Goal: Information Seeking & Learning: Check status

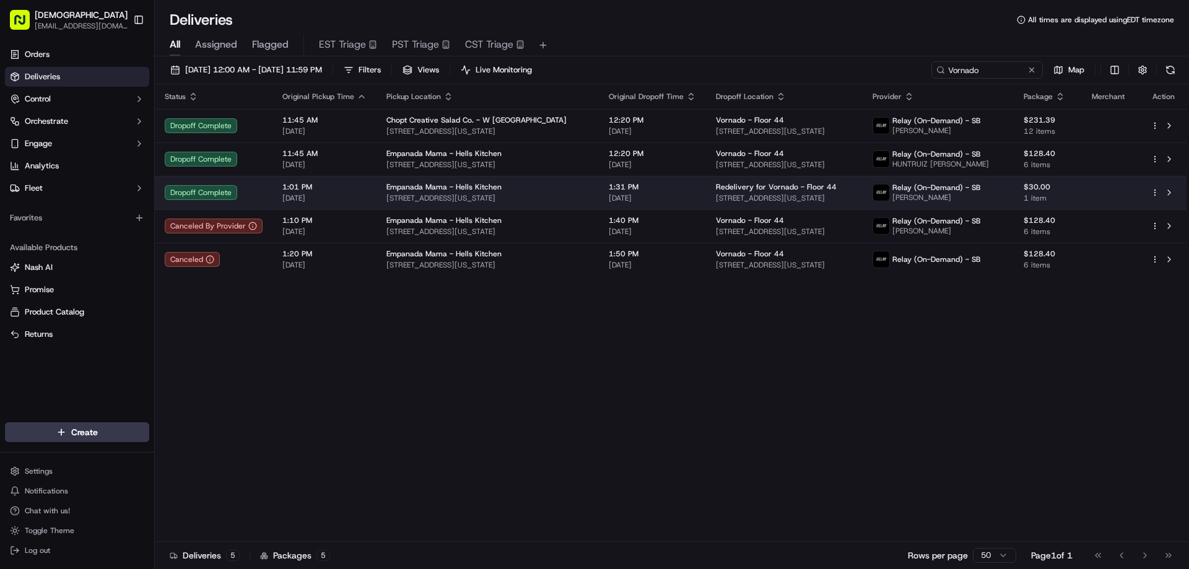
click at [716, 195] on span "888 7th Ave, New York, NY 10106, USA" at bounding box center [784, 198] width 136 height 10
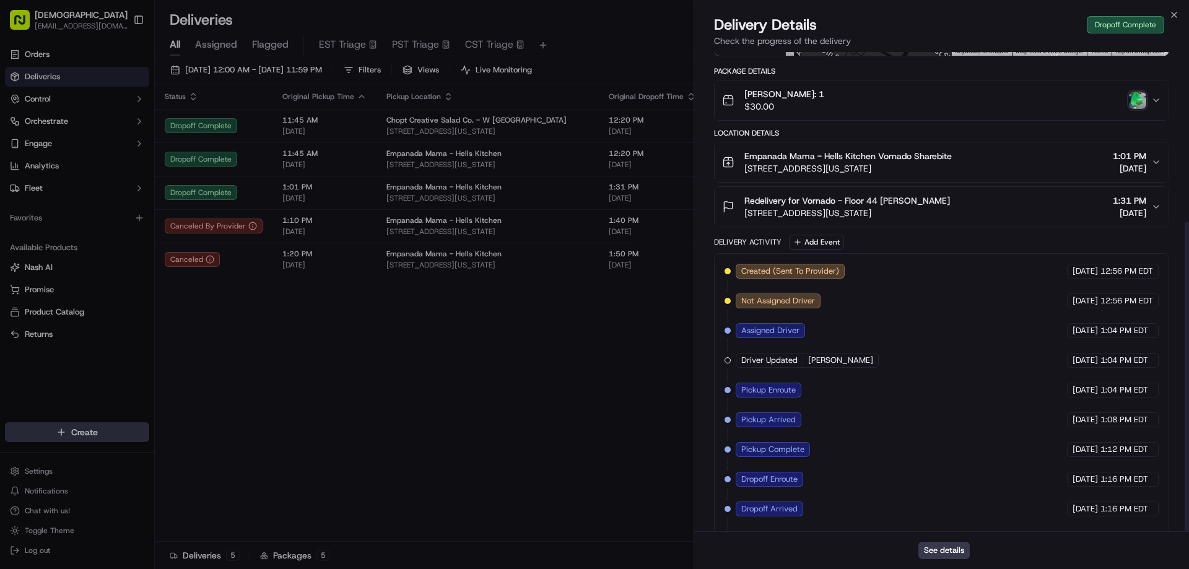
scroll to position [262, 0]
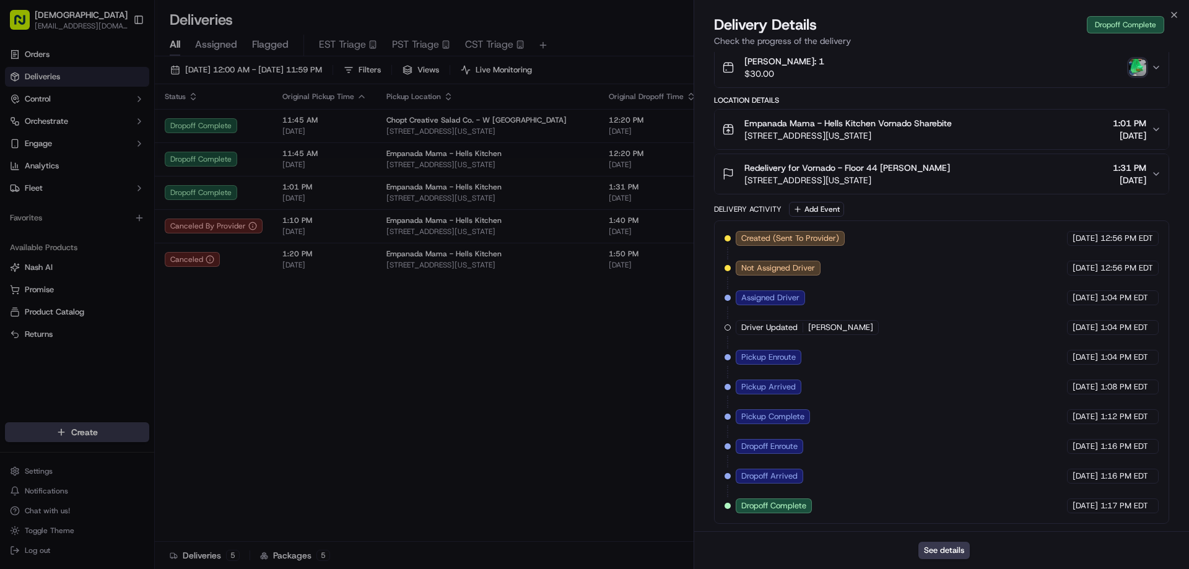
click at [1145, 71] on img "button" at bounding box center [1137, 67] width 17 height 17
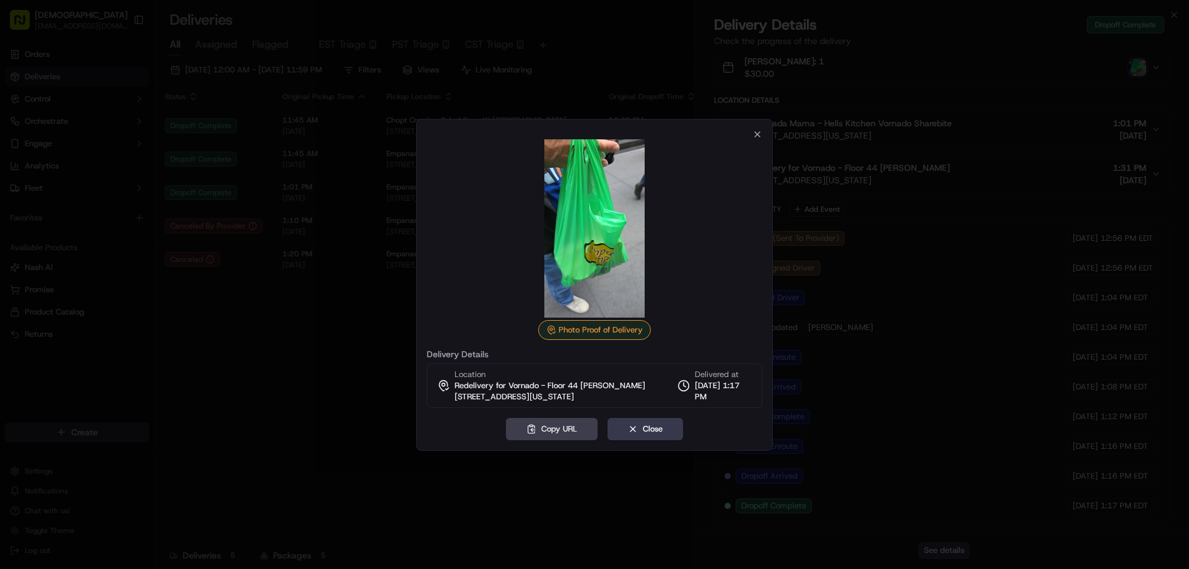
click at [614, 38] on div at bounding box center [594, 284] width 1189 height 569
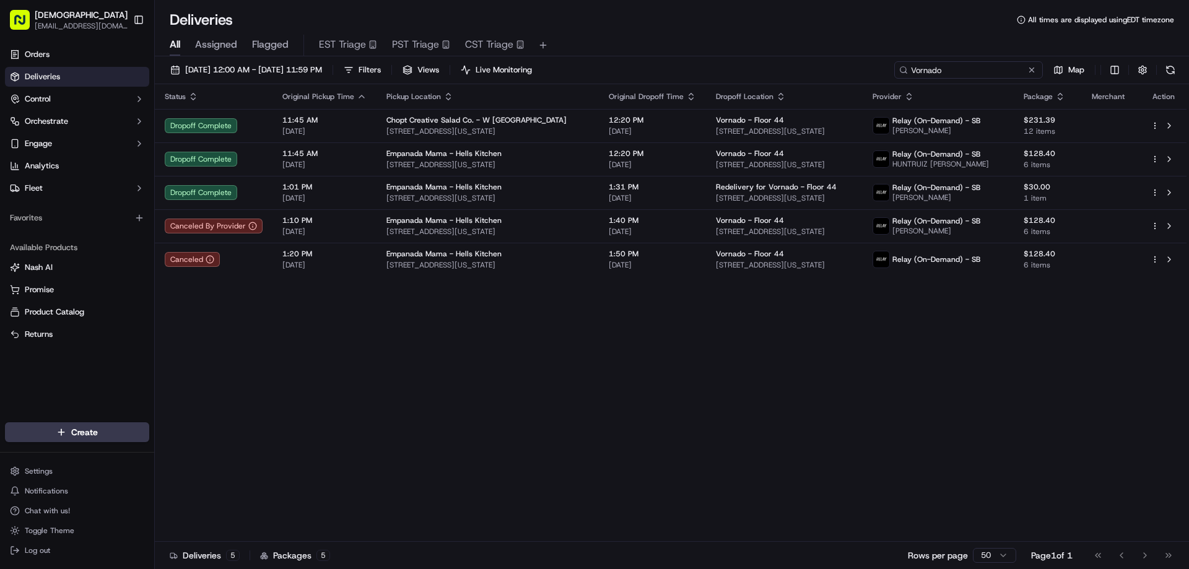
click at [963, 67] on input "Vornado" at bounding box center [968, 69] width 149 height 17
paste input "TP09152521856"
type input "TP09152521856"
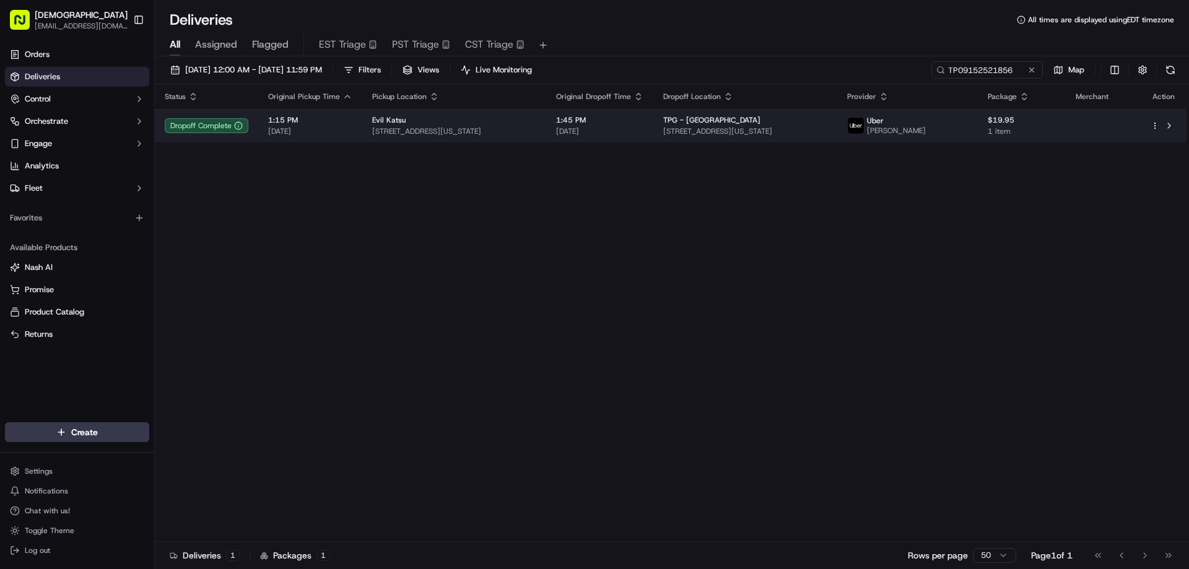
click at [534, 132] on span "435 E 9th St, New York, NY 10009, USA" at bounding box center [454, 131] width 164 height 10
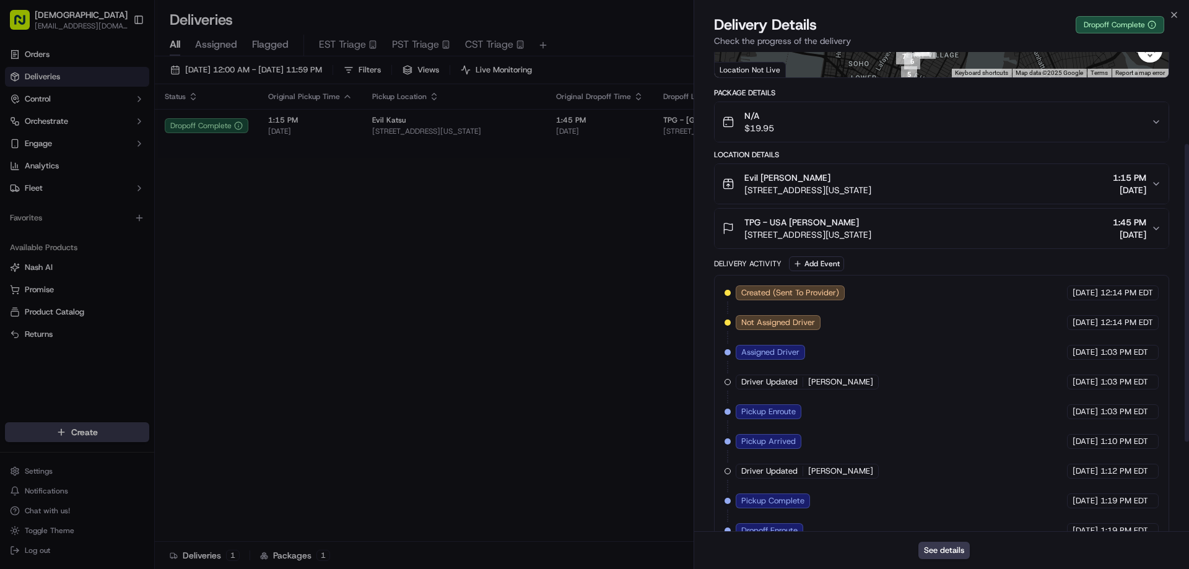
scroll to position [45, 0]
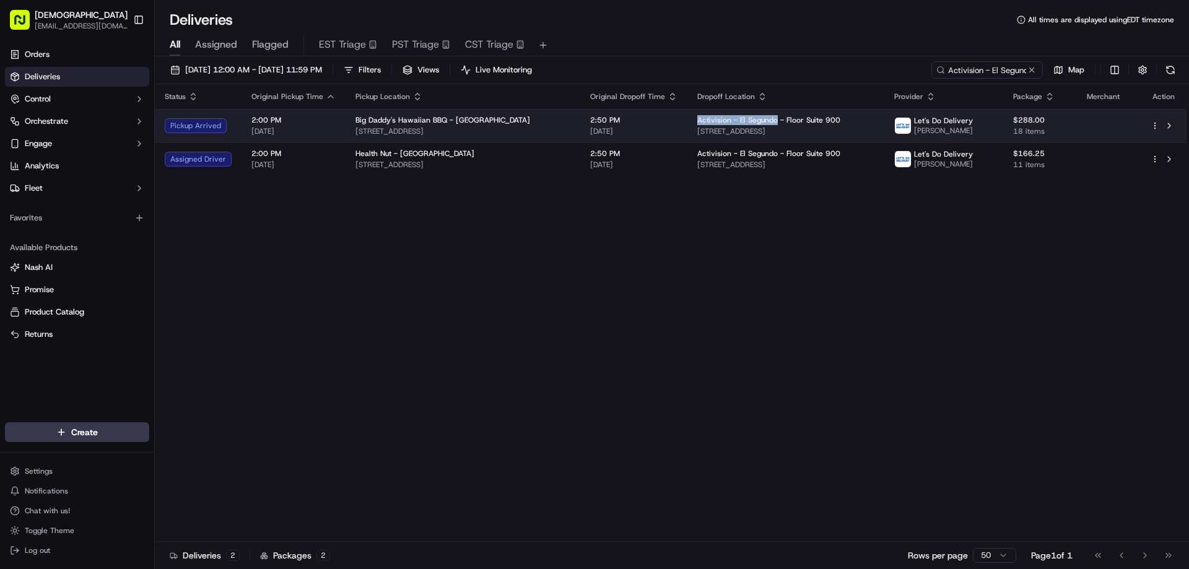
drag, startPoint x: 787, startPoint y: 120, endPoint x: 711, endPoint y: 117, distance: 76.2
click at [708, 117] on span "Activision - El Segundo - Floor Suite 900" at bounding box center [768, 120] width 143 height 10
copy span "Activision - El Segundo"
drag, startPoint x: 390, startPoint y: 118, endPoint x: 349, endPoint y: 117, distance: 40.9
click at [349, 117] on td "Big Daddy's Hawaiian BBQ - Venice 411 Lincoln Blvd, Venice, CA 90291, USA" at bounding box center [461, 125] width 236 height 33
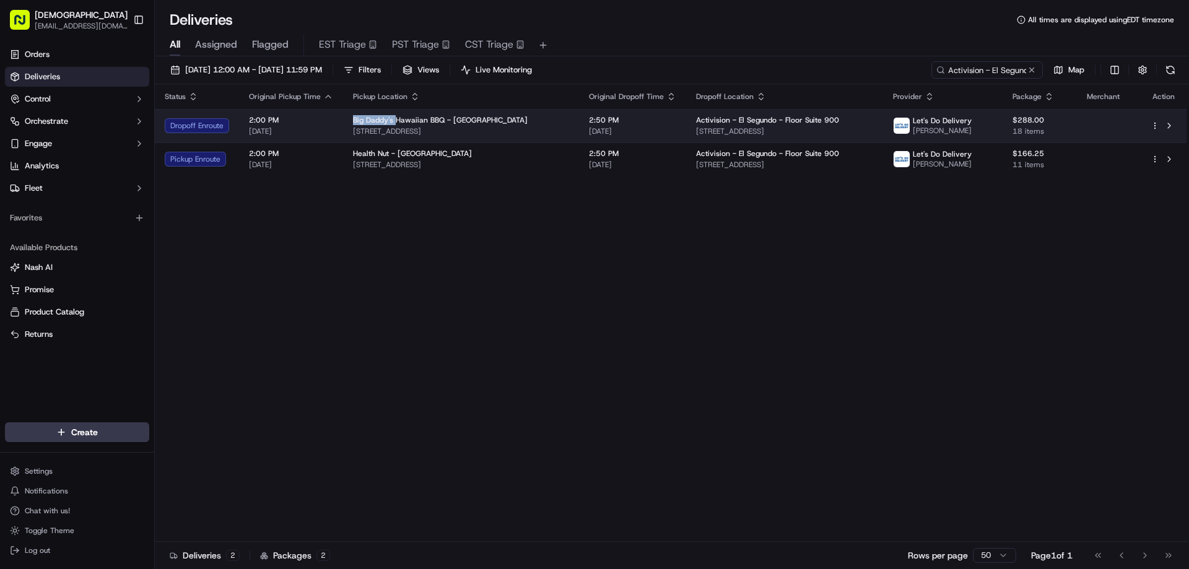
copy span "Big Daddy's"
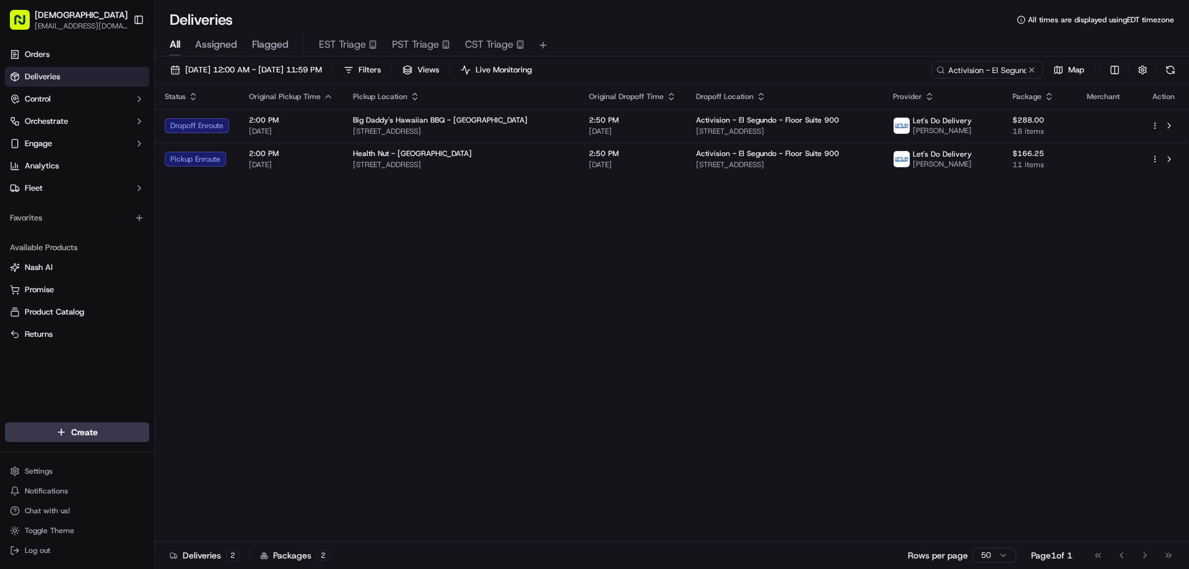
drag, startPoint x: 505, startPoint y: 370, endPoint x: 513, endPoint y: 366, distance: 9.2
click at [505, 370] on div "Status Original Pickup Time Pickup Location Original Dropoff Time Dropoff Locat…" at bounding box center [670, 312] width 1031 height 457
click at [761, 287] on div "Status Original Pickup Time Pickup Location Original Dropoff Time Dropoff Locat…" at bounding box center [670, 312] width 1031 height 457
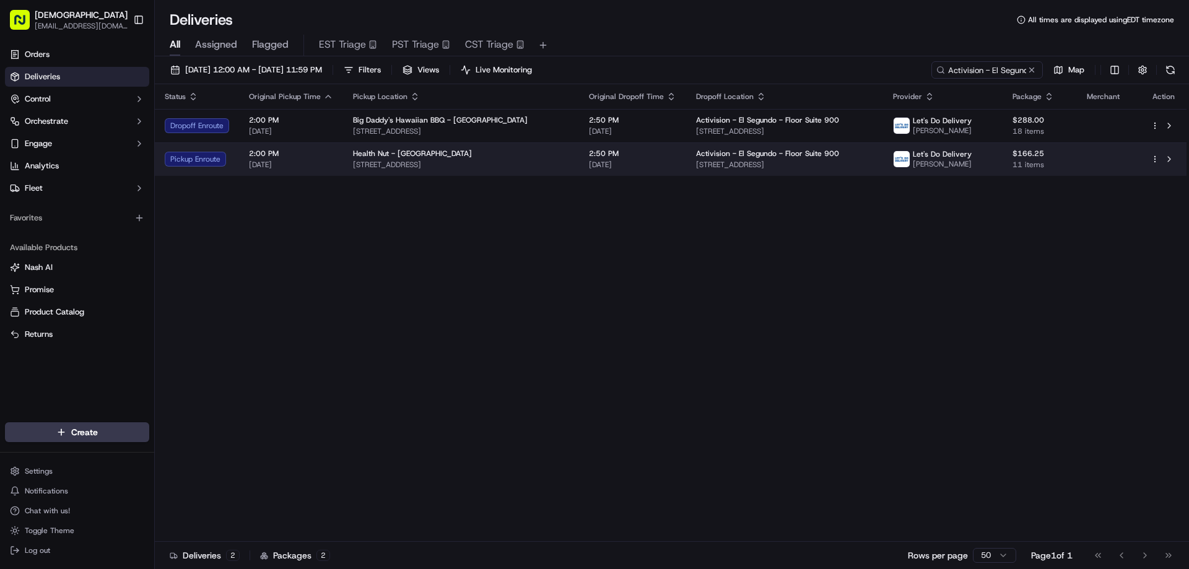
drag, startPoint x: 568, startPoint y: 163, endPoint x: 349, endPoint y: 162, distance: 218.5
click at [349, 162] on td "Health Nut - Manhattan Beach 332 Manhattan Beach Blvd, Manhattan Beach, CA 9026…" at bounding box center [461, 158] width 236 height 33
copy span "332 Manhattan Beach Blvd, Manhattan Beach, CA 90266, USA"
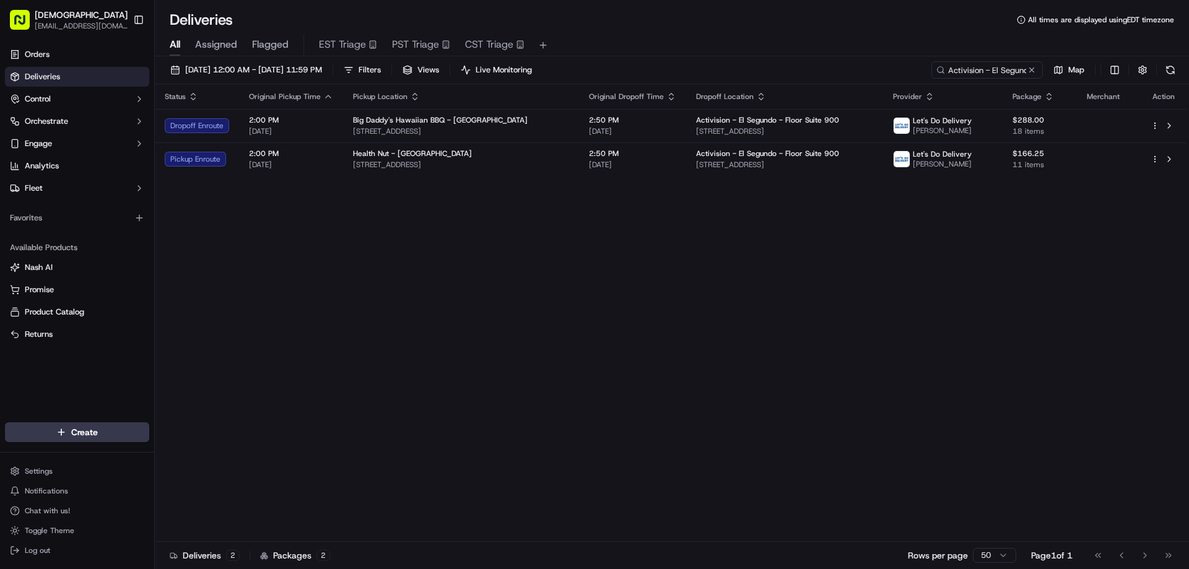
click at [727, 288] on div "Status Original Pickup Time Pickup Location Original Dropoff Time Dropoff Locat…" at bounding box center [670, 312] width 1031 height 457
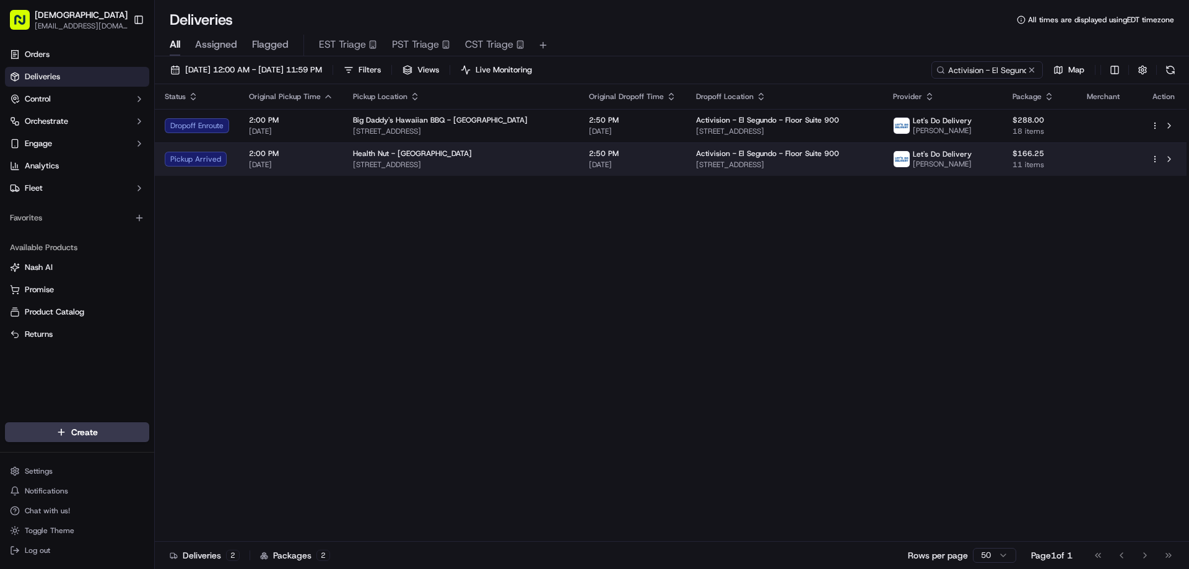
click at [563, 154] on div "Health Nut - Manhattan Beach" at bounding box center [461, 154] width 216 height 10
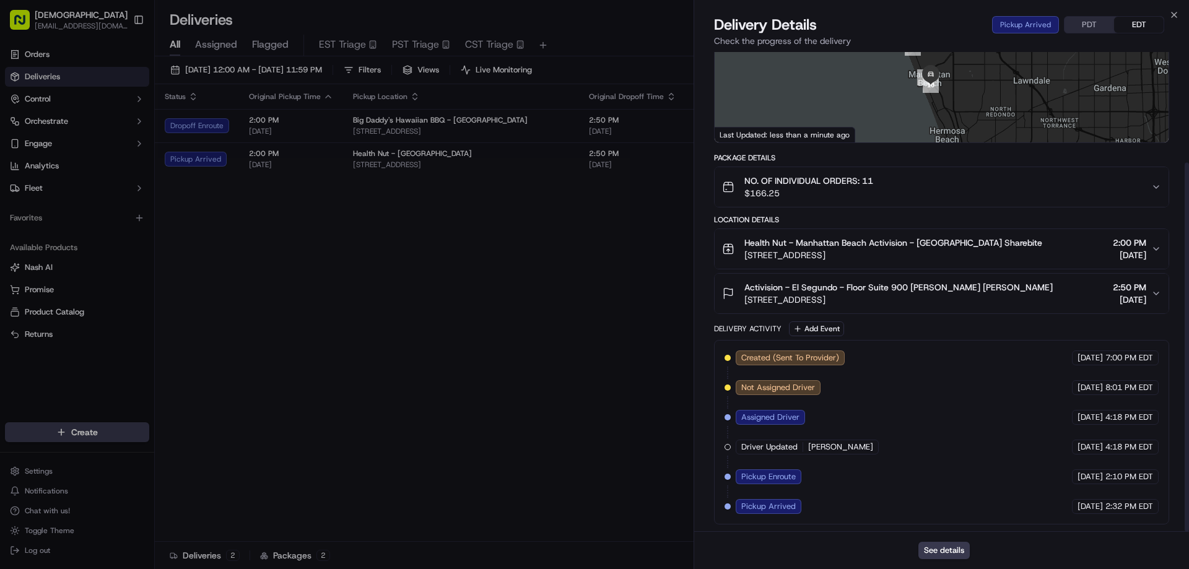
scroll to position [144, 0]
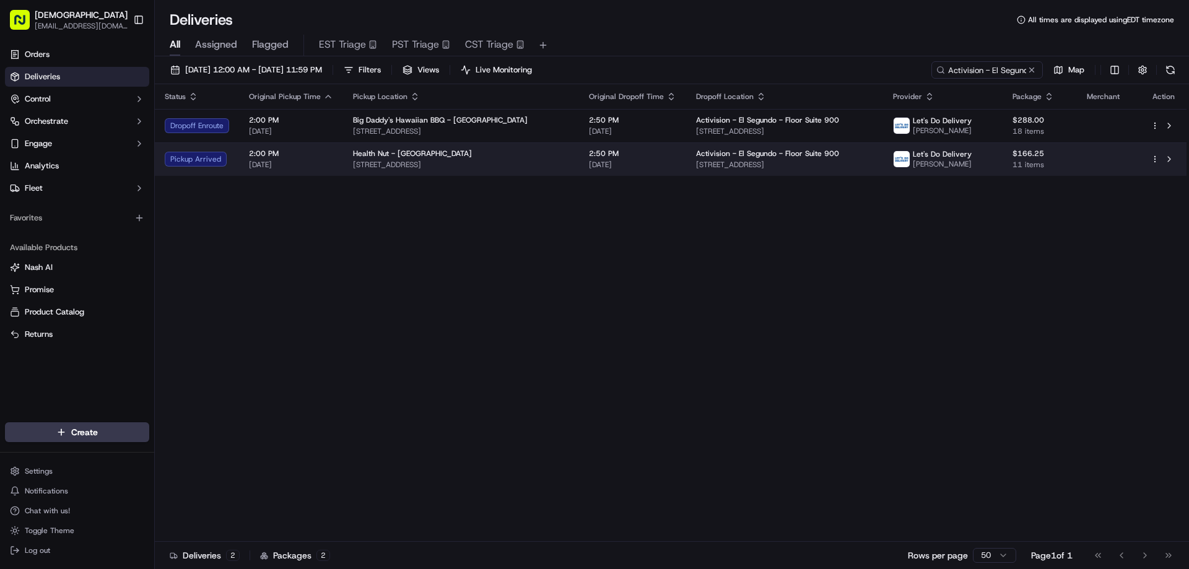
click at [436, 162] on span "332 Manhattan Beach Blvd, Manhattan Beach, CA 90266, USA" at bounding box center [461, 165] width 216 height 10
click at [521, 161] on span "332 Manhattan Beach Blvd, Manhattan Beach, CA 90266, USA" at bounding box center [465, 165] width 214 height 10
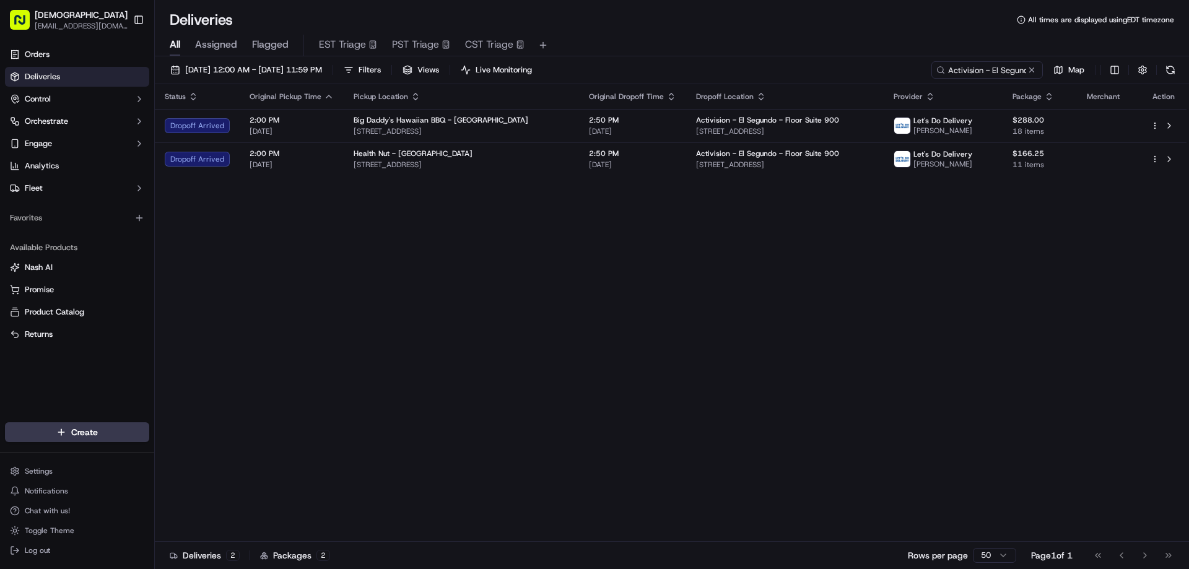
click at [625, 69] on div "09/15/2025 12:00 AM - 09/15/2025 11:59 PM Filters Views Live Monitoring Activis…" at bounding box center [672, 72] width 1034 height 23
drag, startPoint x: 730, startPoint y: 420, endPoint x: 730, endPoint y: 407, distance: 12.4
click at [730, 420] on div "Status Original Pickup Time Pickup Location Original Dropoff Time Dropoff Locat…" at bounding box center [670, 312] width 1031 height 457
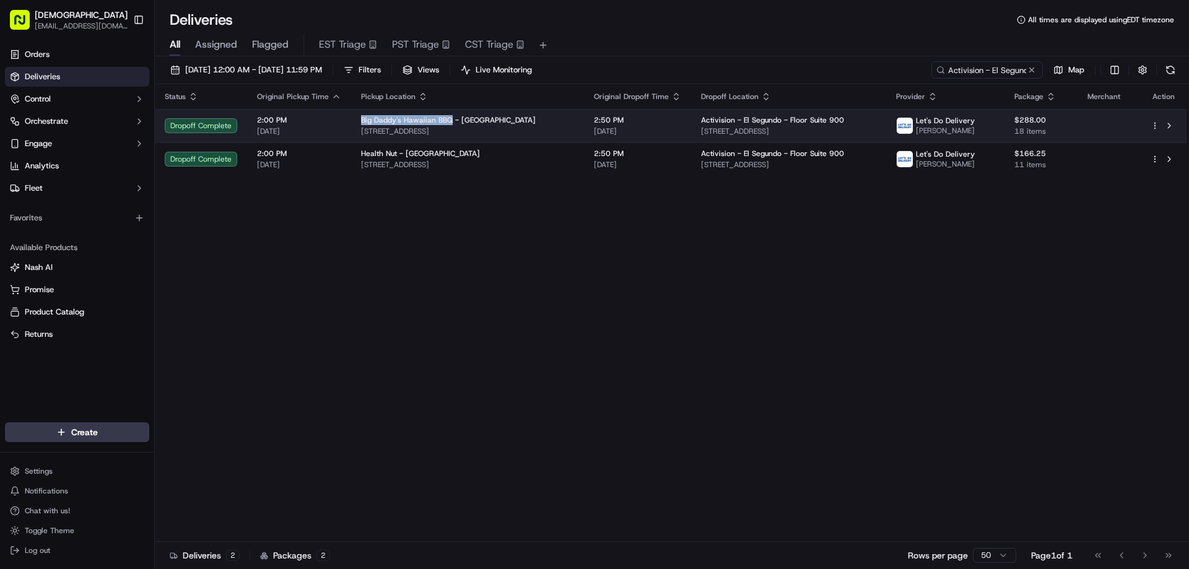
drag, startPoint x: 448, startPoint y: 113, endPoint x: 357, endPoint y: 116, distance: 91.7
click at [357, 116] on td "Big Daddy's Hawaiian BBQ - Venice 411 Lincoln Blvd, Venice, CA 90291, USA" at bounding box center [467, 125] width 233 height 33
copy span "Big Daddy's Hawaiian BBQ"
click at [574, 128] on span "411 Lincoln Blvd, Venice, CA 90291, USA" at bounding box center [467, 131] width 213 height 10
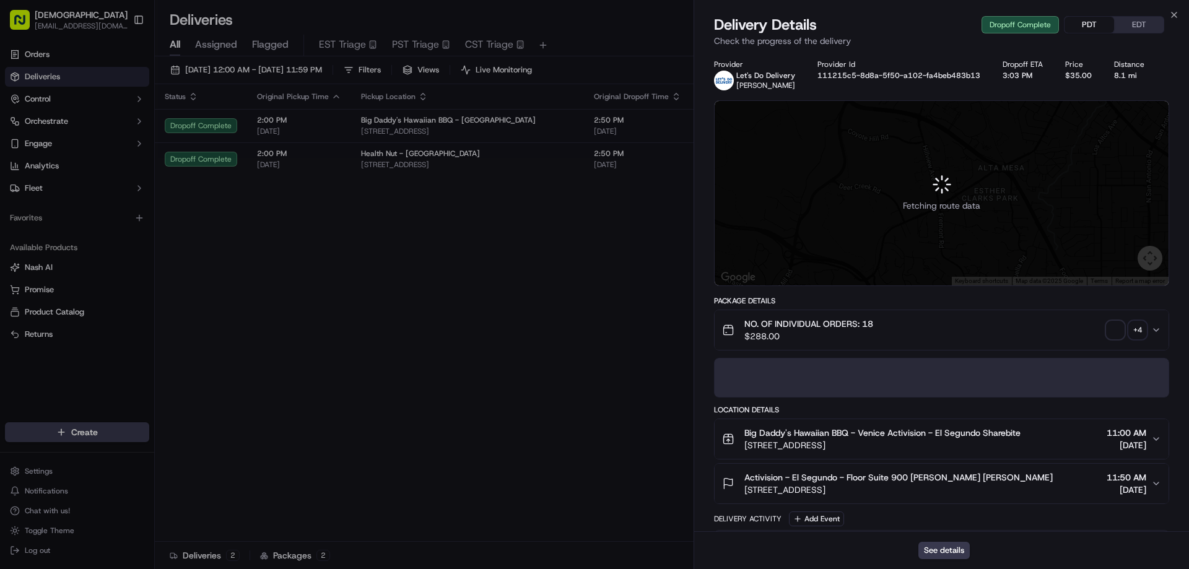
click at [1079, 28] on button "PDT" at bounding box center [1089, 25] width 50 height 16
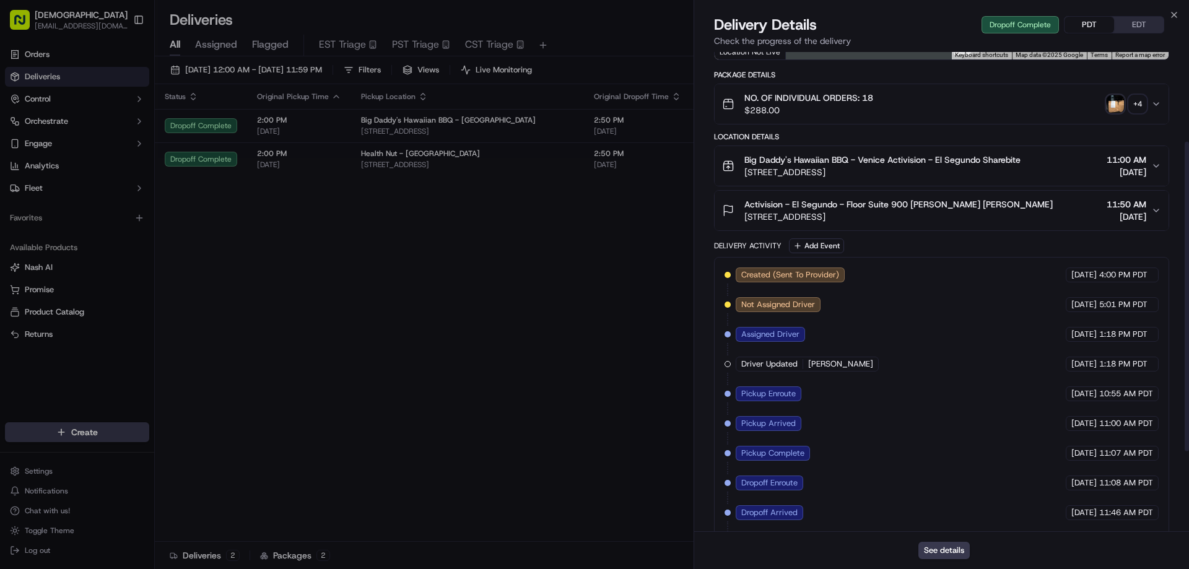
scroll to position [262, 0]
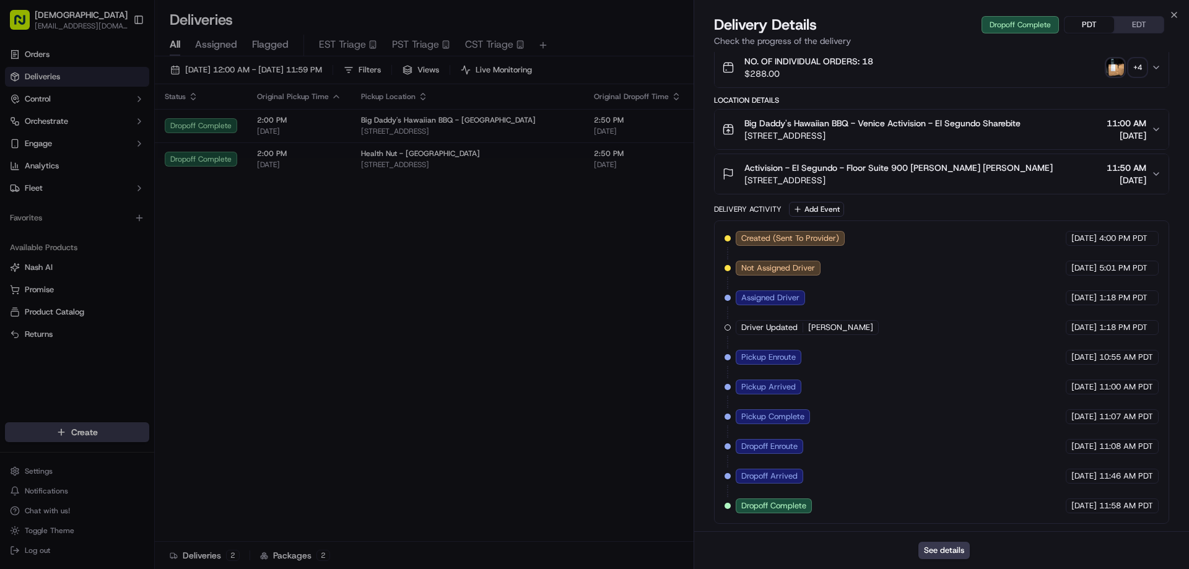
click at [1112, 63] on img "button" at bounding box center [1114, 67] width 17 height 17
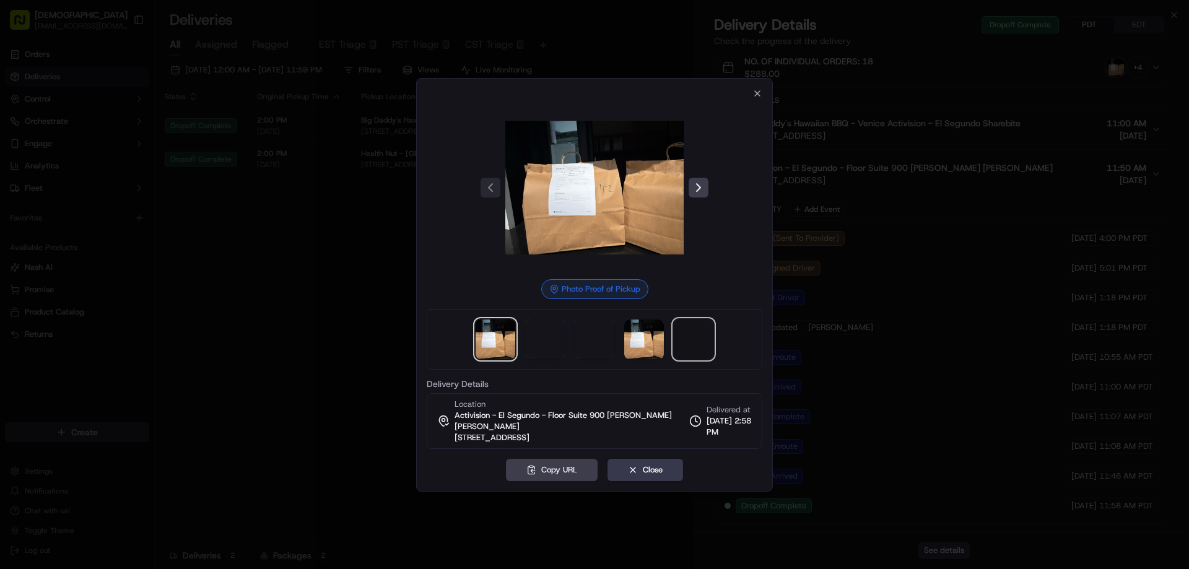
click at [691, 345] on span at bounding box center [694, 339] width 40 height 40
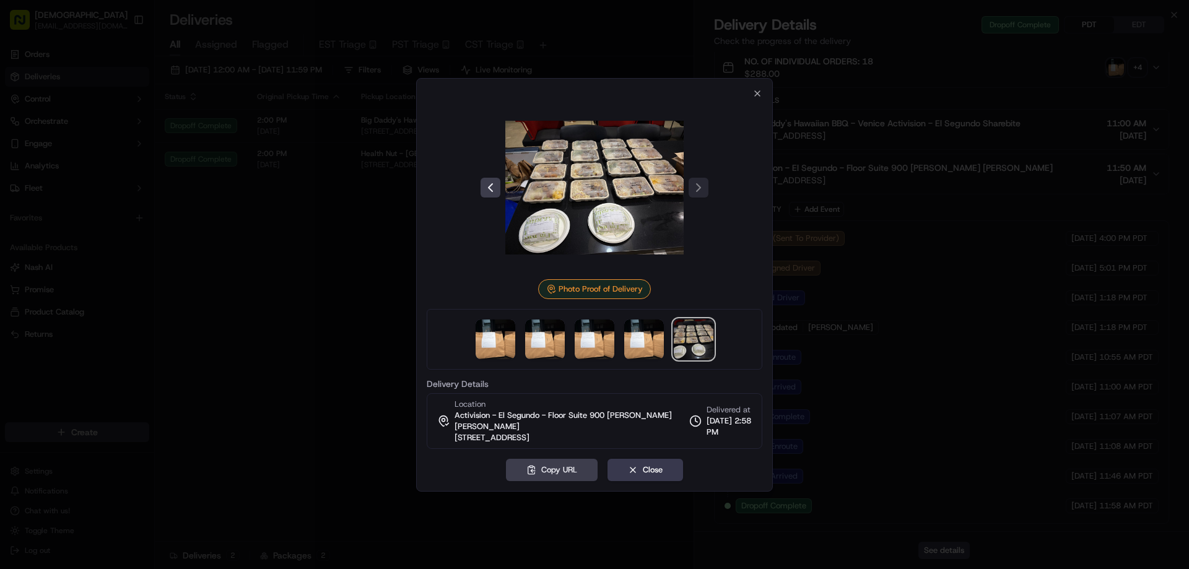
click at [292, 323] on div at bounding box center [594, 284] width 1189 height 569
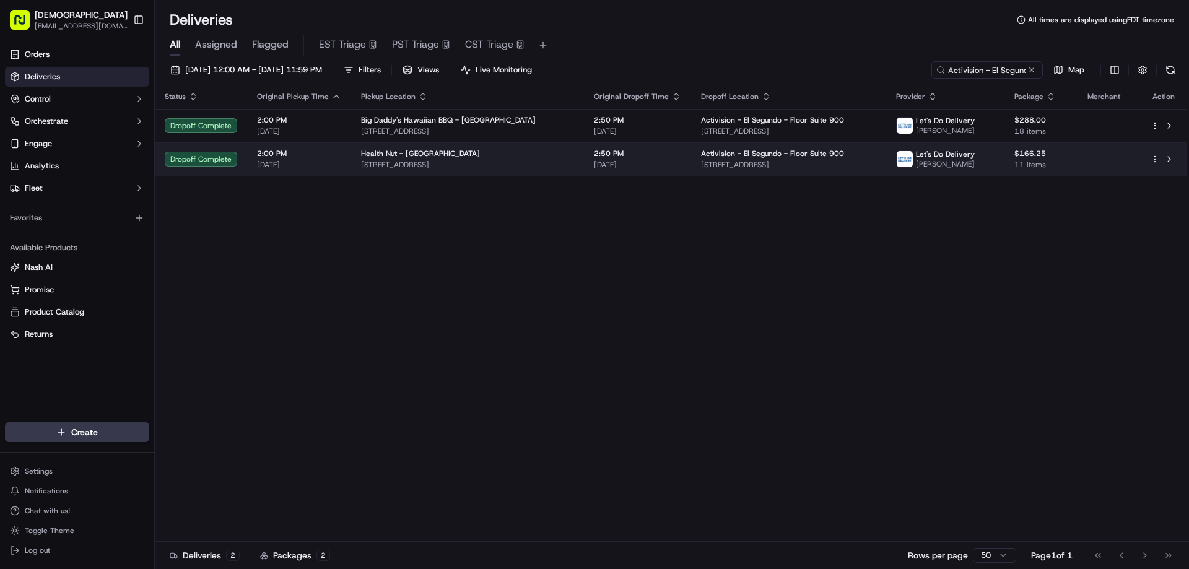
click at [571, 152] on div "Health Nut - Manhattan Beach" at bounding box center [467, 154] width 213 height 10
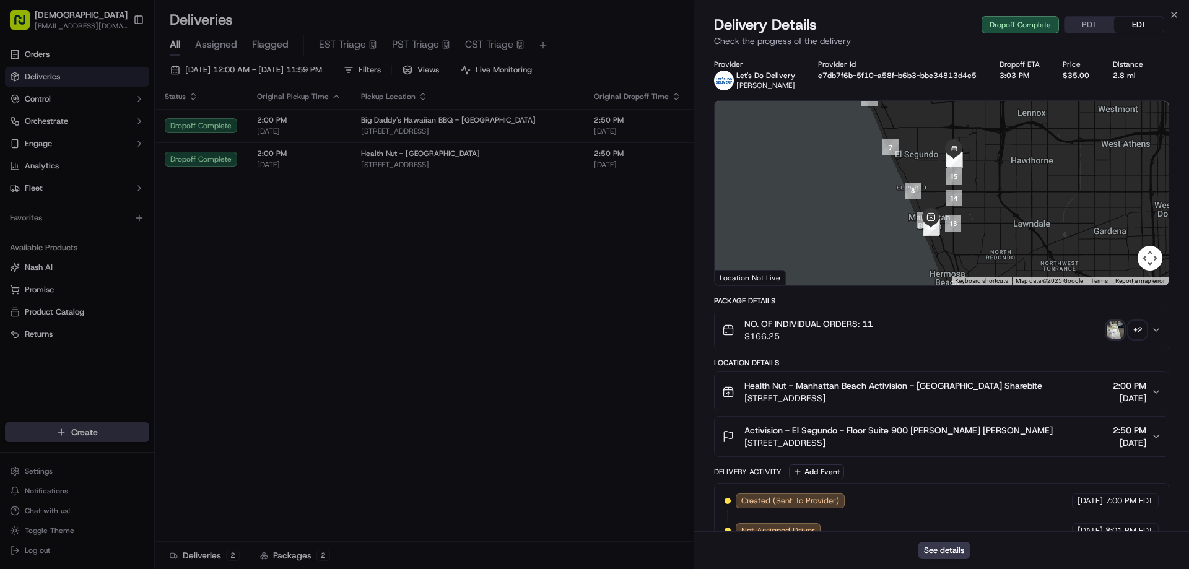
click at [1080, 25] on button "PDT" at bounding box center [1089, 25] width 50 height 16
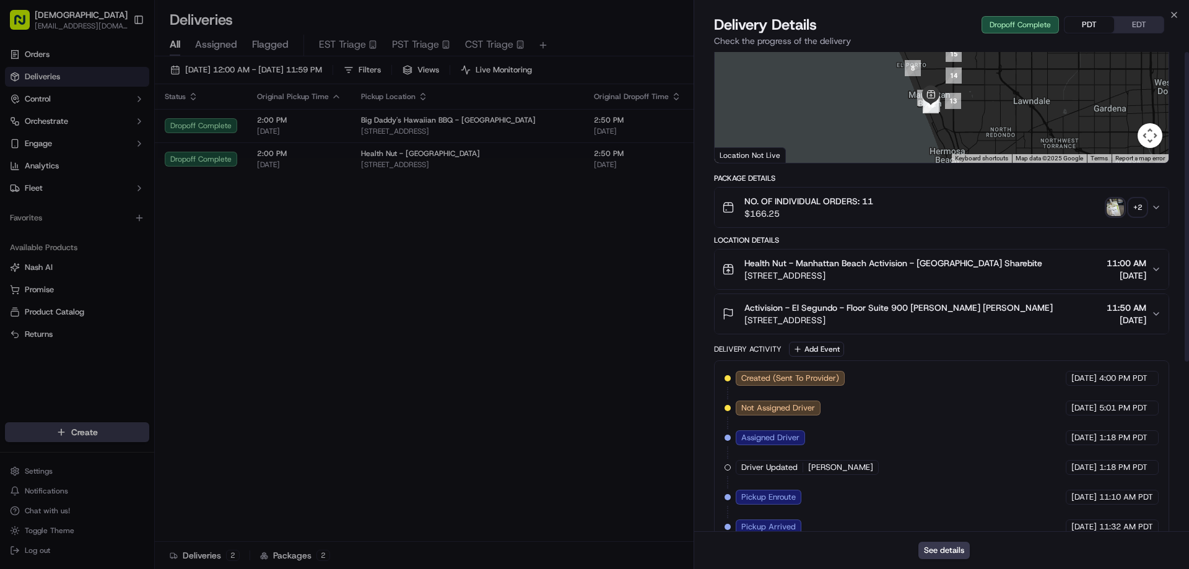
scroll to position [0, 0]
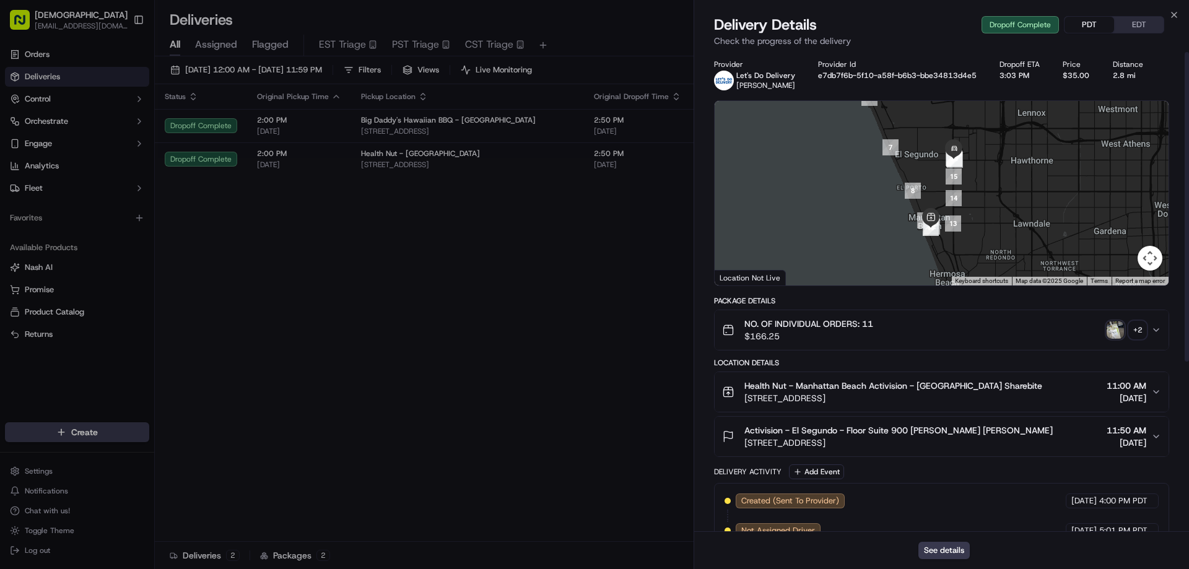
click at [1133, 325] on div "+ 2" at bounding box center [1137, 329] width 17 height 17
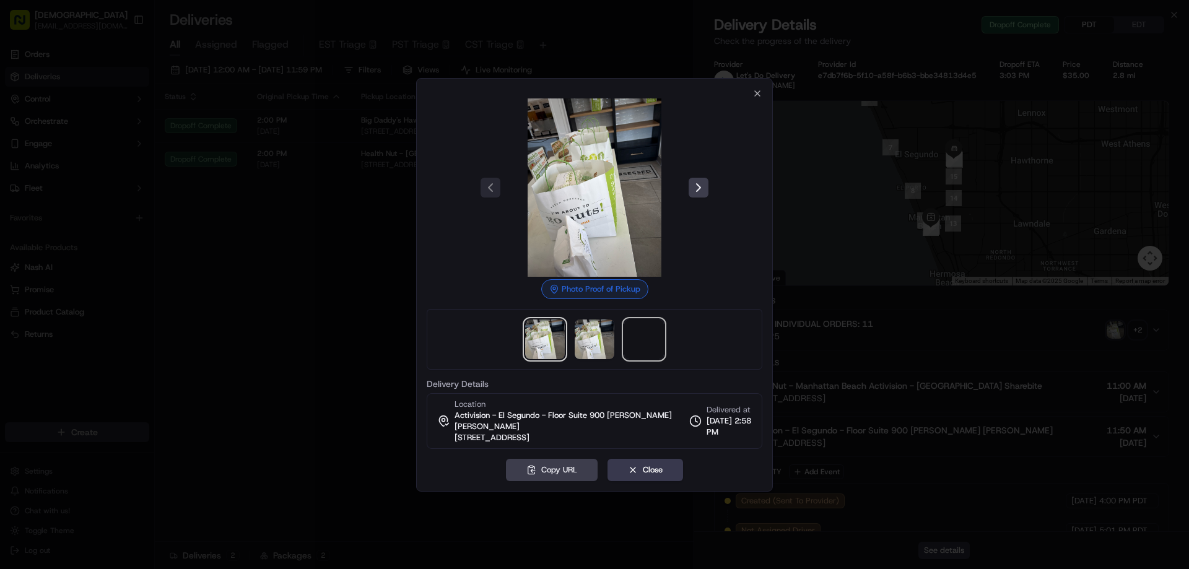
click at [628, 344] on span at bounding box center [644, 339] width 40 height 40
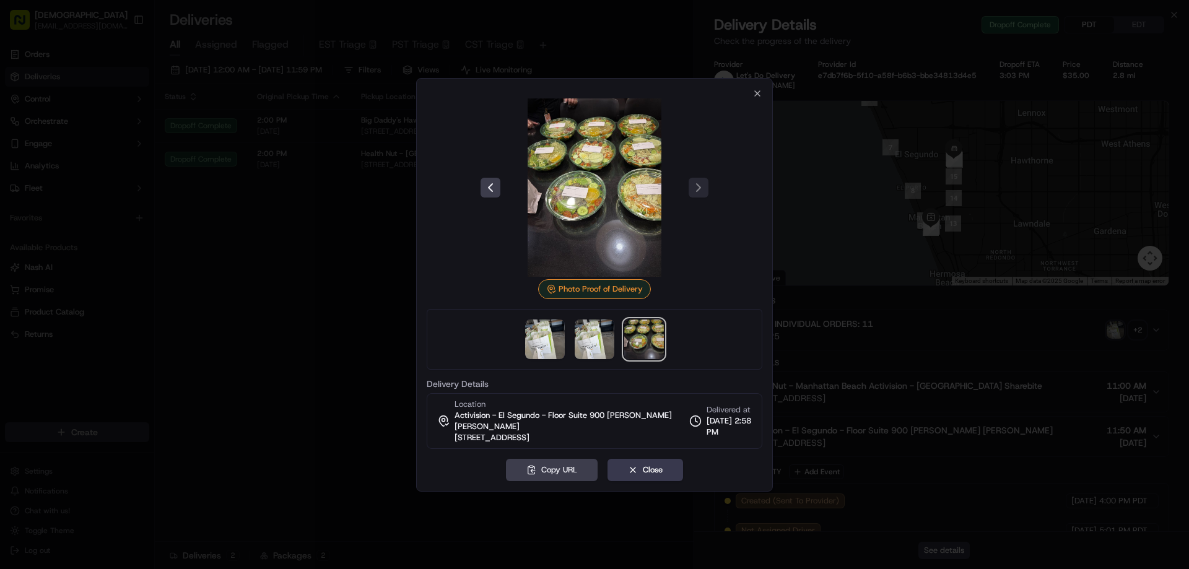
drag, startPoint x: 373, startPoint y: 360, endPoint x: 391, endPoint y: 356, distance: 18.9
click at [373, 359] on div at bounding box center [594, 284] width 1189 height 569
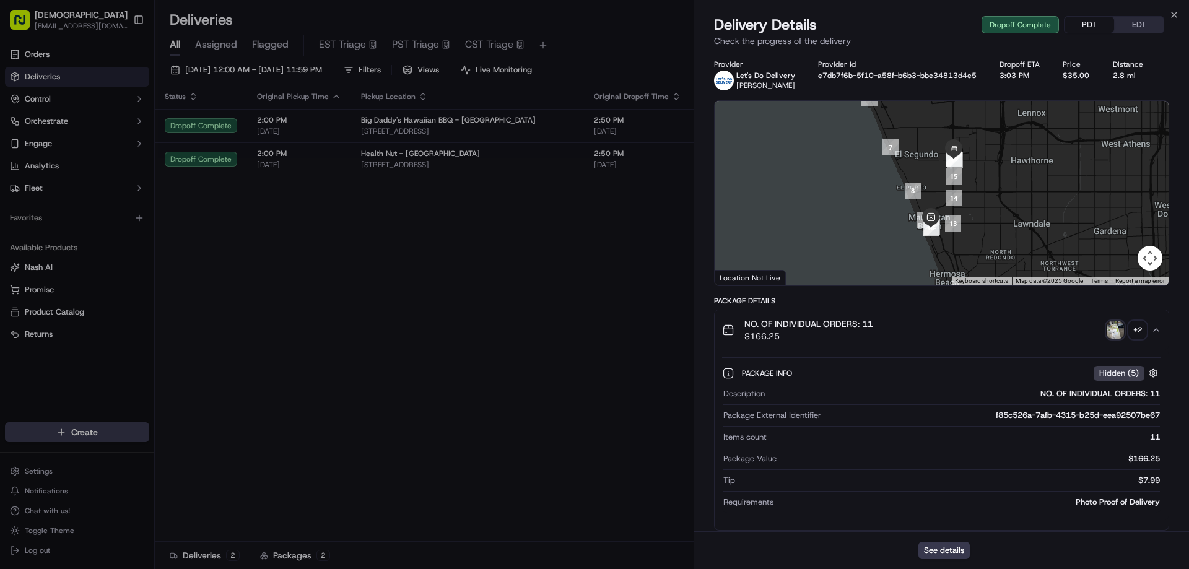
drag, startPoint x: 582, startPoint y: 405, endPoint x: 674, endPoint y: 480, distance: 118.4
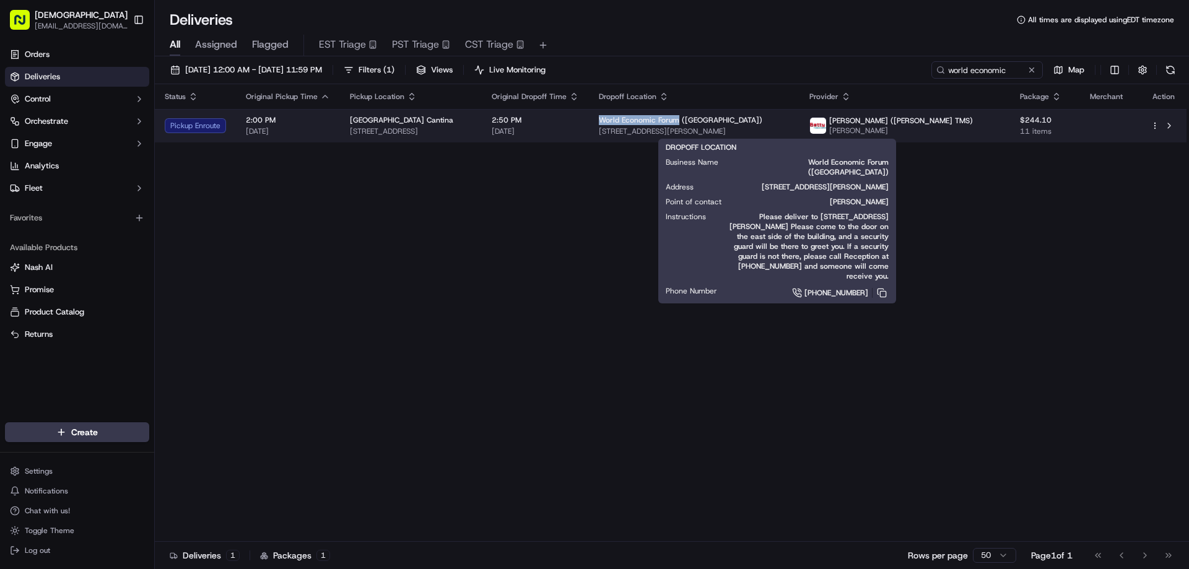
drag, startPoint x: 755, startPoint y: 119, endPoint x: 674, endPoint y: 123, distance: 81.2
click at [674, 123] on td "World Economic Forum ([GEOGRAPHIC_DATA]) [STREET_ADDRESS][PERSON_NAME]" at bounding box center [694, 125] width 210 height 33
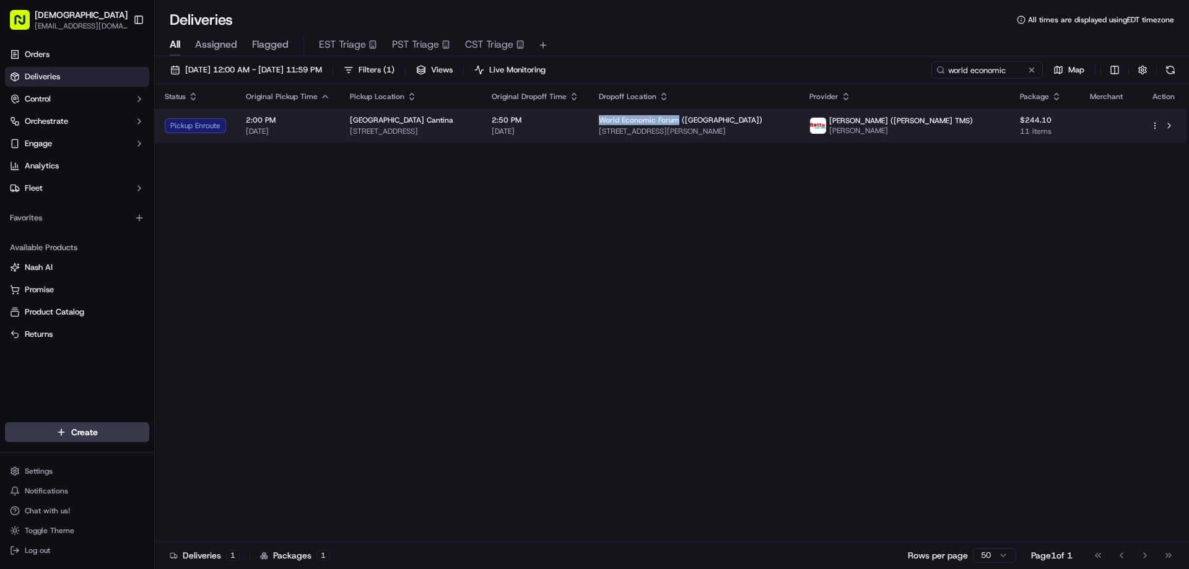
copy span "World Economic Forum"
click at [472, 120] on div "[GEOGRAPHIC_DATA] Cantina" at bounding box center [411, 120] width 122 height 10
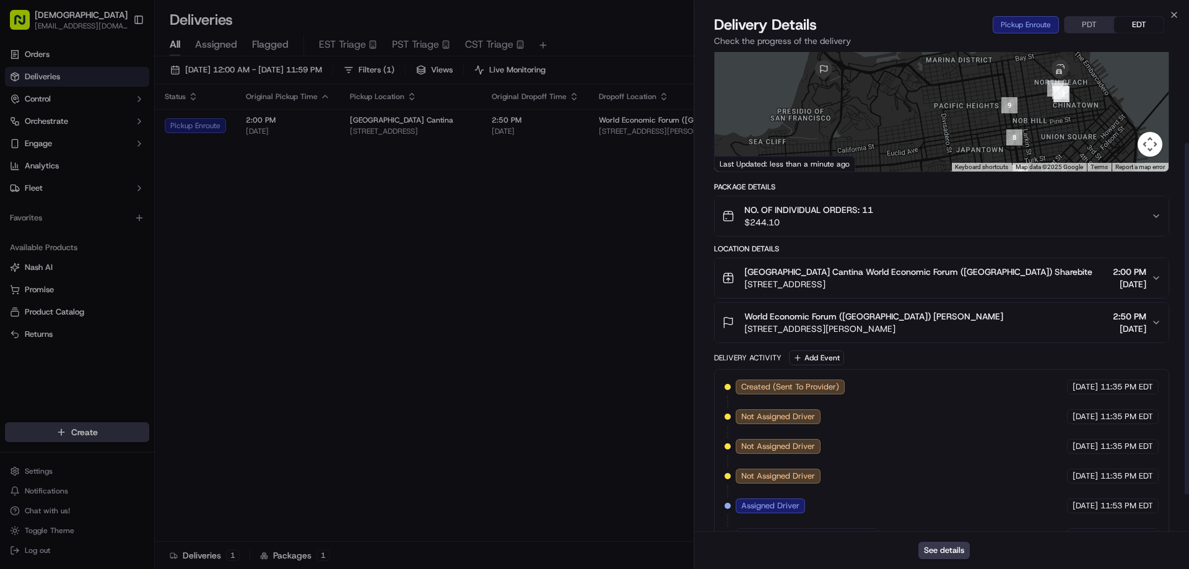
scroll to position [173, 0]
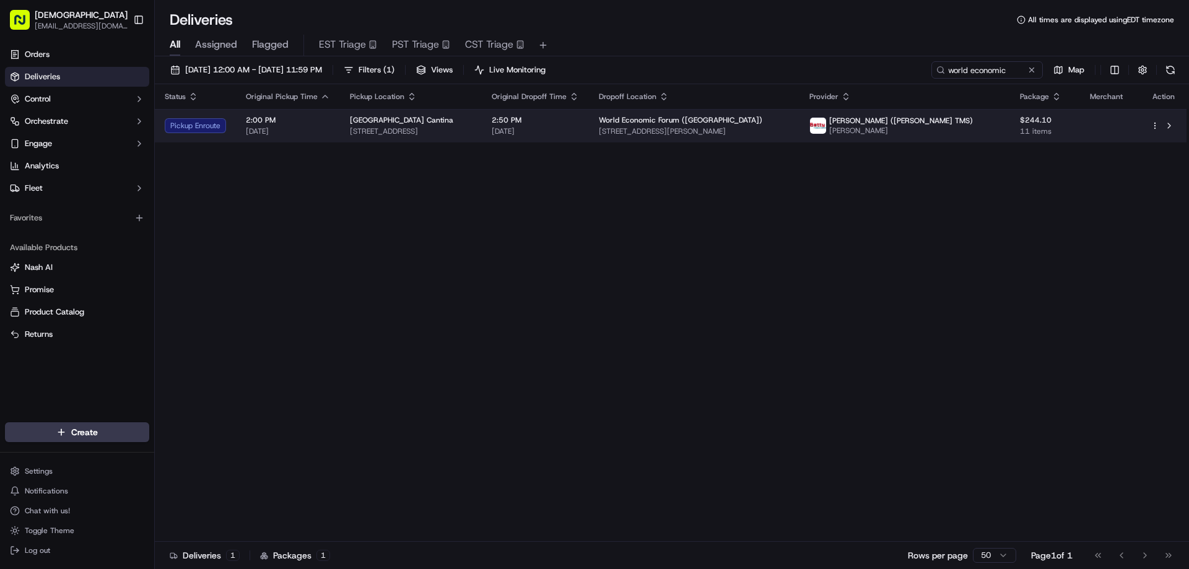
click at [388, 123] on span "[GEOGRAPHIC_DATA] Cantina" at bounding box center [401, 120] width 103 height 10
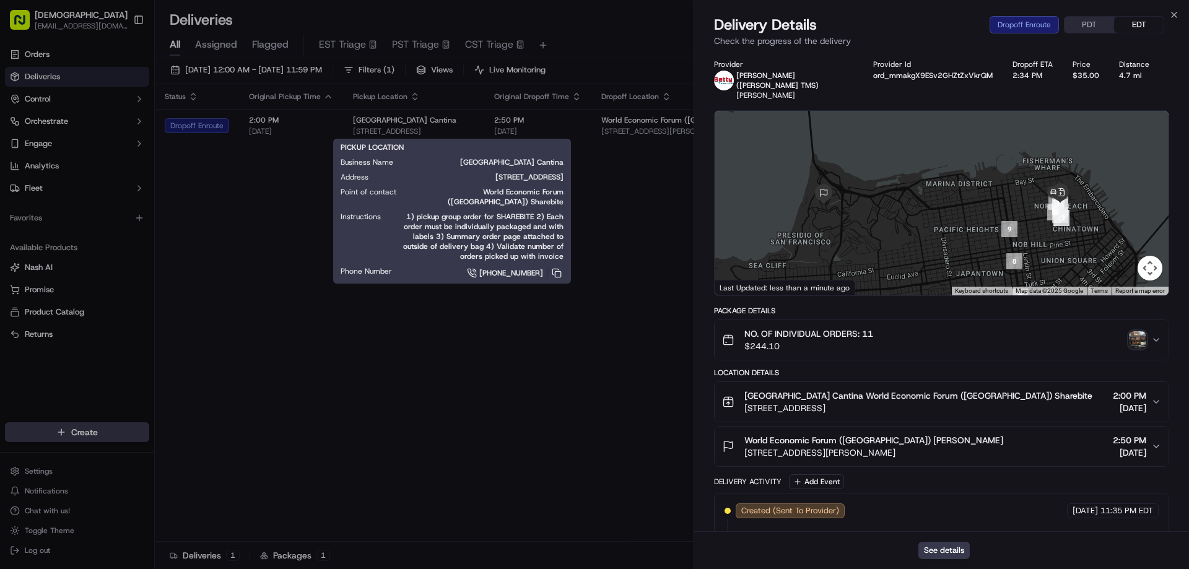
drag, startPoint x: 482, startPoint y: 357, endPoint x: 487, endPoint y: 349, distance: 9.3
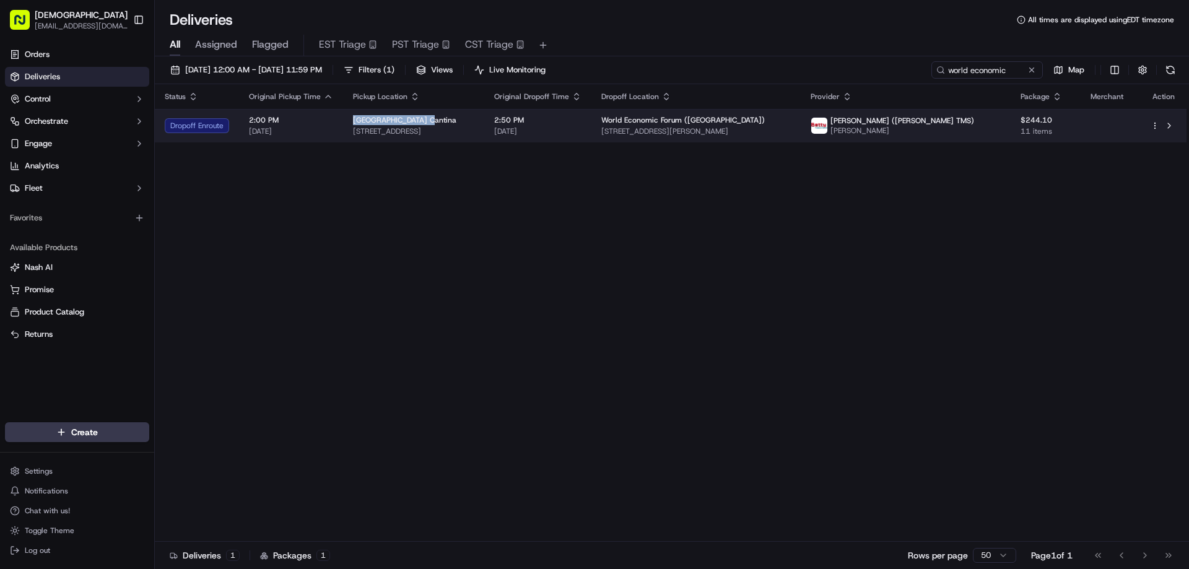
drag, startPoint x: 416, startPoint y: 116, endPoint x: 352, endPoint y: 118, distance: 64.4
click at [353, 118] on div "[GEOGRAPHIC_DATA] Cantina" at bounding box center [413, 120] width 121 height 10
copy span "[GEOGRAPHIC_DATA] Cantina"
drag, startPoint x: 523, startPoint y: 130, endPoint x: 352, endPoint y: 134, distance: 170.9
click at [353, 134] on span "[STREET_ADDRESS]" at bounding box center [413, 131] width 121 height 10
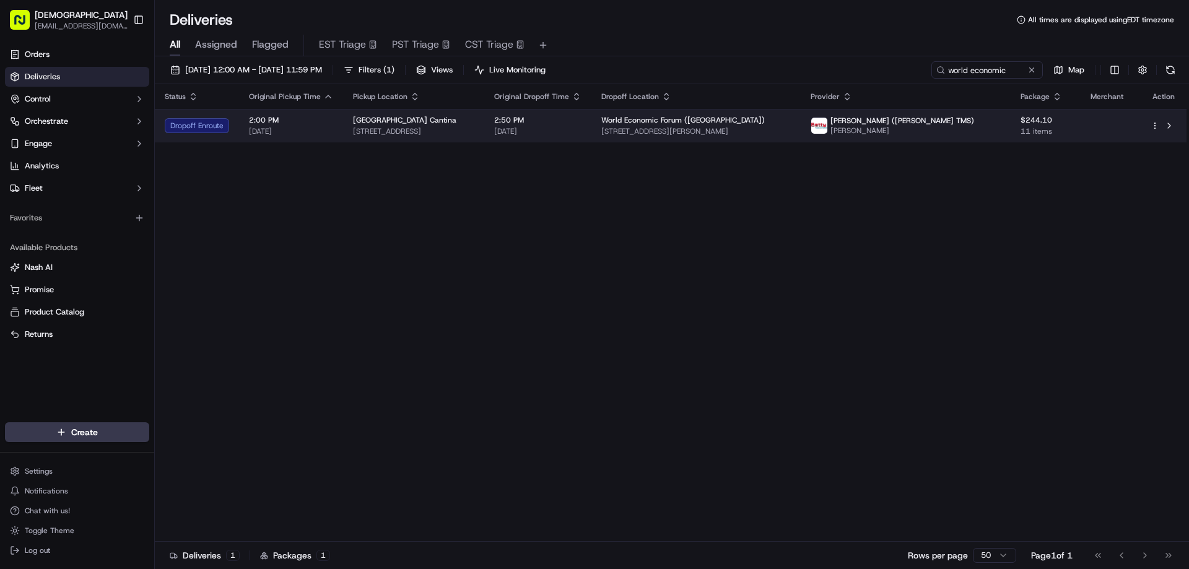
click at [474, 121] on div "[GEOGRAPHIC_DATA] Cantina" at bounding box center [413, 120] width 121 height 10
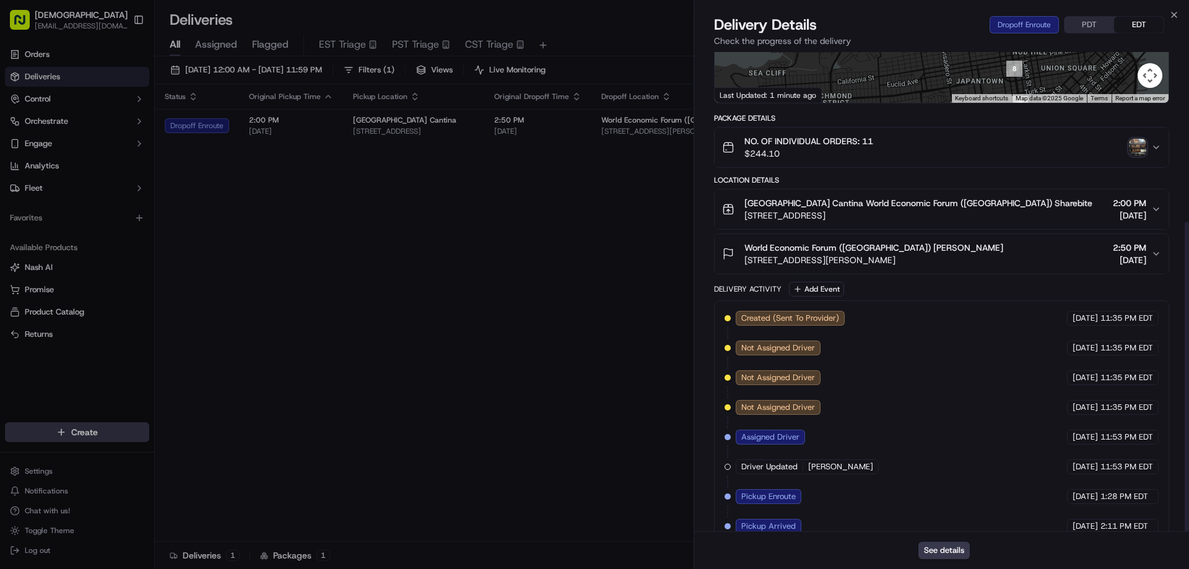
scroll to position [262, 0]
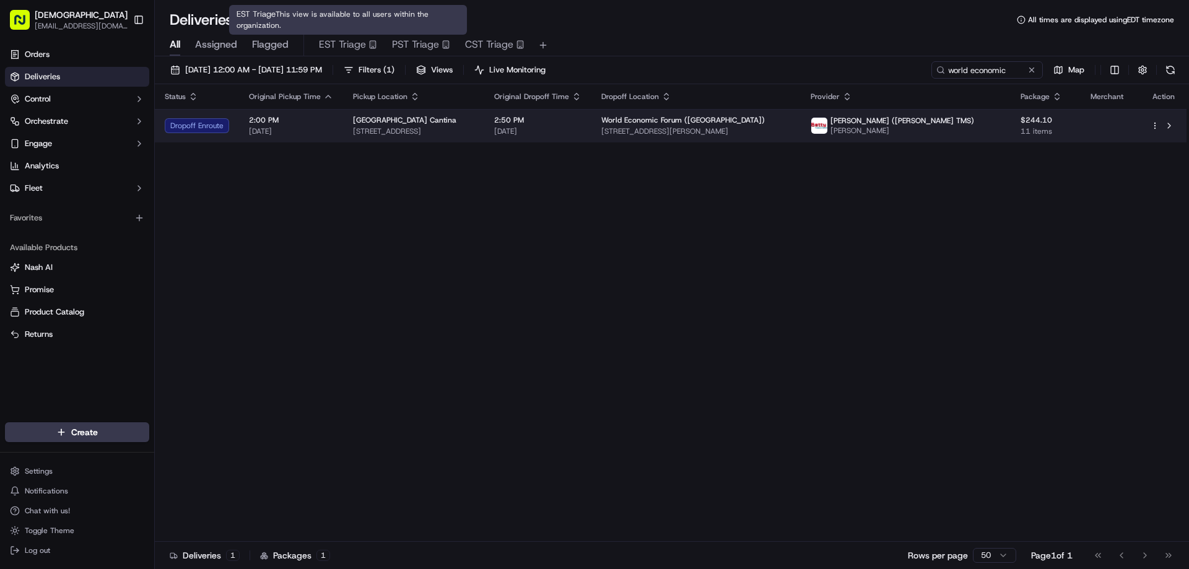
click at [581, 122] on span "2:50 PM" at bounding box center [537, 120] width 87 height 10
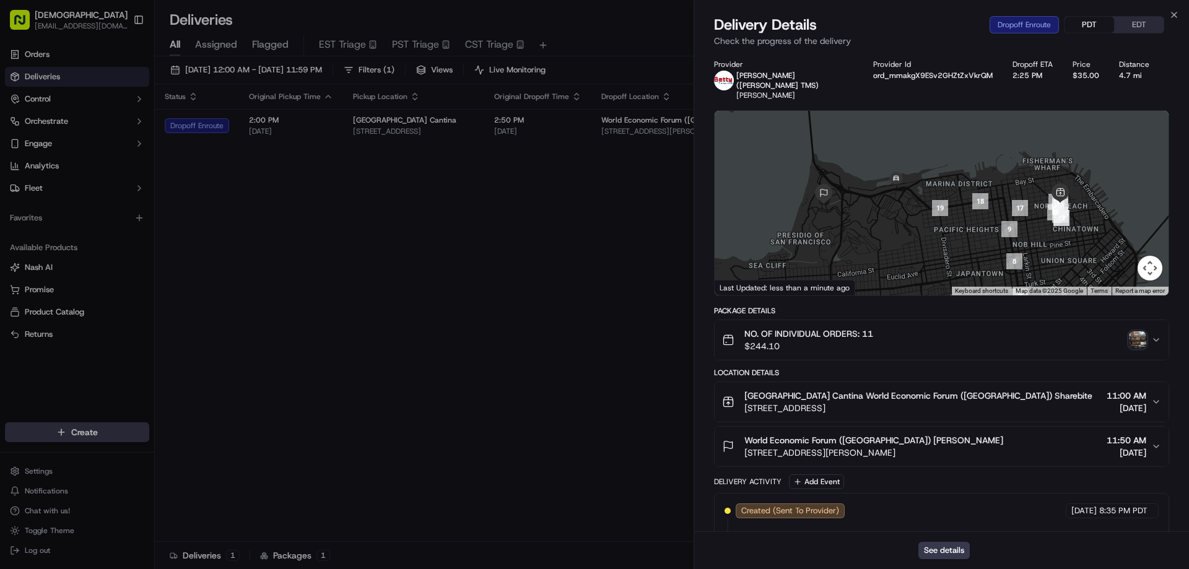
click at [1093, 24] on button "PDT" at bounding box center [1089, 25] width 50 height 16
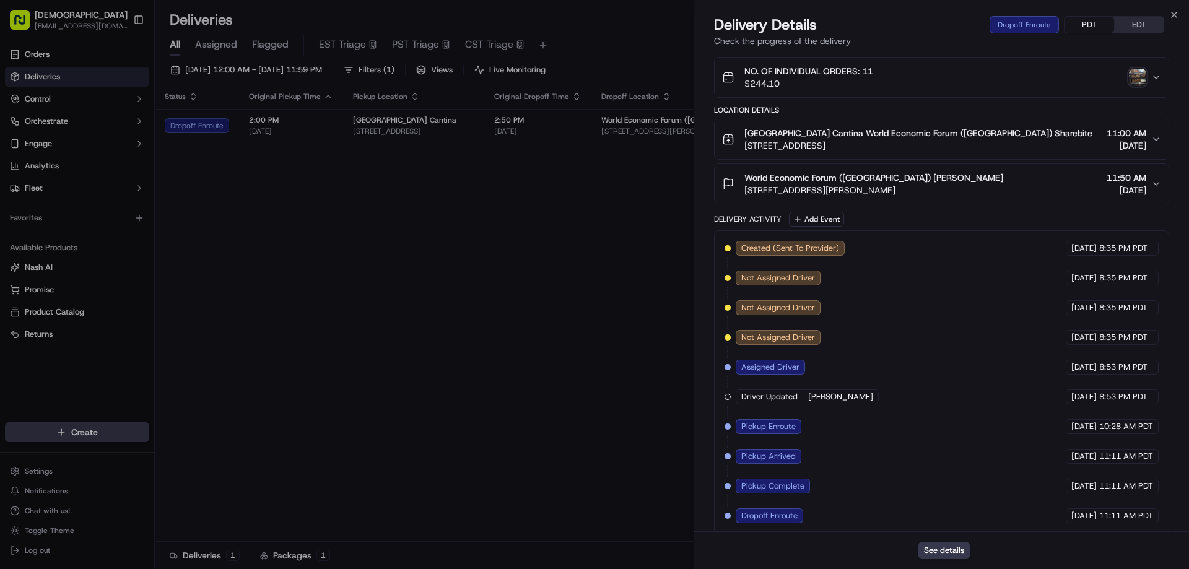
click at [1134, 69] on img "button" at bounding box center [1137, 77] width 17 height 17
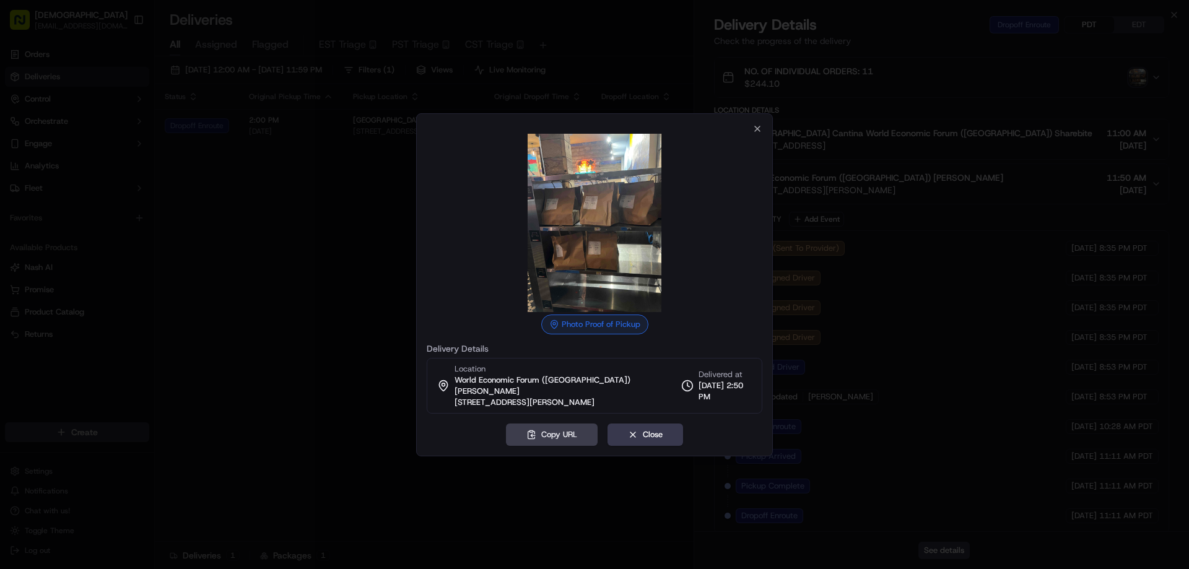
drag, startPoint x: 599, startPoint y: 248, endPoint x: 370, endPoint y: 262, distance: 228.9
click at [370, 262] on div at bounding box center [594, 284] width 1189 height 569
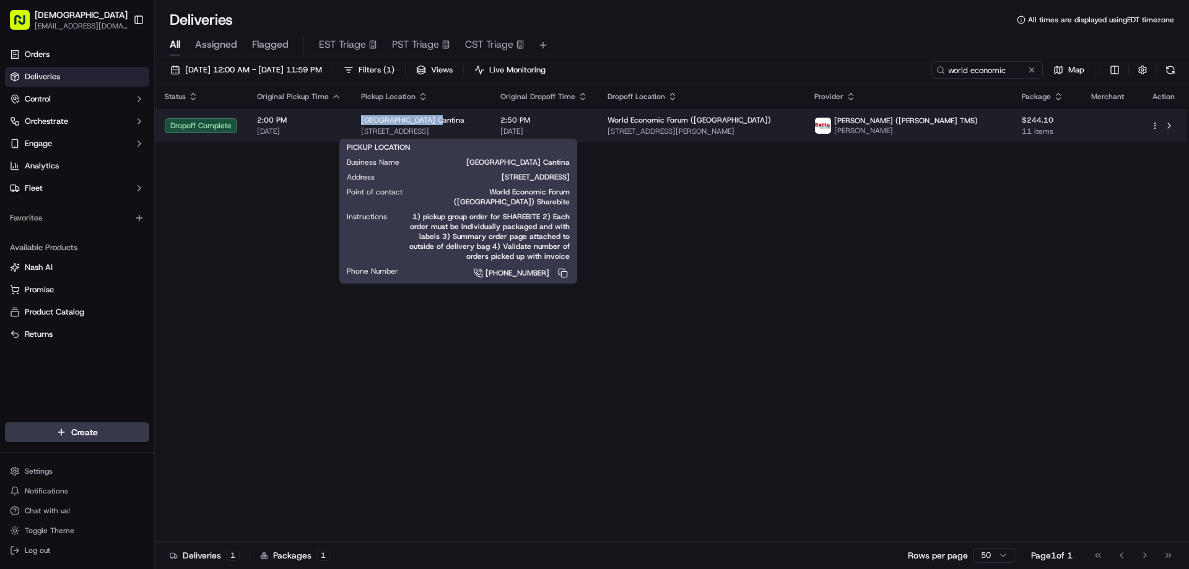
drag, startPoint x: 419, startPoint y: 116, endPoint x: 355, endPoint y: 116, distance: 63.8
click at [355, 116] on td "[GEOGRAPHIC_DATA] Cantina [STREET_ADDRESS]" at bounding box center [420, 125] width 139 height 33
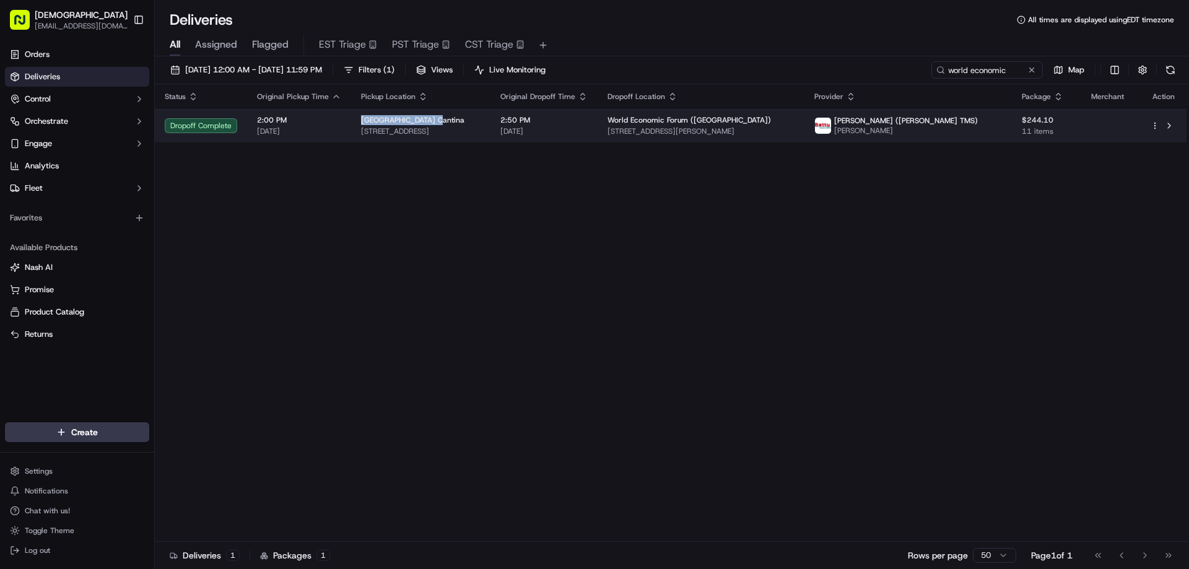
copy span "[GEOGRAPHIC_DATA] Cantina"
click at [480, 136] on span "[STREET_ADDRESS]" at bounding box center [420, 131] width 119 height 10
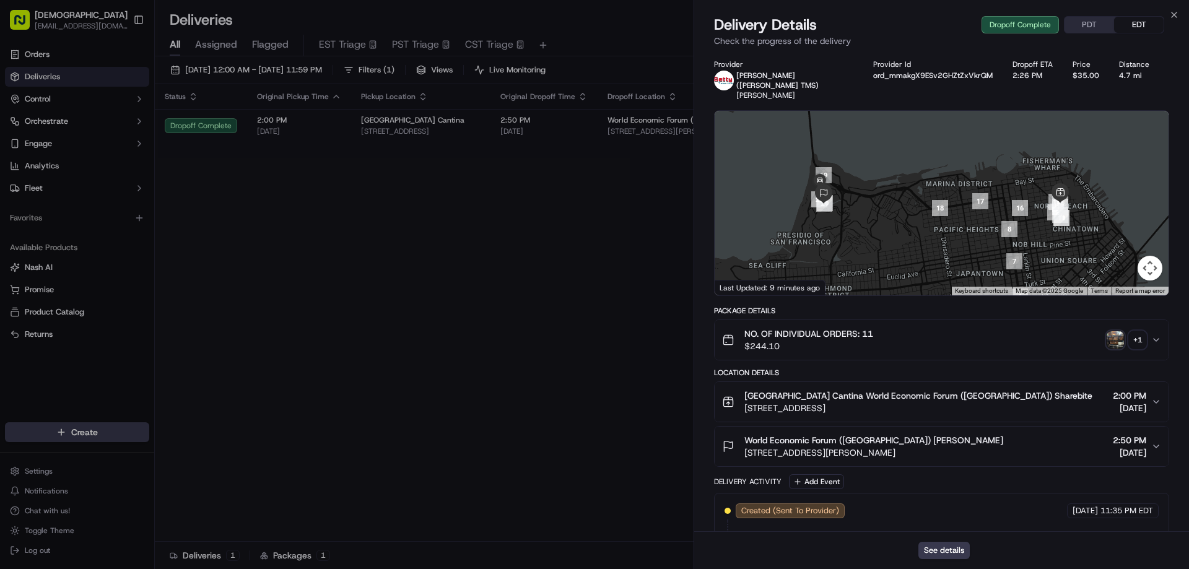
click at [1090, 24] on button "PDT" at bounding box center [1089, 25] width 50 height 16
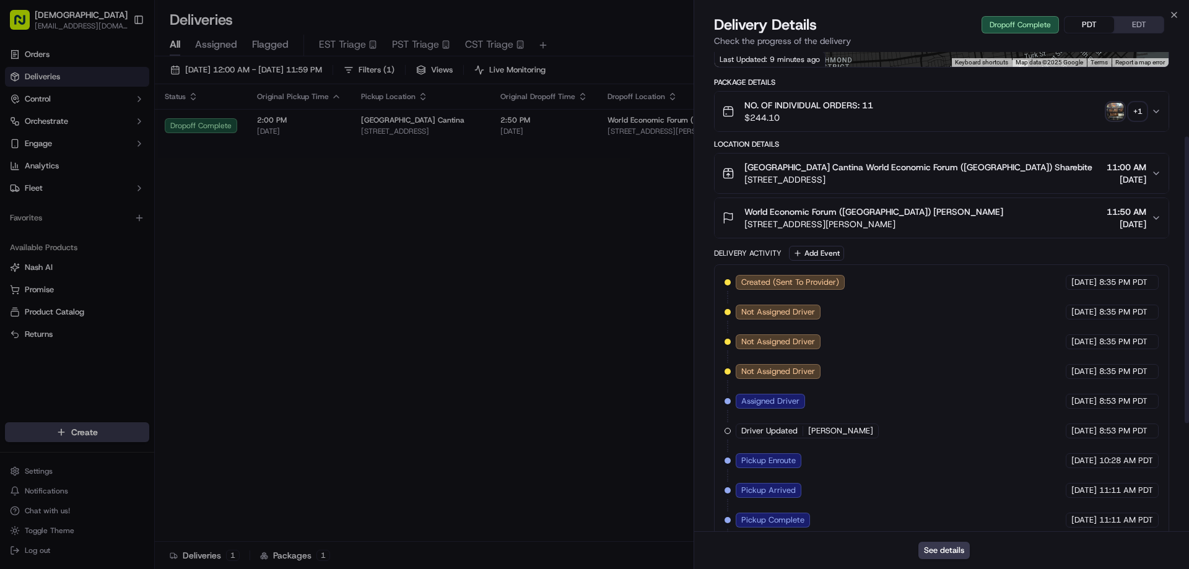
scroll to position [136, 0]
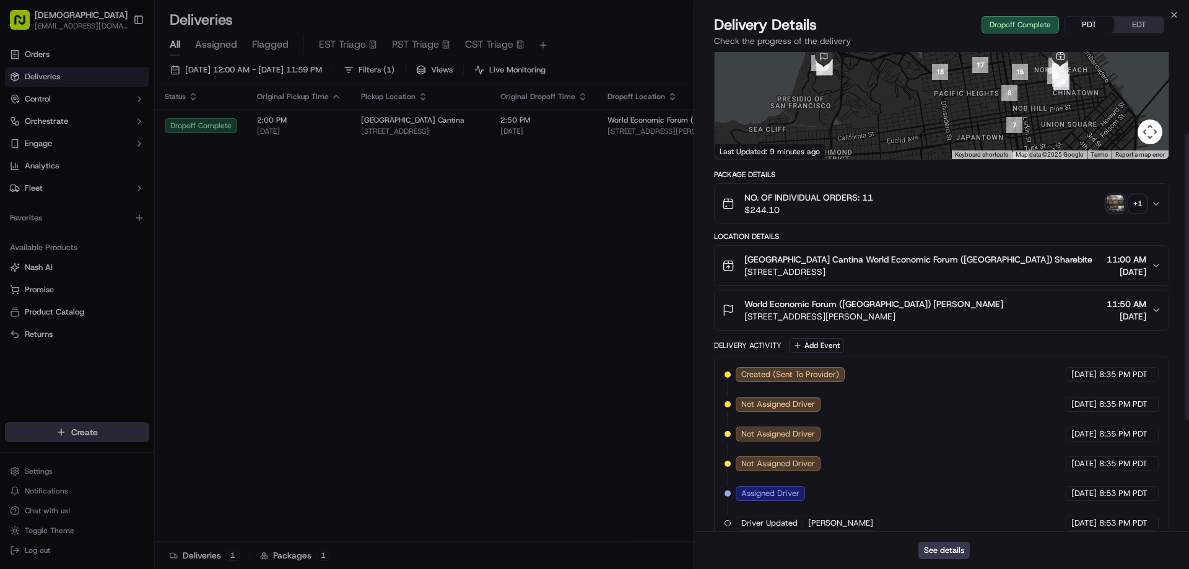
click at [1113, 195] on img "button" at bounding box center [1114, 203] width 17 height 17
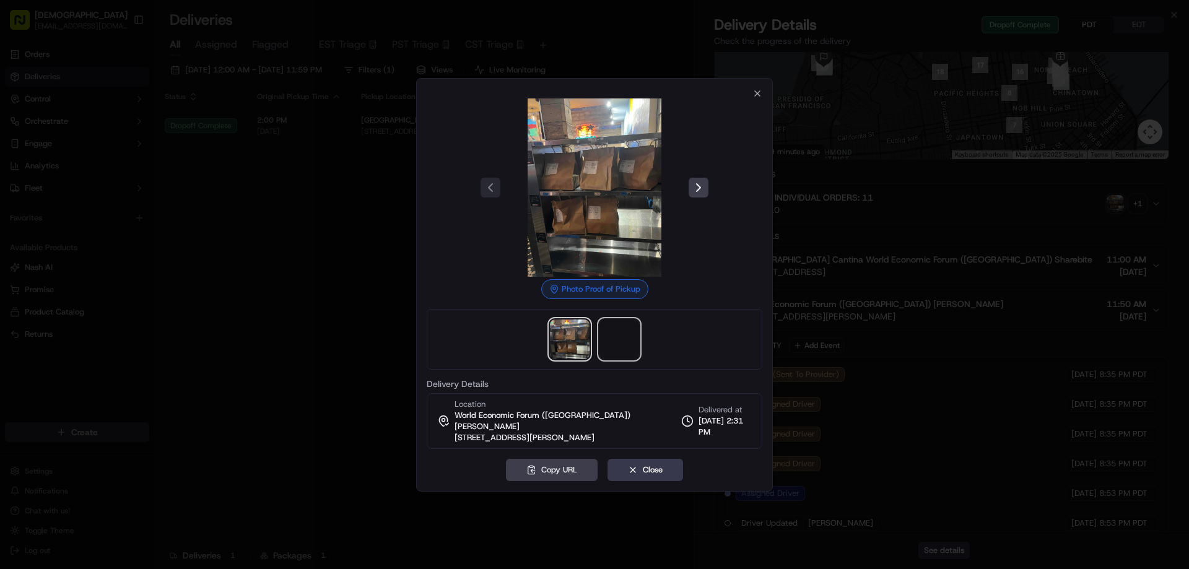
click at [620, 347] on span at bounding box center [619, 339] width 40 height 40
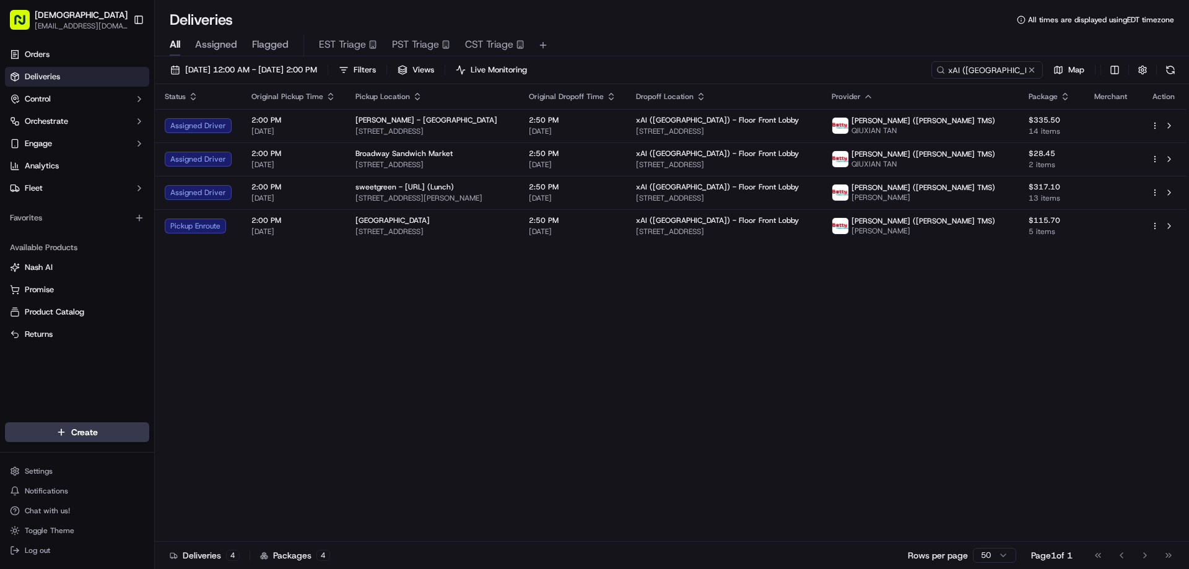
drag, startPoint x: 626, startPoint y: 387, endPoint x: 655, endPoint y: 383, distance: 29.4
click at [626, 386] on div "Status Original Pickup Time Pickup Location Original Dropoff Time Dropoff Locat…" at bounding box center [670, 312] width 1031 height 457
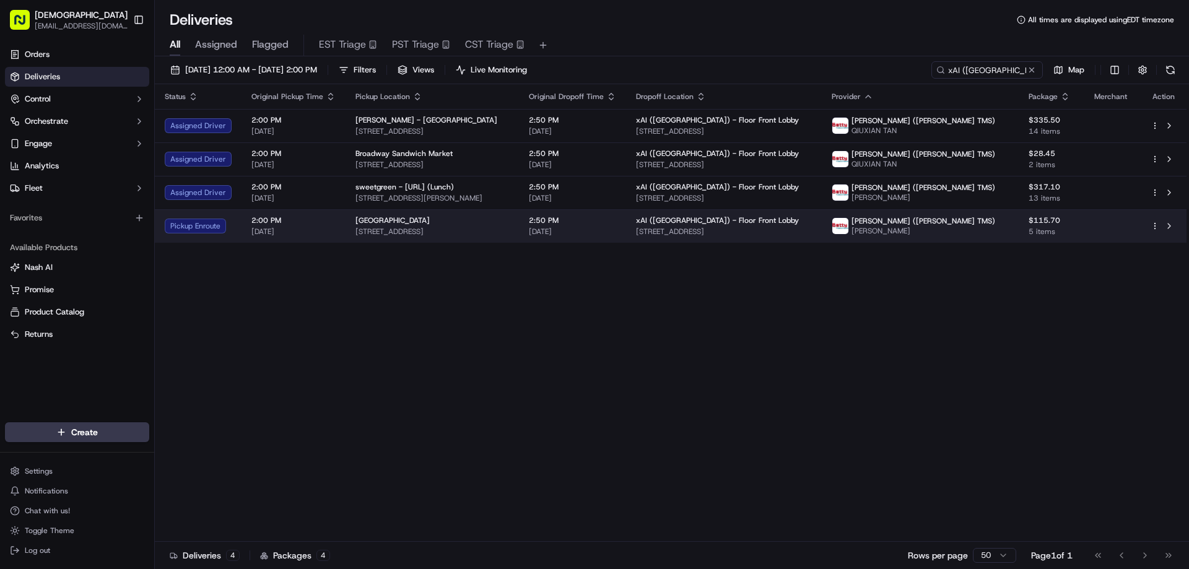
click at [466, 222] on div "Woodside Roadhouse" at bounding box center [432, 220] width 154 height 10
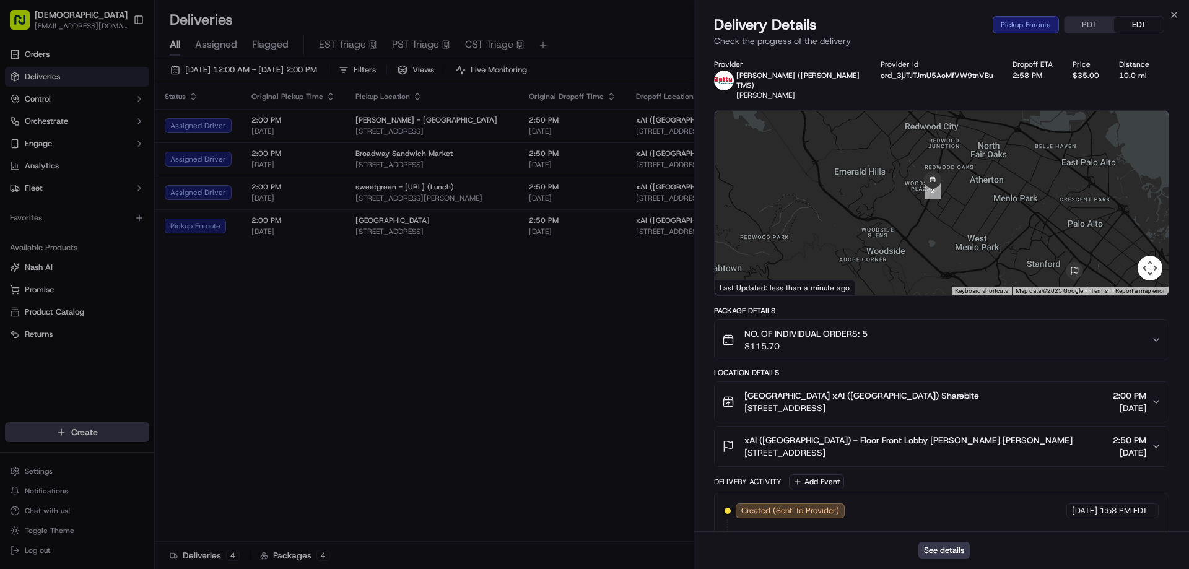
drag, startPoint x: 925, startPoint y: 225, endPoint x: 922, endPoint y: 232, distance: 8.0
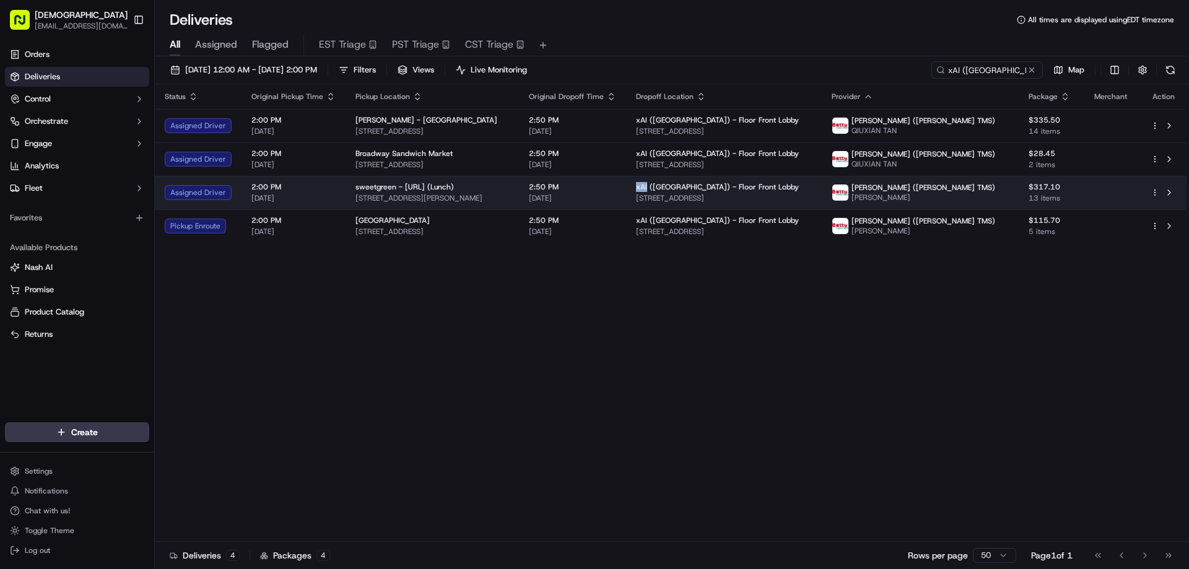
drag, startPoint x: 700, startPoint y: 186, endPoint x: 687, endPoint y: 184, distance: 12.4
click at [687, 184] on td "xAI (USA) - Floor Front Lobby 1450 Page Mill Rd, Palo Alto, CA 94304, USA" at bounding box center [724, 192] width 196 height 33
copy span "xAI"
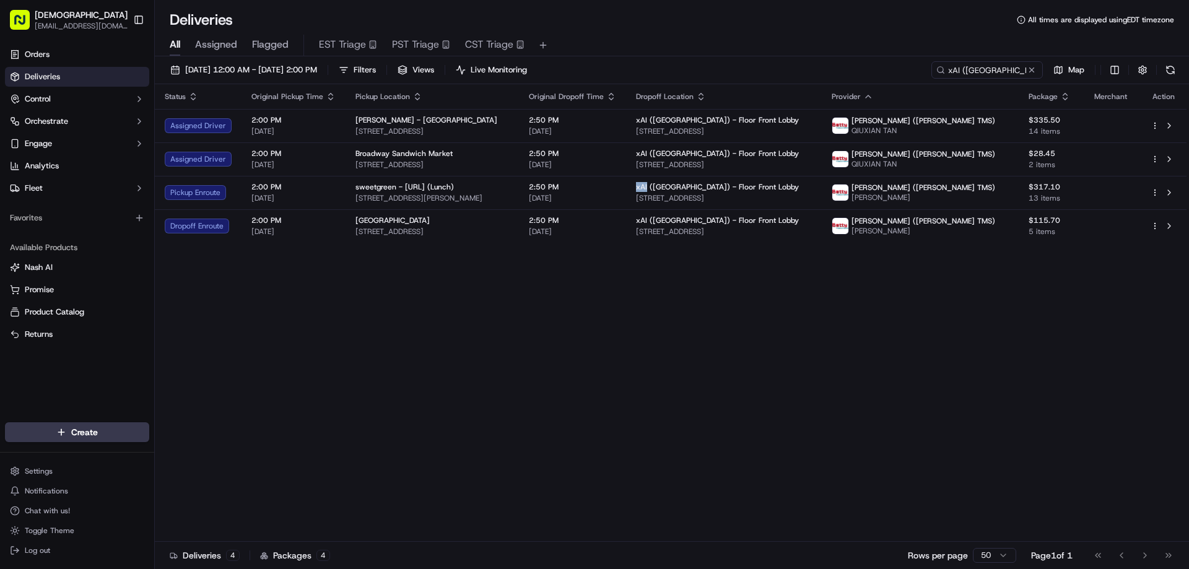
click at [790, 402] on div "Status Original Pickup Time Pickup Location Original Dropoff Time Dropoff Locat…" at bounding box center [670, 312] width 1031 height 457
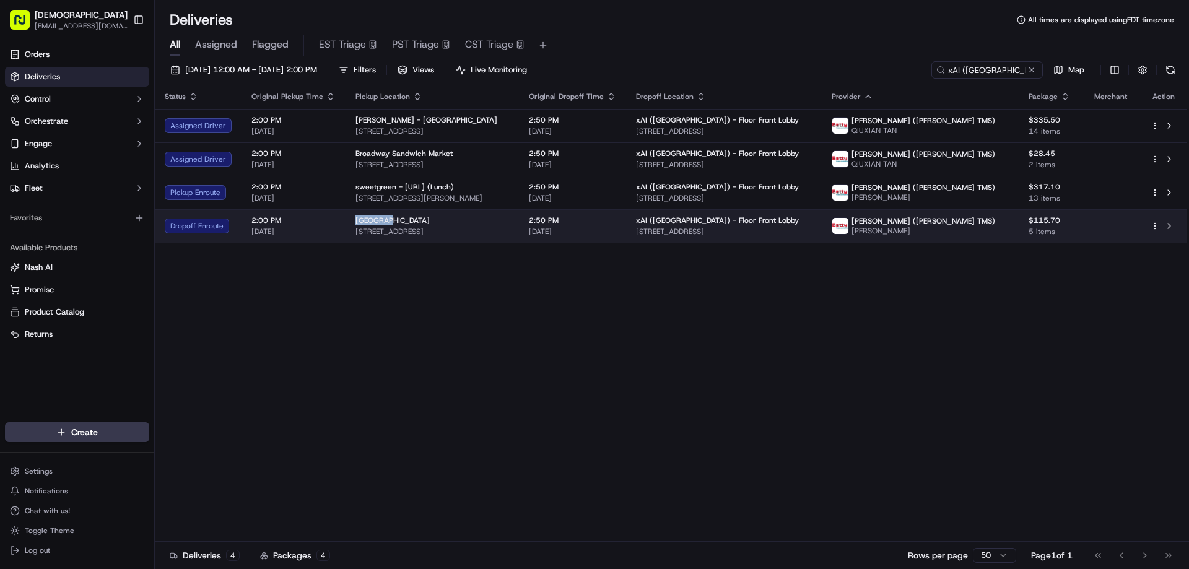
drag, startPoint x: 386, startPoint y: 218, endPoint x: 348, endPoint y: 217, distance: 37.8
click at [348, 217] on td "Woodside Roadhouse 1515 Woodside Rd, Redwood City, CA 94061, USA" at bounding box center [431, 225] width 173 height 33
copy span "Woodside"
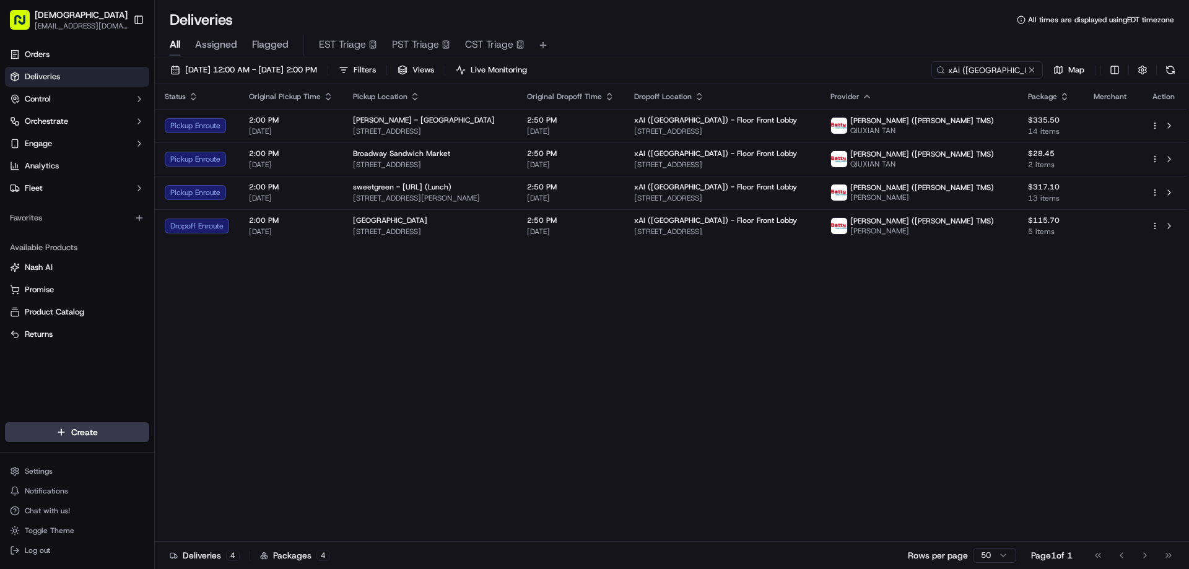
click at [507, 295] on div "Status Original Pickup Time Pickup Location Original Dropoff Time Dropoff Locat…" at bounding box center [670, 312] width 1031 height 457
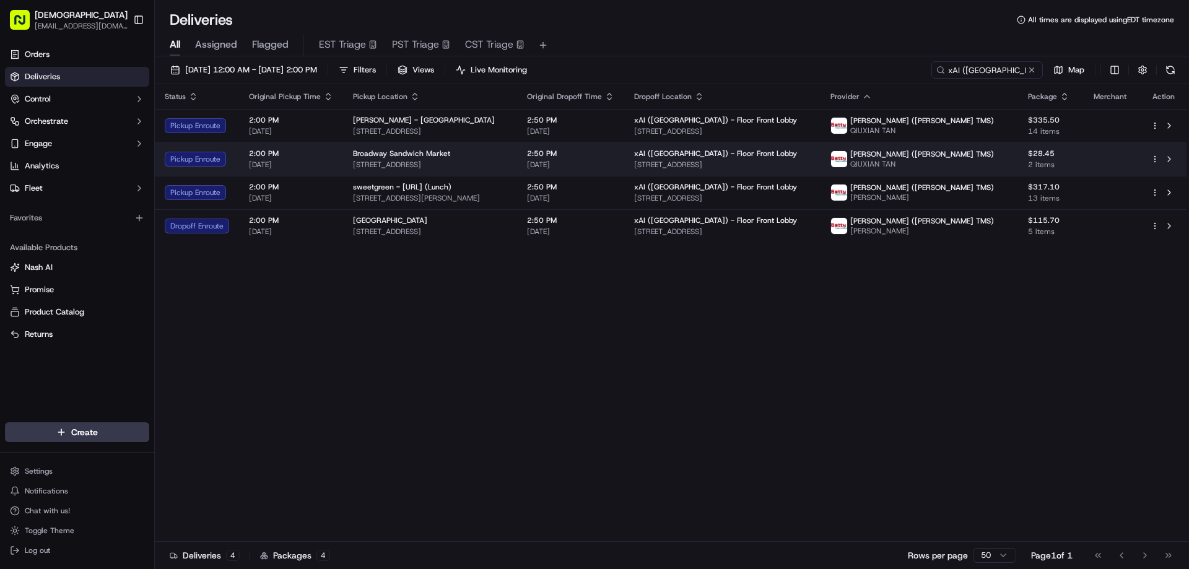
click at [507, 149] on div "Broadway Sandwich Market" at bounding box center [430, 154] width 154 height 10
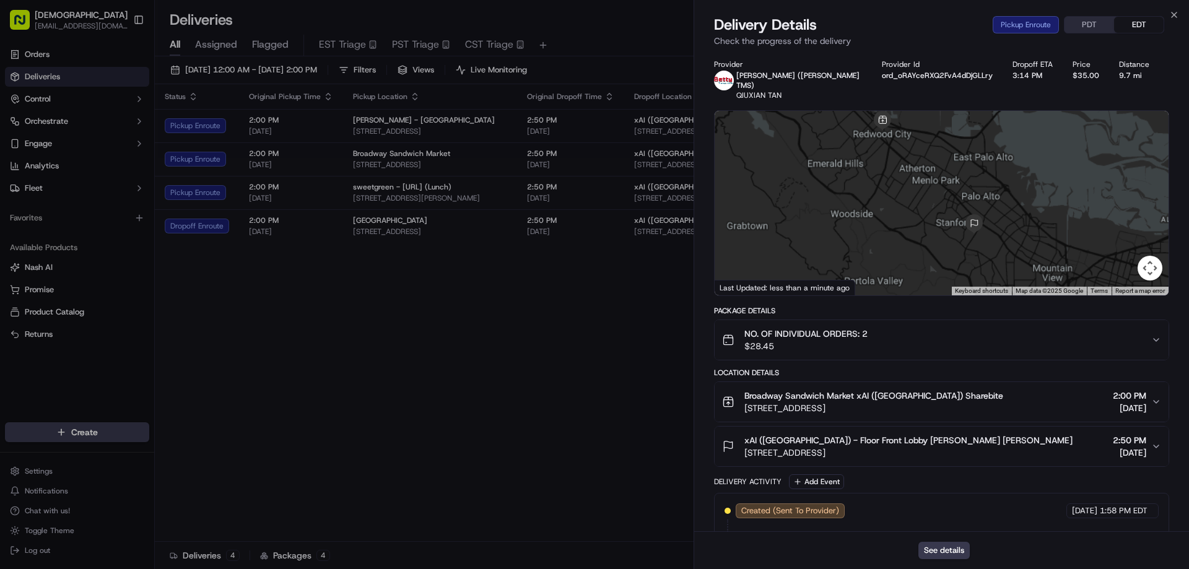
scroll to position [203, 0]
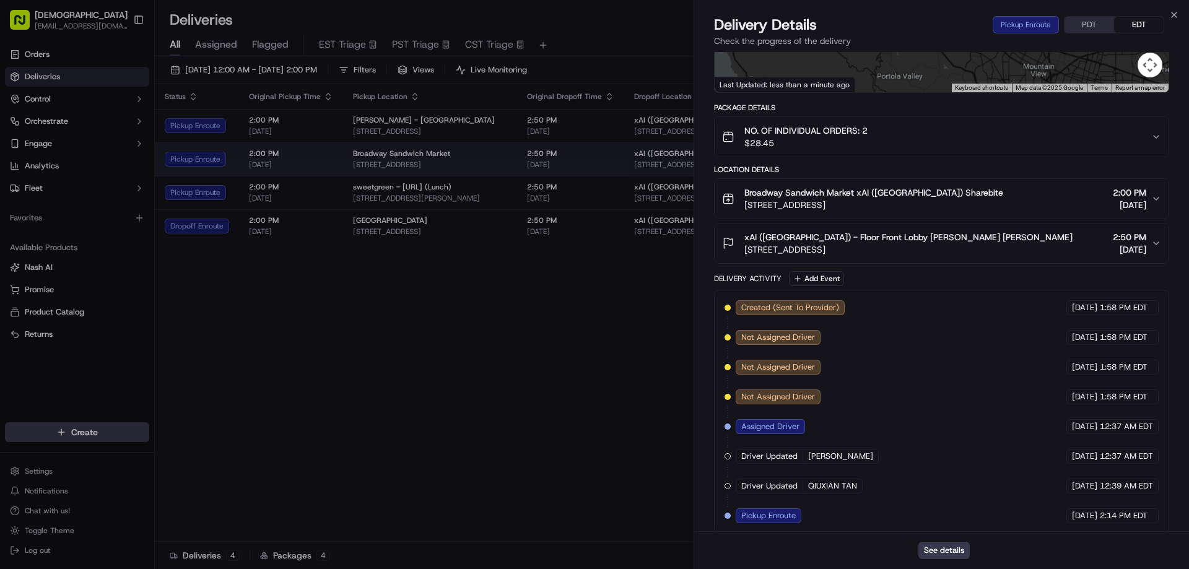
drag, startPoint x: 573, startPoint y: 337, endPoint x: 513, endPoint y: 169, distance: 178.4
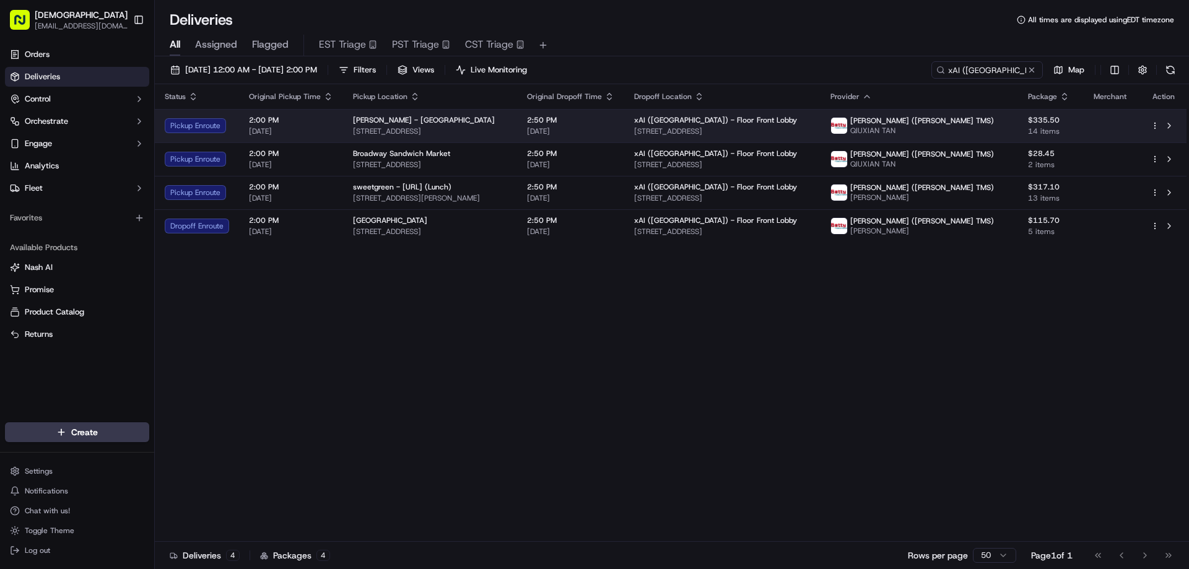
click at [466, 116] on div "Marufuku Ramen - Redwood City" at bounding box center [430, 120] width 154 height 10
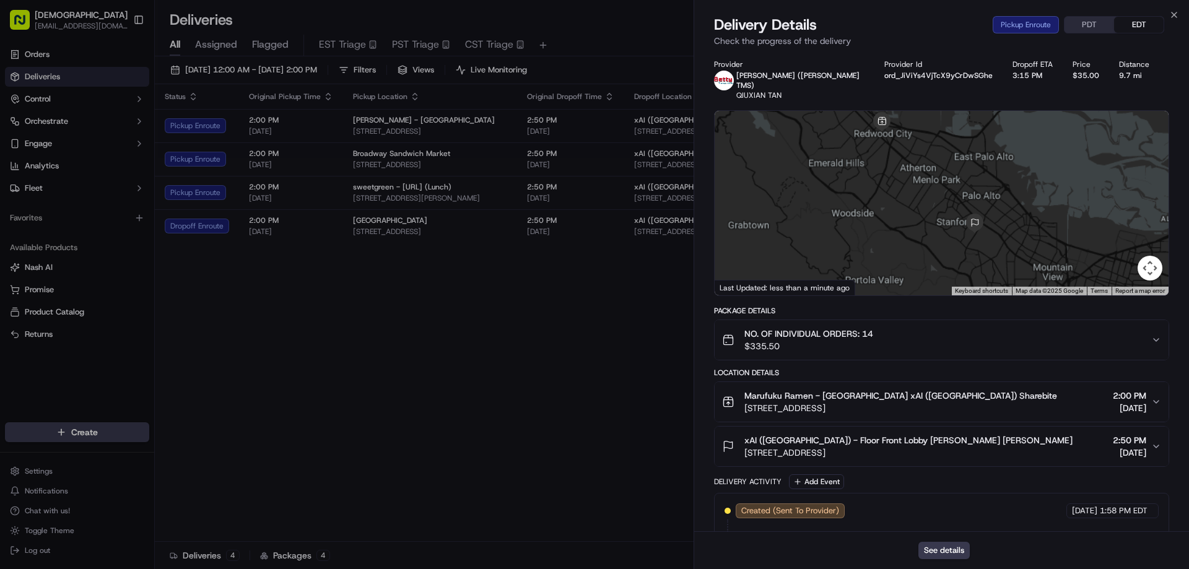
scroll to position [173, 0]
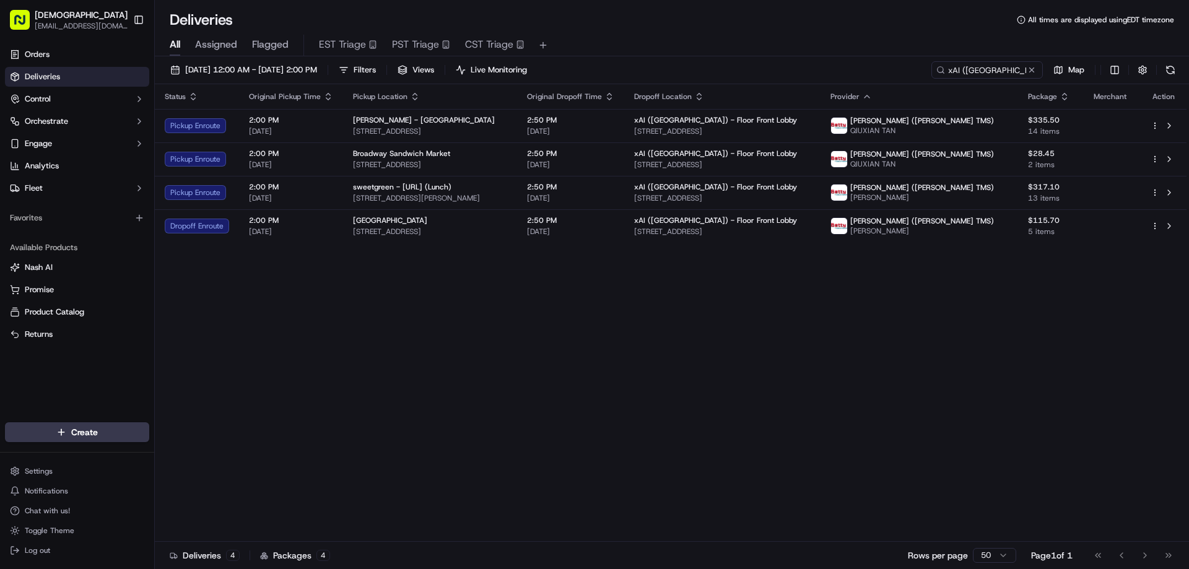
click at [729, 565] on div "Deliveries 4 Packages 4 Rows per page 50 Page 1 of 1 Go to first page Go to pre…" at bounding box center [672, 555] width 1034 height 28
click at [755, 323] on div "Status Original Pickup Time Pickup Location Original Dropoff Time Dropoff Locat…" at bounding box center [670, 312] width 1031 height 457
drag, startPoint x: 771, startPoint y: 409, endPoint x: 671, endPoint y: 362, distance: 110.2
click at [771, 409] on div "Status Original Pickup Time Pickup Location Original Dropoff Time Dropoff Locat…" at bounding box center [670, 312] width 1031 height 457
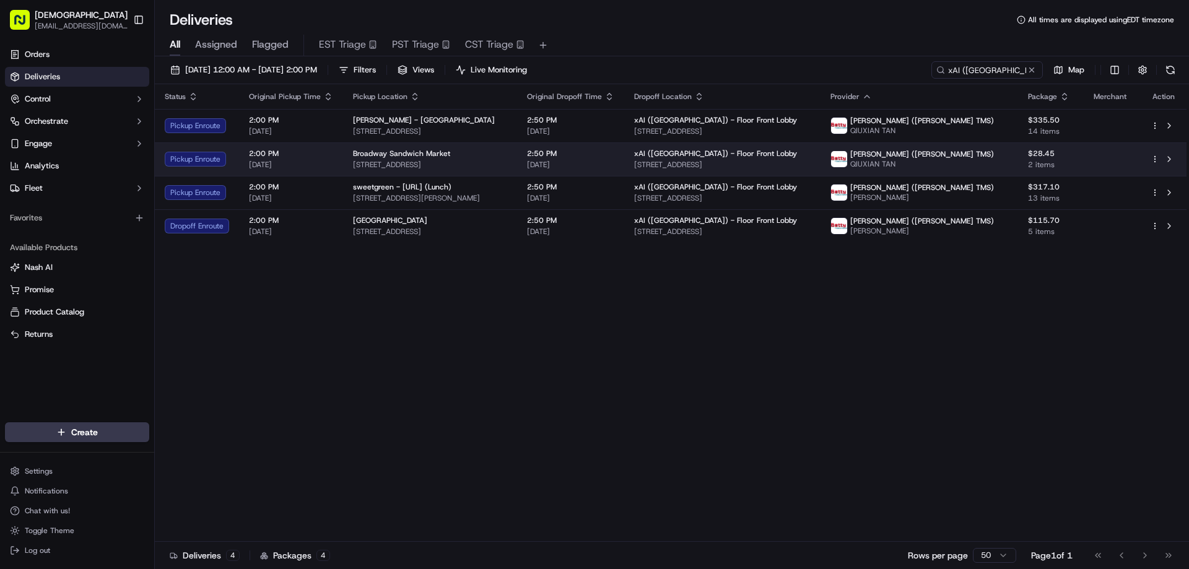
click at [430, 158] on div "Broadway Sandwich Market 2070 Broadway, Redwood City, CA 94063, USA" at bounding box center [430, 159] width 154 height 21
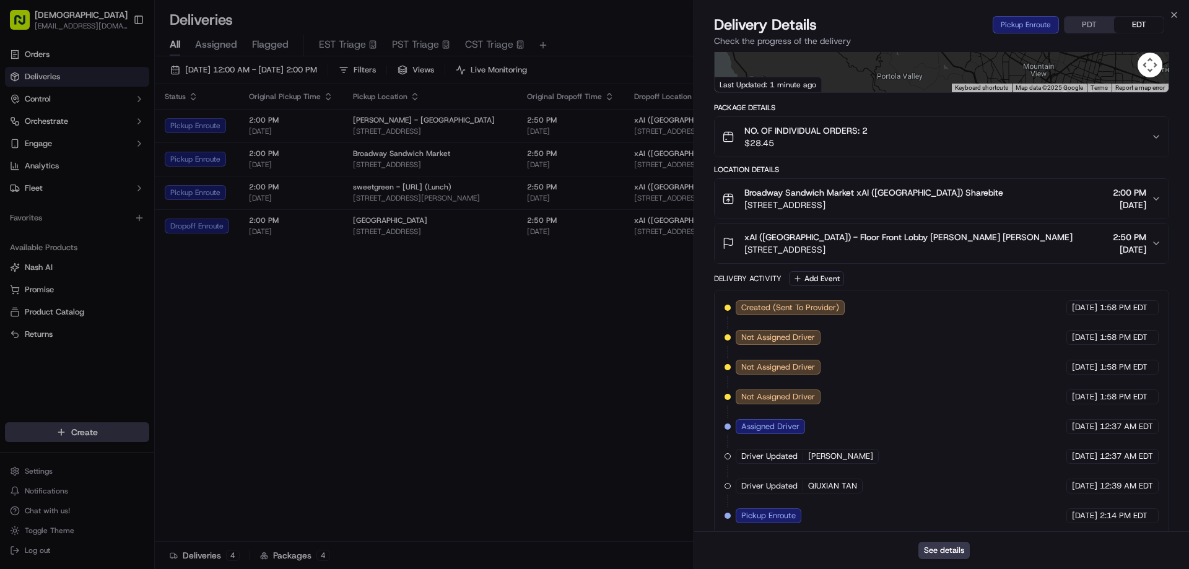
scroll to position [0, 0]
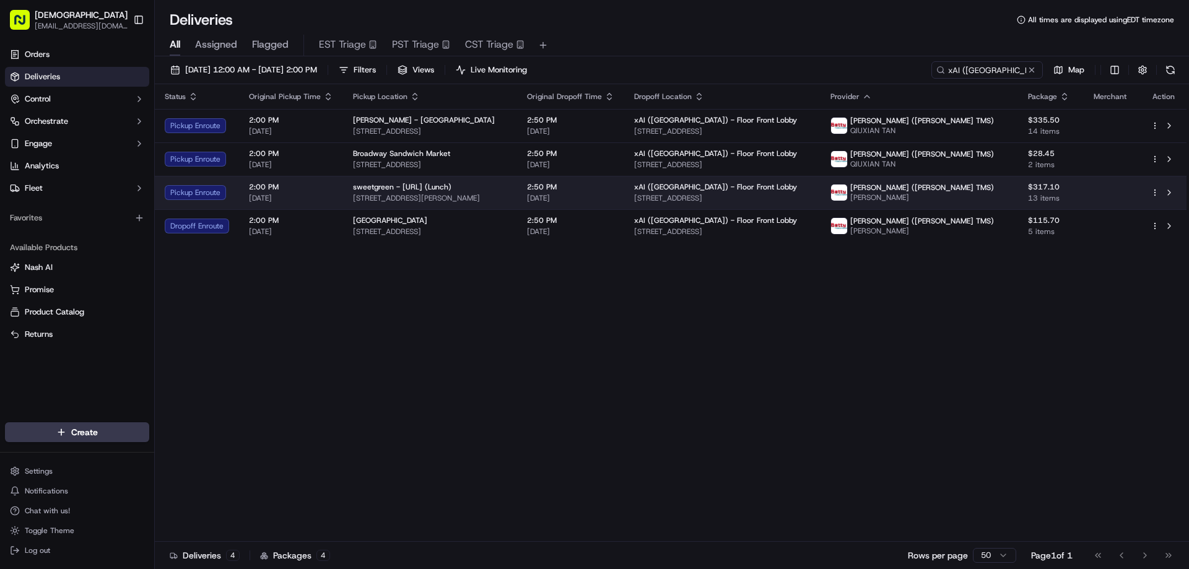
drag, startPoint x: 471, startPoint y: 336, endPoint x: 470, endPoint y: 194, distance: 141.8
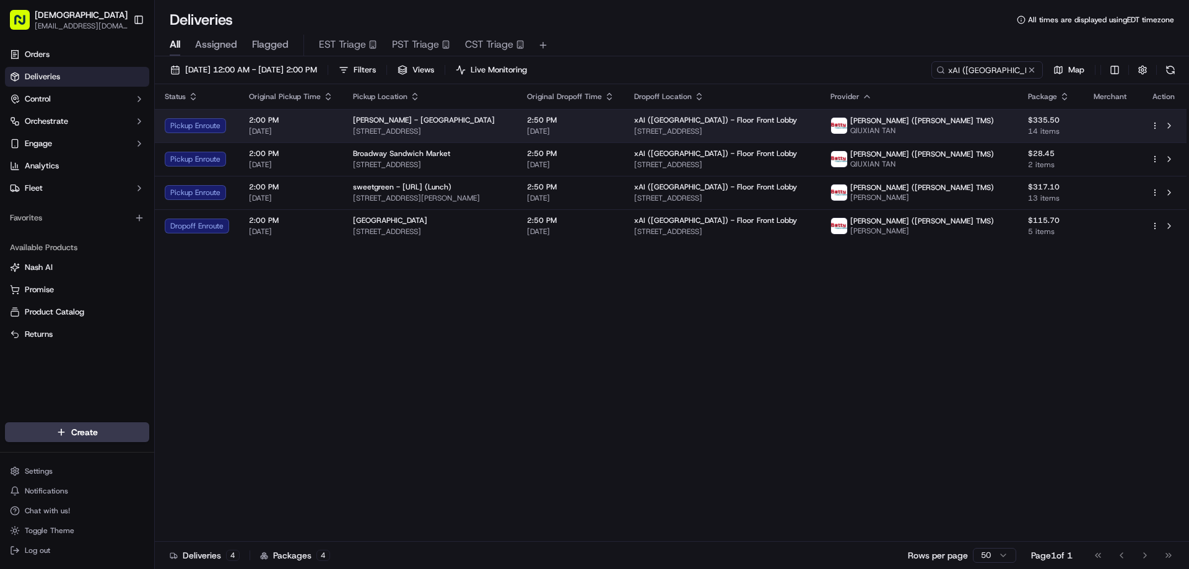
click at [487, 124] on div "Marufuku Ramen - Redwood City" at bounding box center [430, 120] width 154 height 10
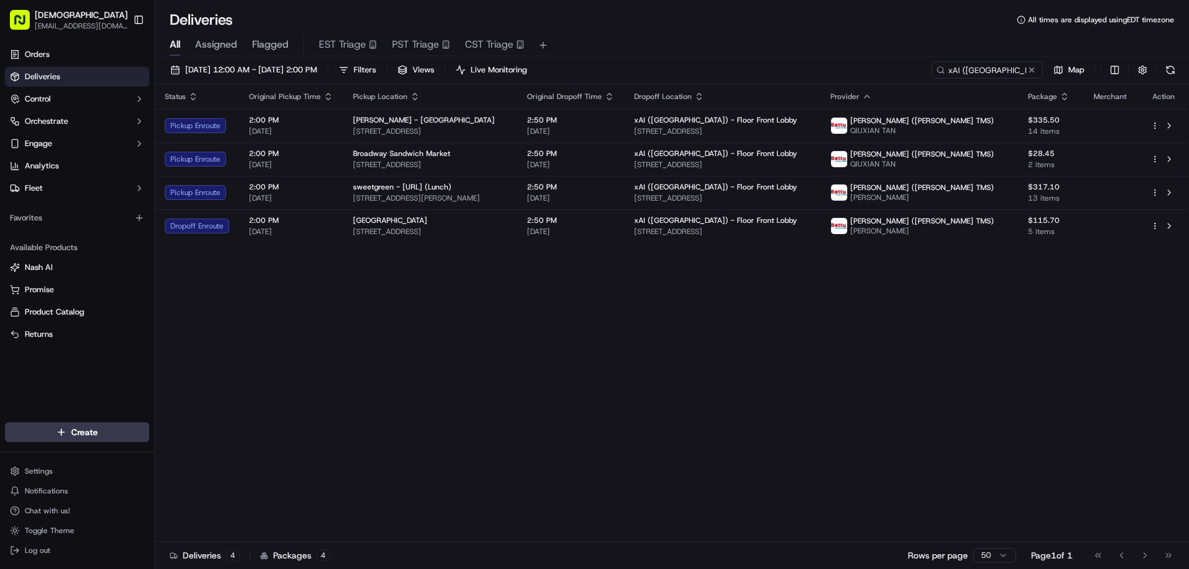
click at [676, 386] on div "Status Original Pickup Time Pickup Location Original Dropoff Time Dropoff Locat…" at bounding box center [670, 312] width 1031 height 457
drag, startPoint x: 675, startPoint y: 362, endPoint x: 681, endPoint y: 359, distance: 6.7
click at [679, 362] on div "Status Original Pickup Time Pickup Location Original Dropoff Time Dropoff Locat…" at bounding box center [670, 312] width 1031 height 457
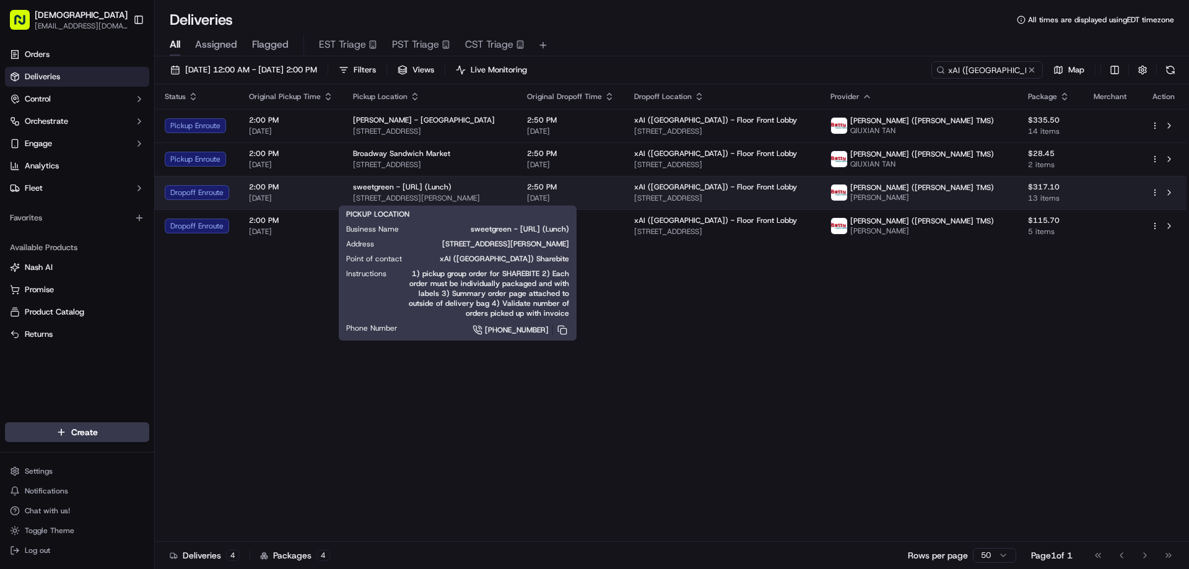
drag, startPoint x: 508, startPoint y: 196, endPoint x: 349, endPoint y: 197, distance: 159.1
click at [349, 197] on td "sweetgreen - X.AI (Lunch) 440 Castro St, Mountain View, CA 94041, USA" at bounding box center [430, 192] width 174 height 33
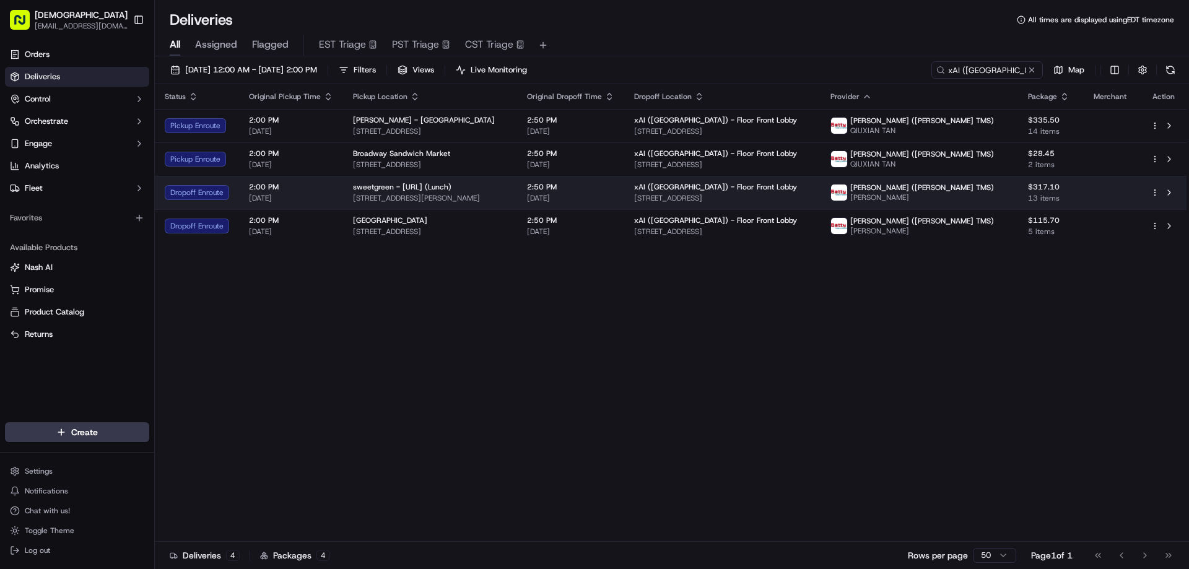
copy span "440 Castro St, Mountain View, CA 94041, USA"
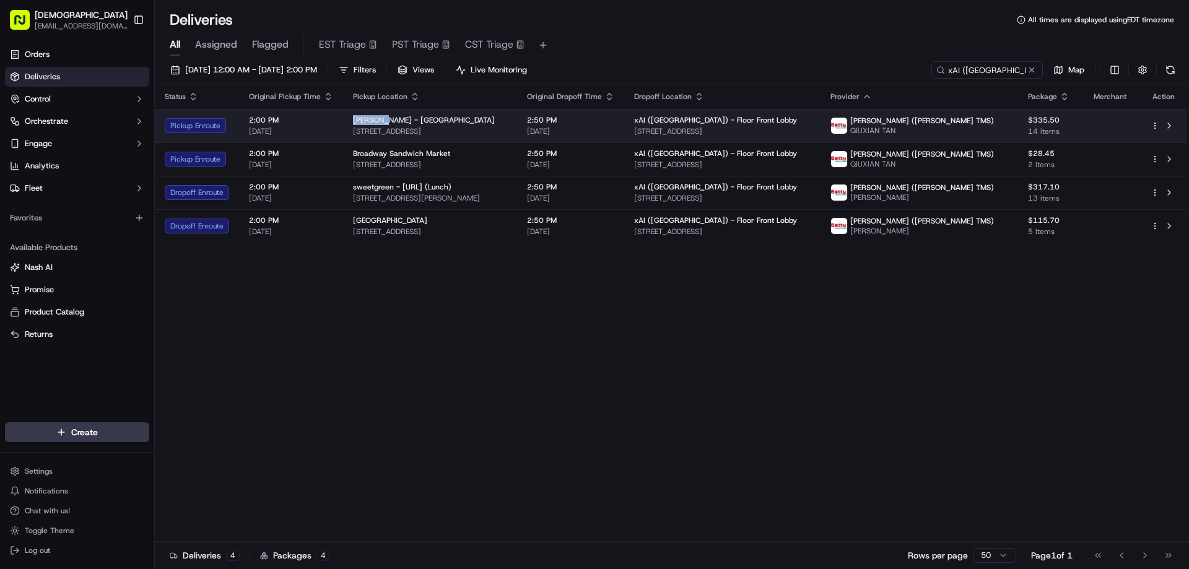
drag, startPoint x: 375, startPoint y: 116, endPoint x: 351, endPoint y: 116, distance: 24.1
click at [353, 116] on span "Marufuku Ramen - Redwood City" at bounding box center [424, 120] width 142 height 10
copy span "Marufuku"
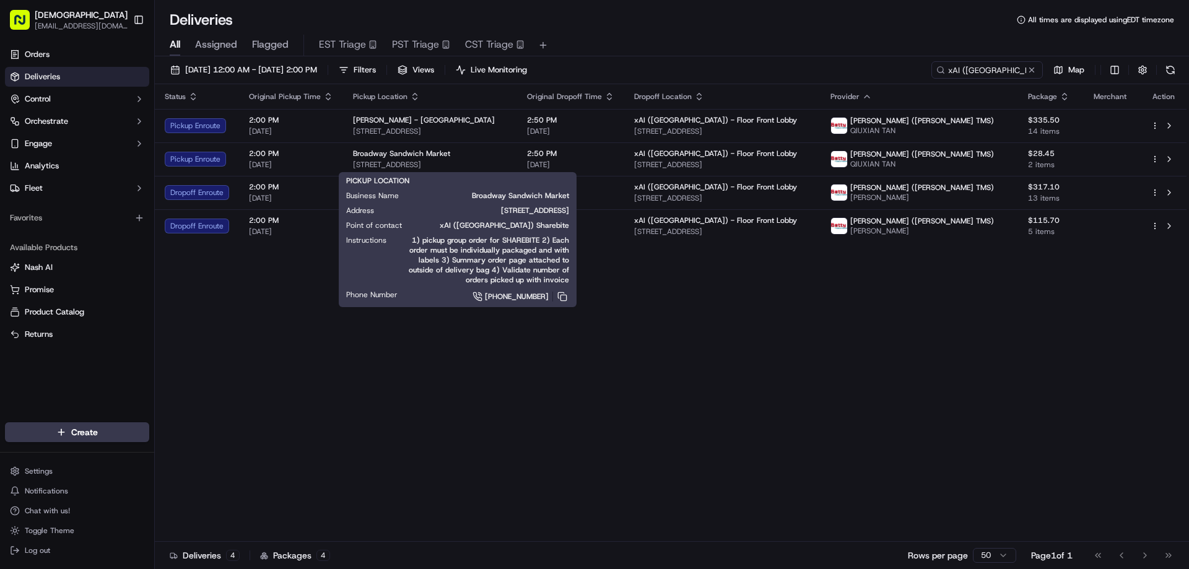
click at [382, 306] on body "Sharebite eveines@ececonsultinggroup.com Toggle Sidebar Orders Deliveries Contr…" at bounding box center [594, 284] width 1189 height 569
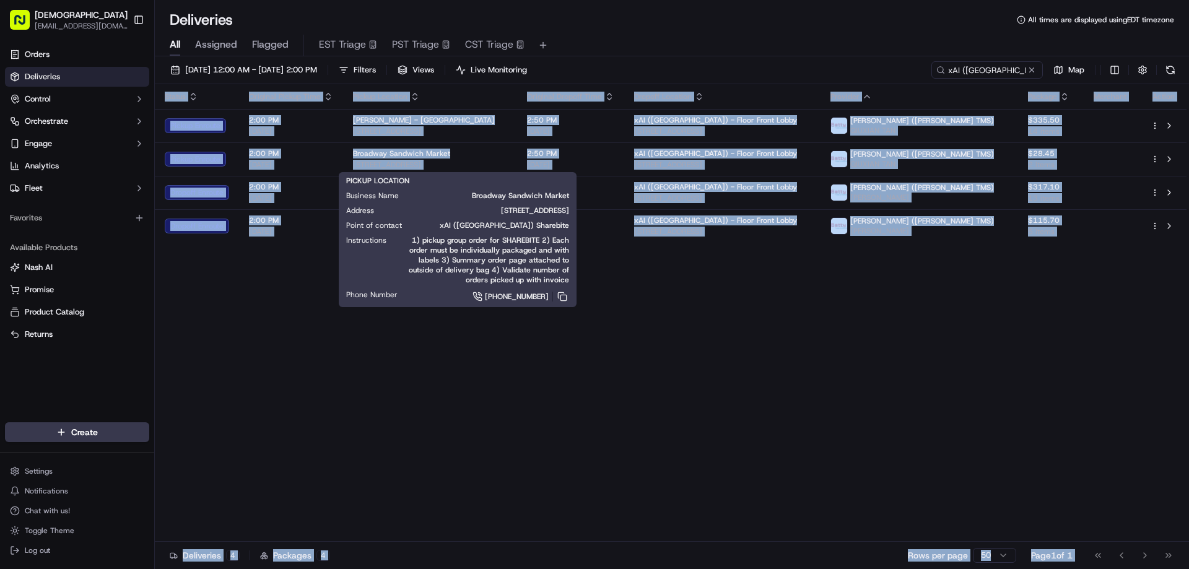
drag, startPoint x: 261, startPoint y: 337, endPoint x: 420, endPoint y: 145, distance: 248.8
click at [262, 336] on div "Status Original Pickup Time Pickup Location Original Dropoff Time Dropoff Locat…" at bounding box center [670, 312] width 1031 height 457
click at [292, 370] on div "Status Original Pickup Time Pickup Location Original Dropoff Time Dropoff Locat…" at bounding box center [670, 312] width 1031 height 457
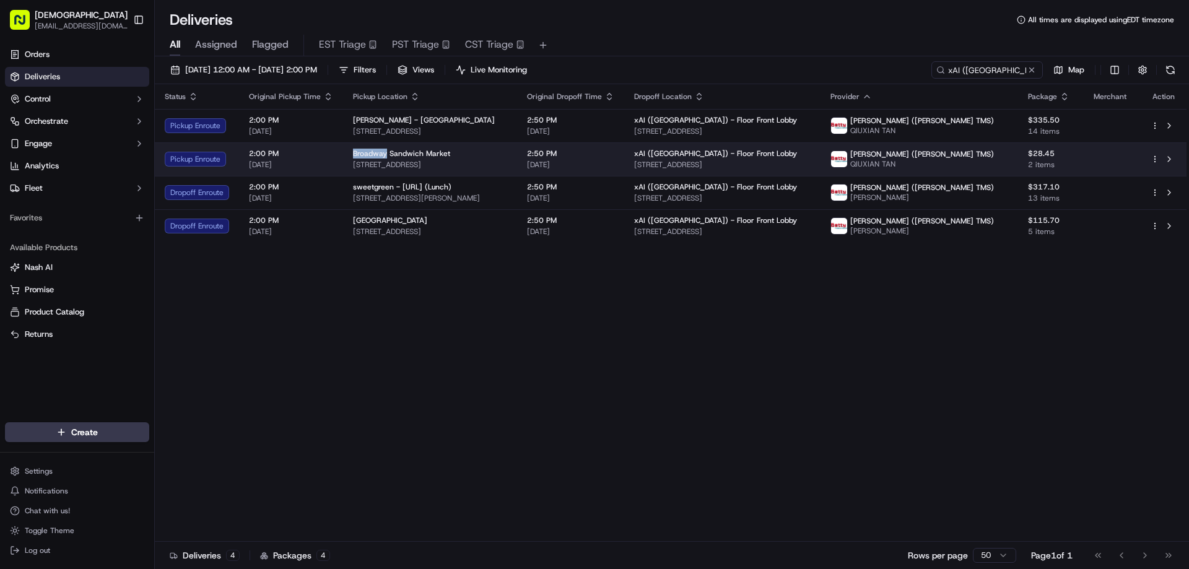
drag, startPoint x: 384, startPoint y: 153, endPoint x: 350, endPoint y: 150, distance: 34.2
click at [350, 150] on td "Broadway Sandwich Market 2070 Broadway, Redwood City, CA 94063, USA" at bounding box center [430, 158] width 174 height 33
copy span "Broadway"
drag, startPoint x: 438, startPoint y: 163, endPoint x: 349, endPoint y: 163, distance: 89.1
click at [349, 163] on td "Broadway Sandwich Market 2070 Broadway, Redwood City, CA 94063, USA" at bounding box center [430, 158] width 174 height 33
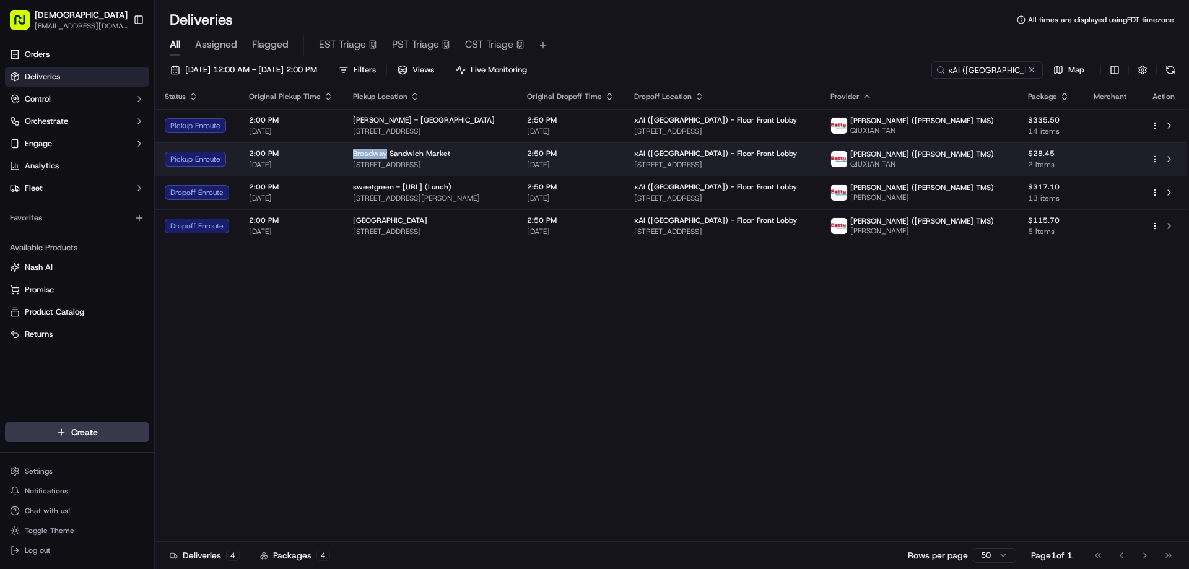
copy span "2070 Broadway, Redwood City, CA 94063, USA"
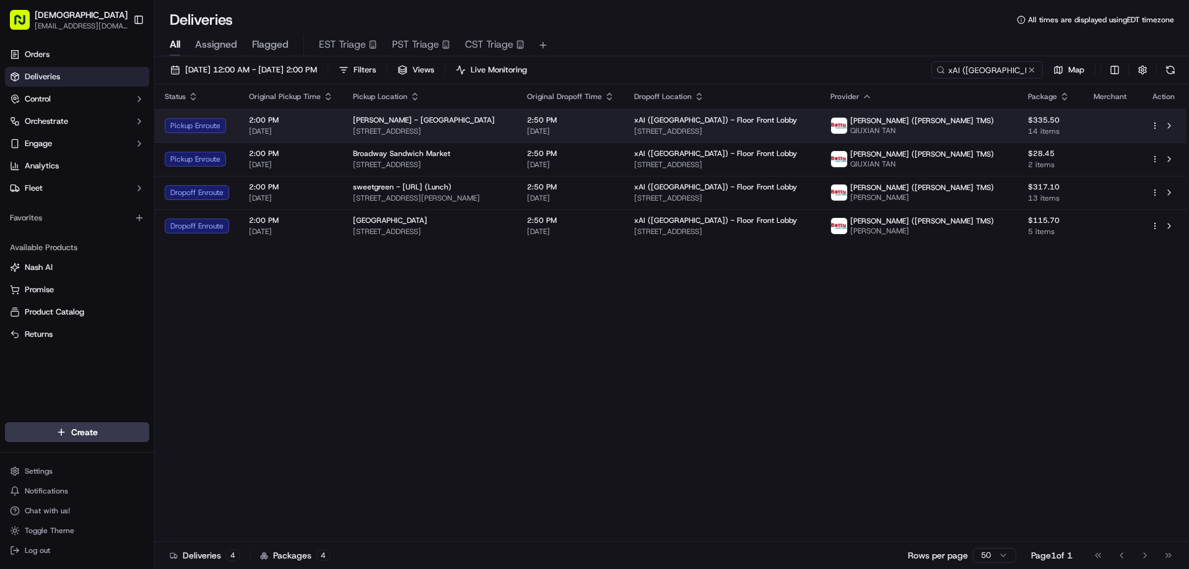
click at [475, 122] on div "Marufuku Ramen - Redwood City" at bounding box center [430, 120] width 154 height 10
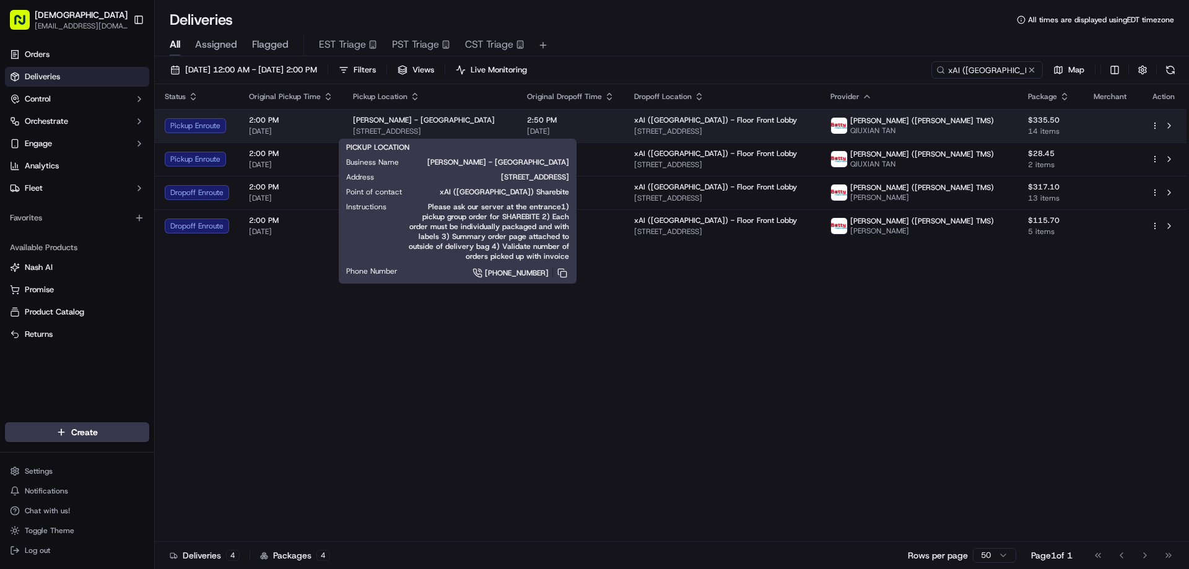
drag, startPoint x: 526, startPoint y: 126, endPoint x: 348, endPoint y: 129, distance: 177.7
click at [348, 129] on td "Marufuku Ramen - Redwood City 865 Middlefield Rd, Redwood City, CA 94063, USA" at bounding box center [430, 125] width 174 height 33
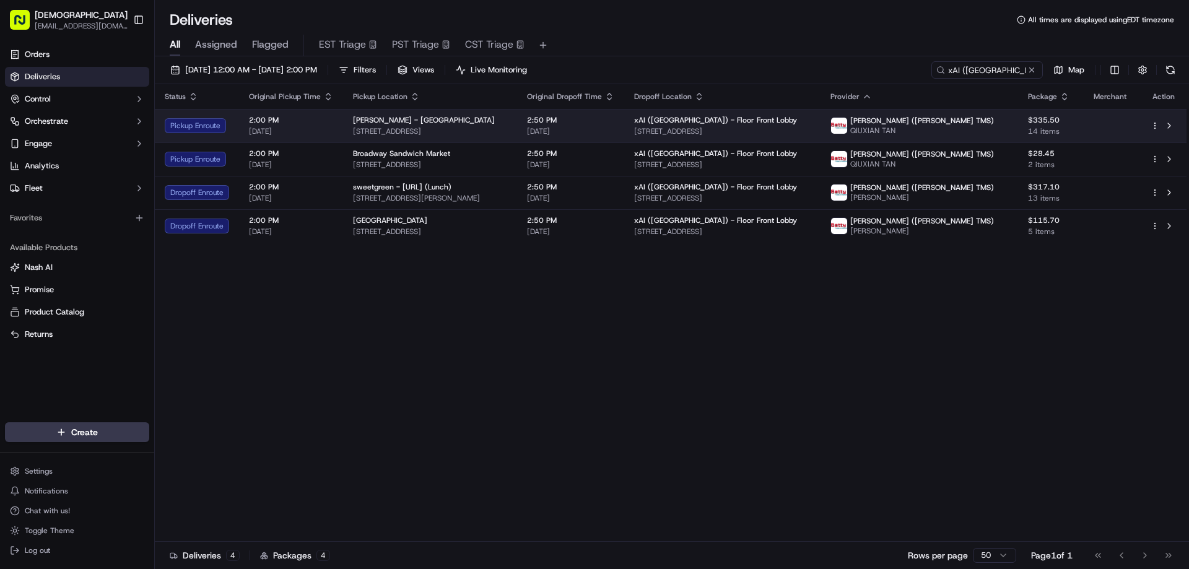
copy span "865 Middlefield Rd, Redwood City, CA 94063, USA"
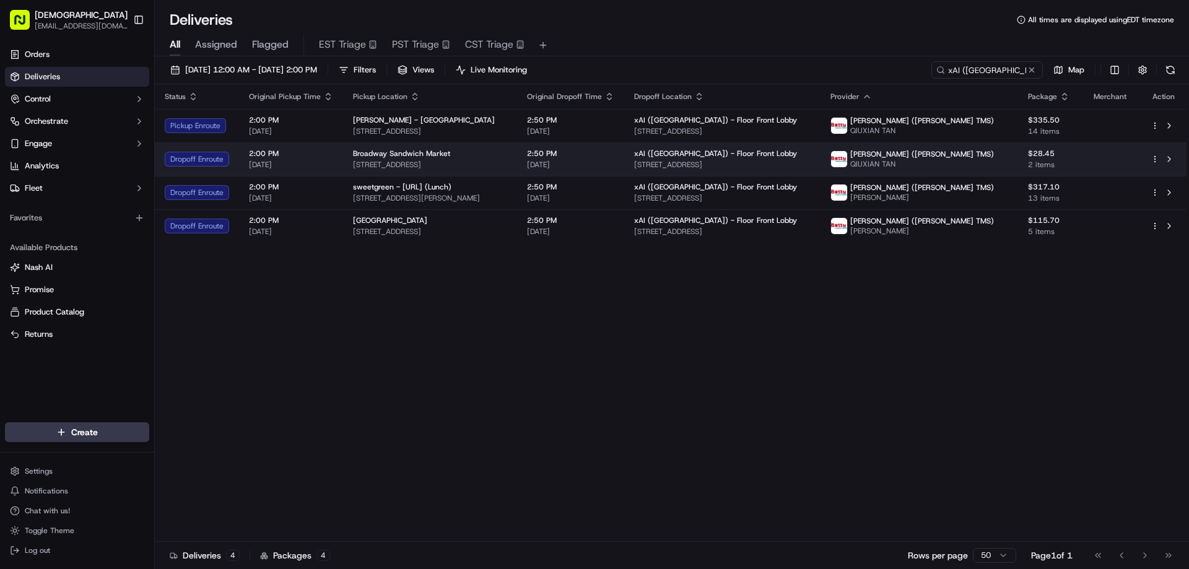
click at [507, 158] on div "Broadway Sandwich Market" at bounding box center [430, 154] width 154 height 10
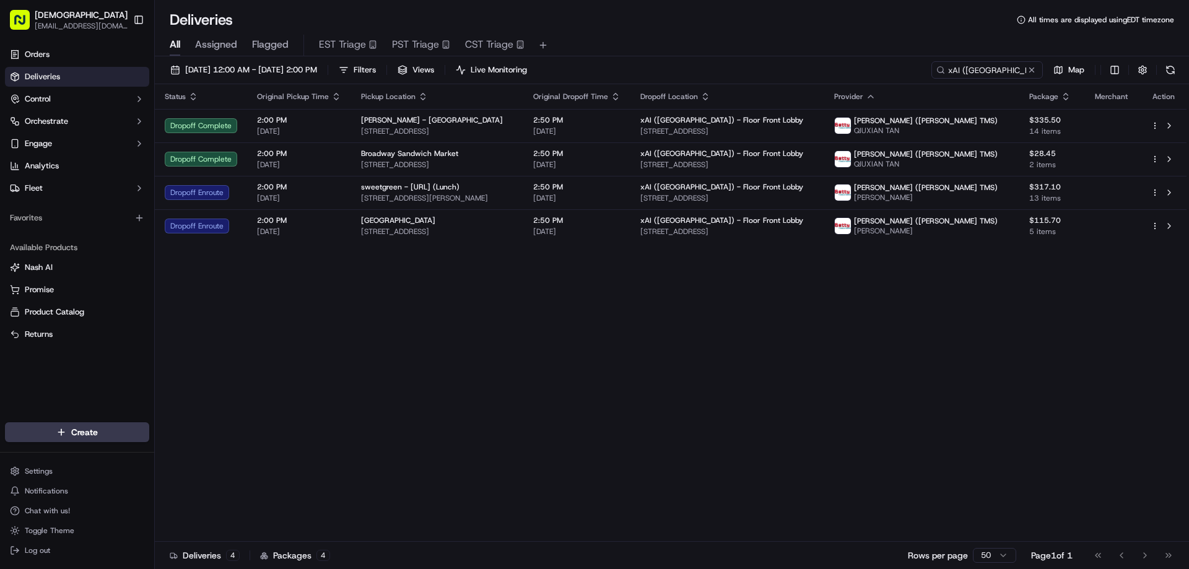
drag, startPoint x: 730, startPoint y: 364, endPoint x: 757, endPoint y: 348, distance: 31.6
click at [735, 364] on div "Status Original Pickup Time Pickup Location Original Dropoff Time Dropoff Locat…" at bounding box center [670, 312] width 1031 height 457
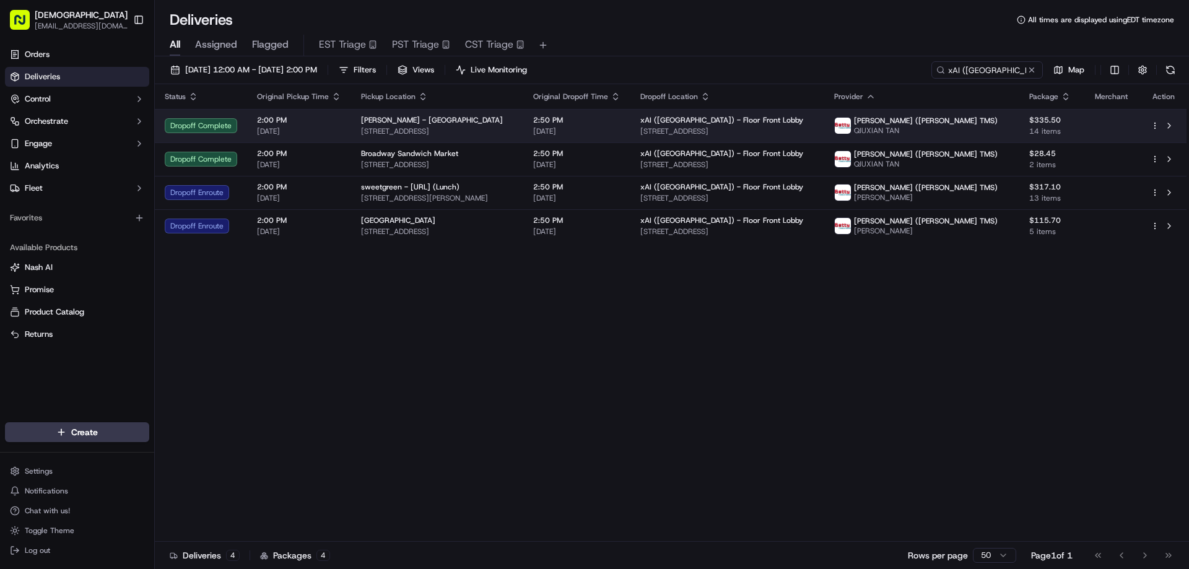
click at [422, 129] on span "865 Middlefield Rd, Redwood City, CA 94063, USA" at bounding box center [437, 131] width 152 height 10
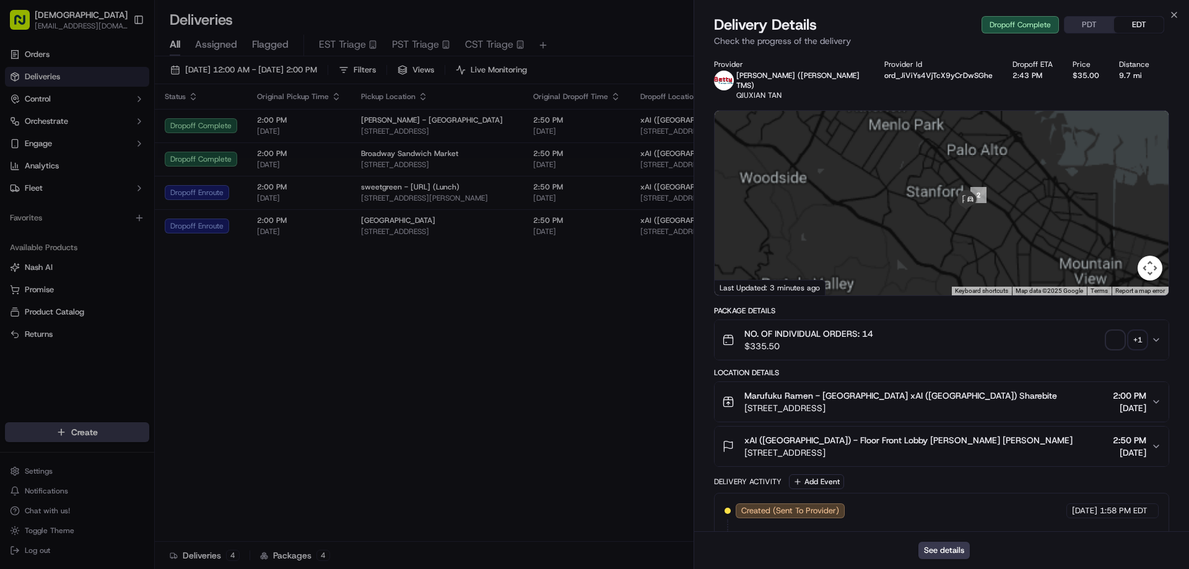
click at [1117, 331] on span "button" at bounding box center [1114, 339] width 17 height 17
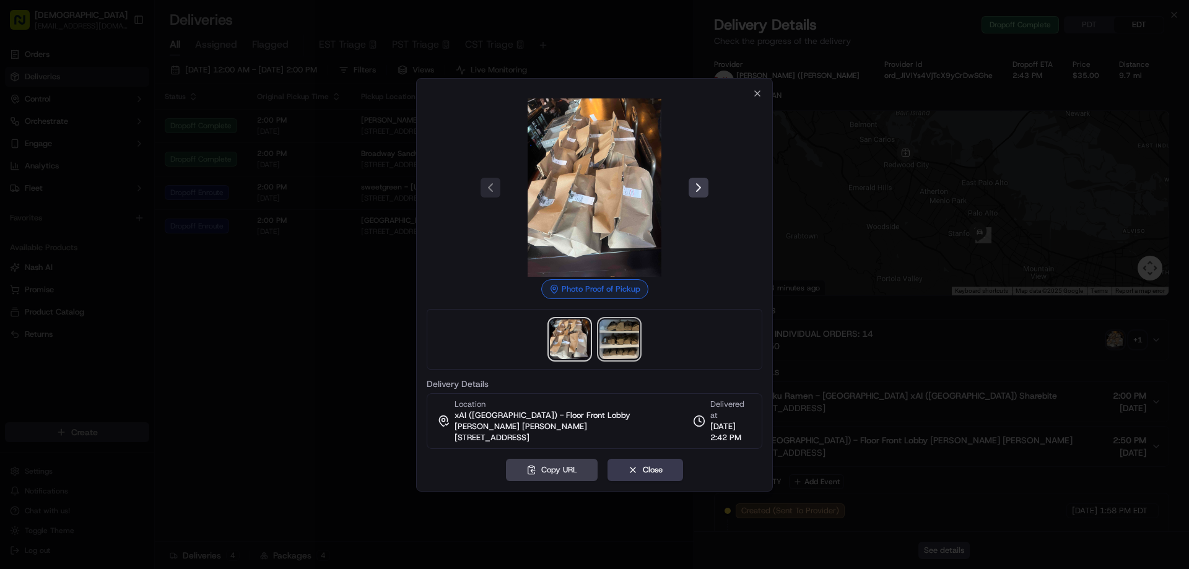
click at [618, 346] on img at bounding box center [619, 339] width 40 height 40
drag, startPoint x: 347, startPoint y: 299, endPoint x: 392, endPoint y: 222, distance: 89.4
click at [347, 298] on div at bounding box center [594, 284] width 1189 height 569
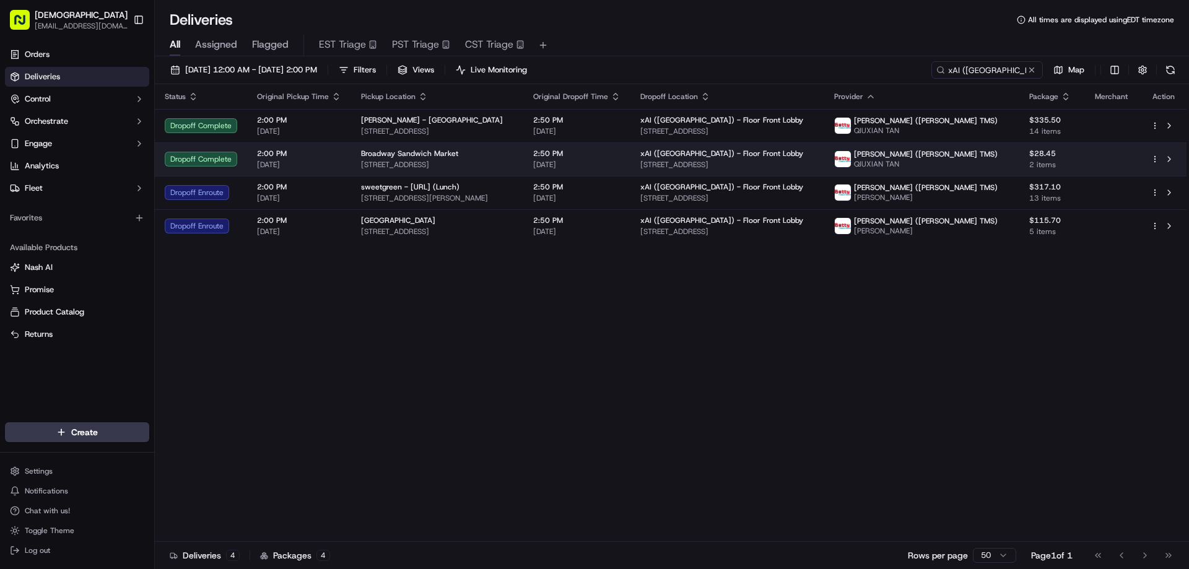
click at [406, 158] on span "Broadway Sandwich Market" at bounding box center [409, 154] width 97 height 10
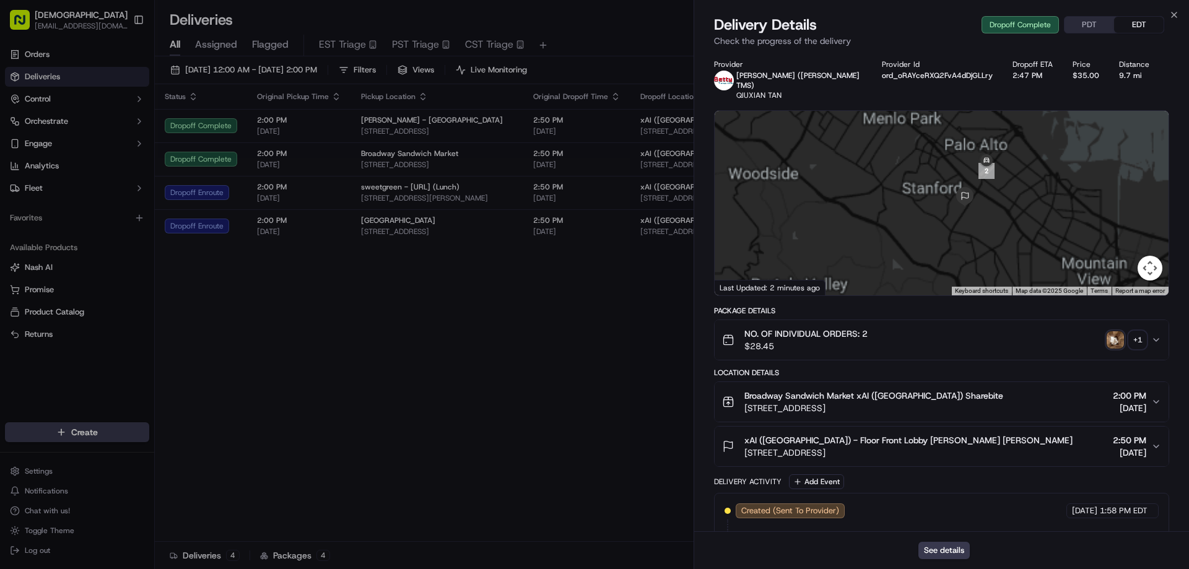
click at [1119, 331] on img "button" at bounding box center [1114, 339] width 17 height 17
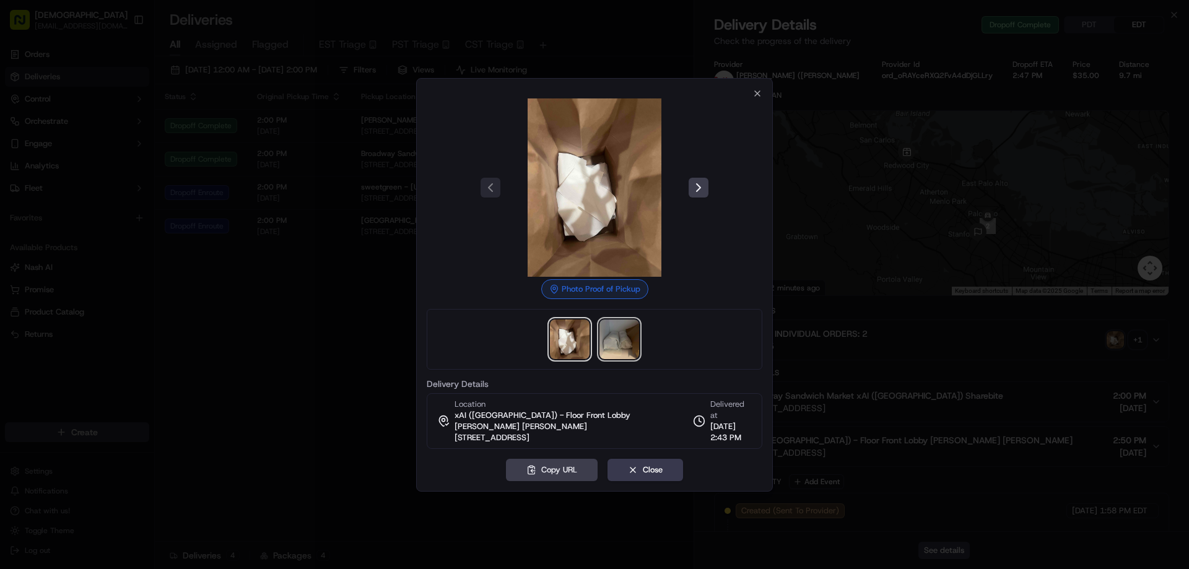
click at [613, 343] on img at bounding box center [619, 339] width 40 height 40
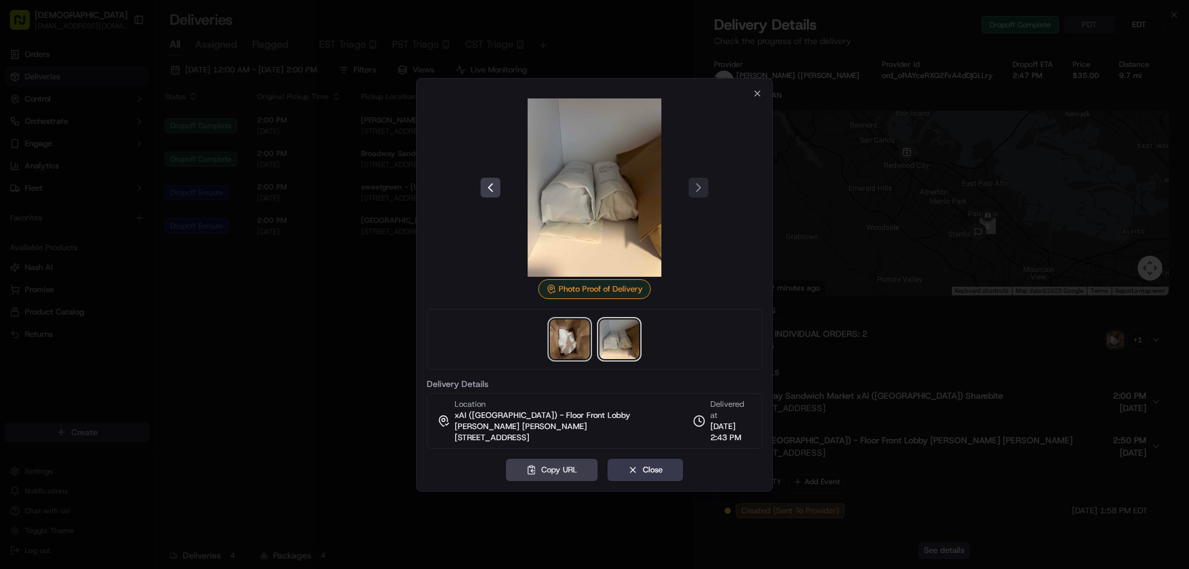
click at [575, 342] on img at bounding box center [570, 339] width 40 height 40
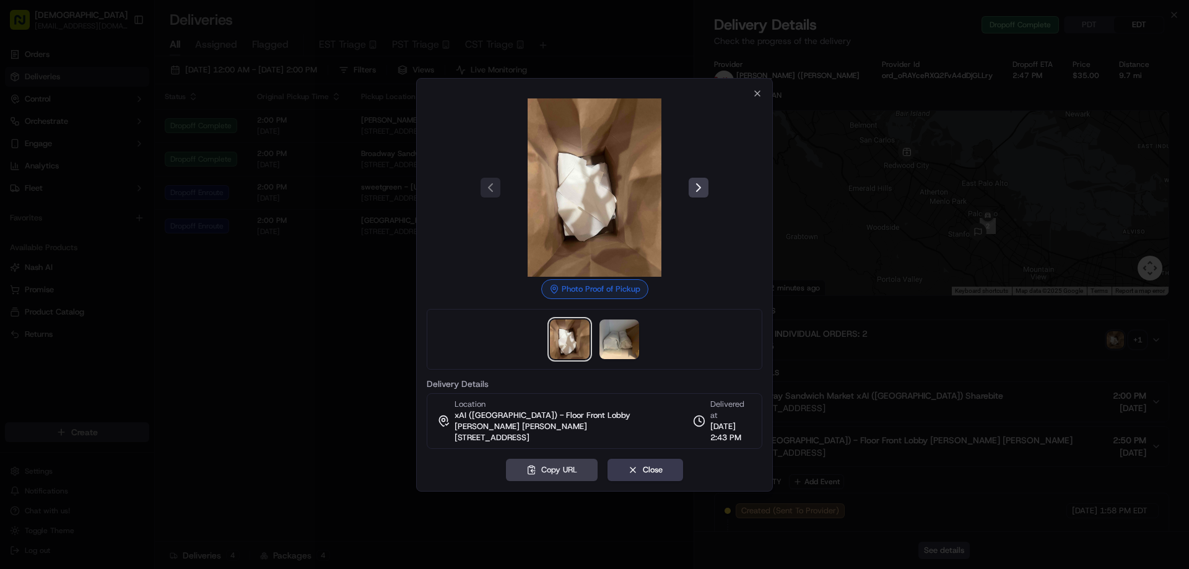
click at [243, 364] on div at bounding box center [594, 284] width 1189 height 569
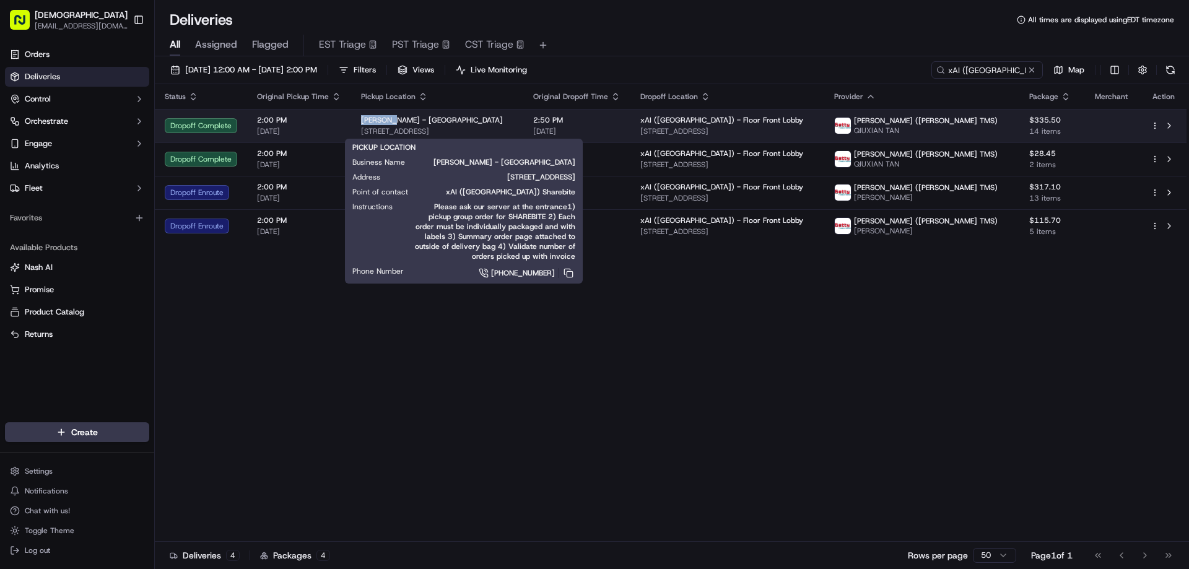
drag, startPoint x: 391, startPoint y: 119, endPoint x: 358, endPoint y: 115, distance: 33.0
click at [361, 115] on span "Marufuku Ramen - Redwood City" at bounding box center [432, 120] width 142 height 10
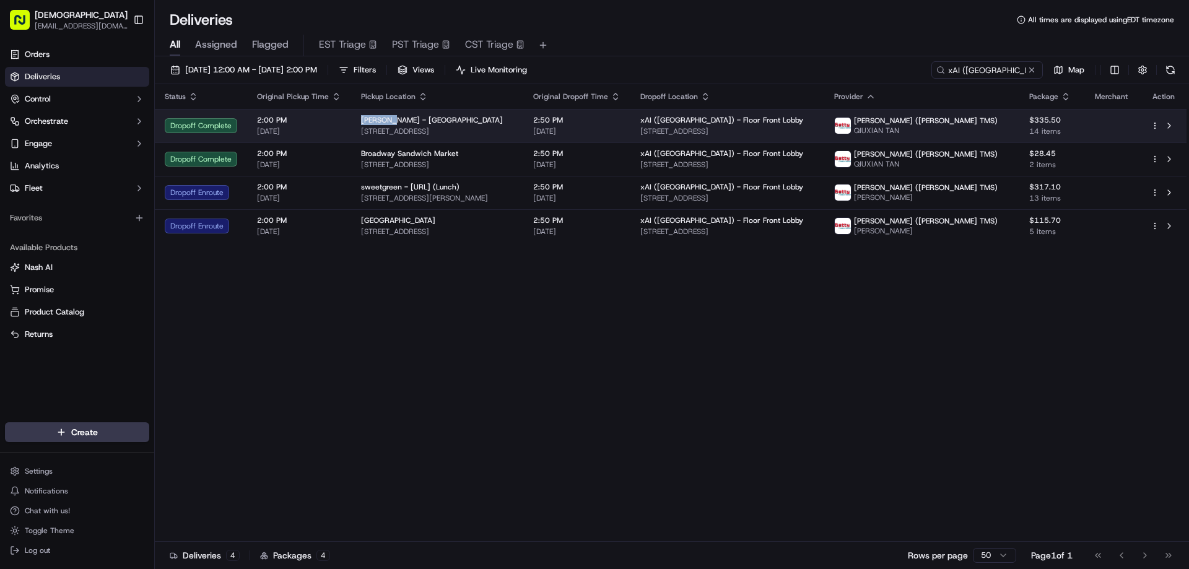
copy span "Marufuku"
click at [427, 114] on td "Marufuku Ramen - Redwood City 865 Middlefield Rd, Redwood City, CA 94063, USA" at bounding box center [437, 125] width 172 height 33
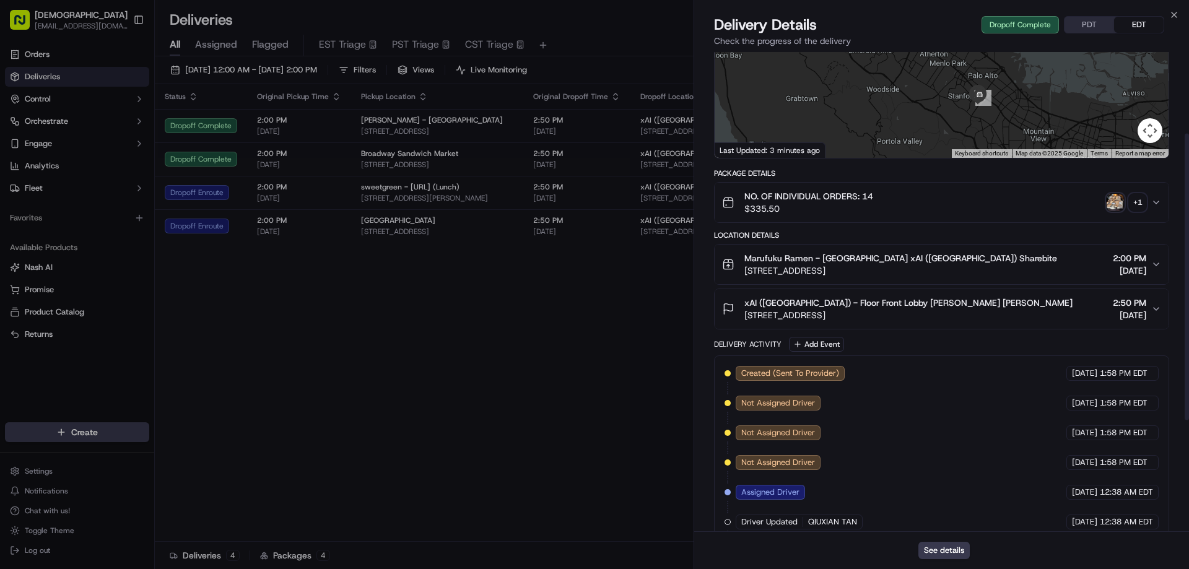
scroll to position [136, 0]
click at [1136, 195] on div "+ 1" at bounding box center [1137, 203] width 17 height 17
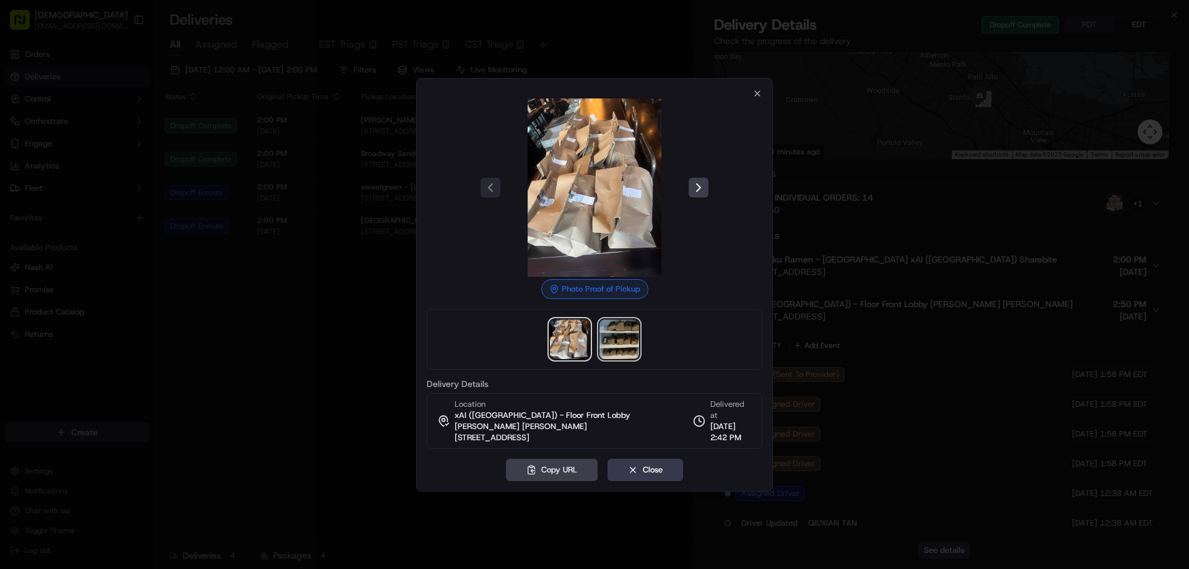
click at [611, 347] on img at bounding box center [619, 339] width 40 height 40
click at [290, 292] on div at bounding box center [594, 284] width 1189 height 569
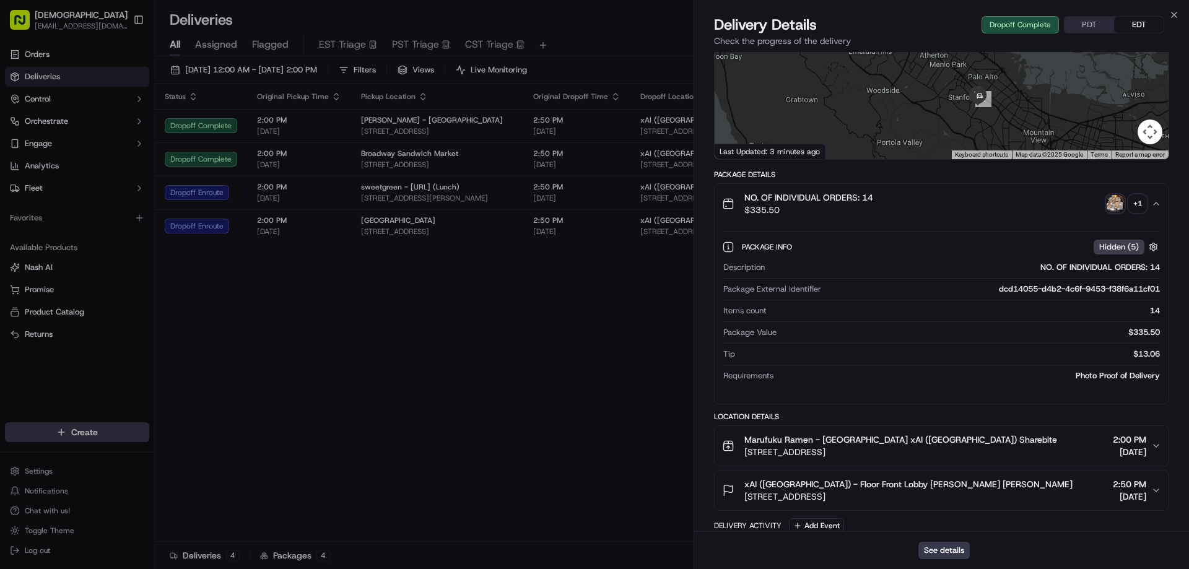
scroll to position [0, 0]
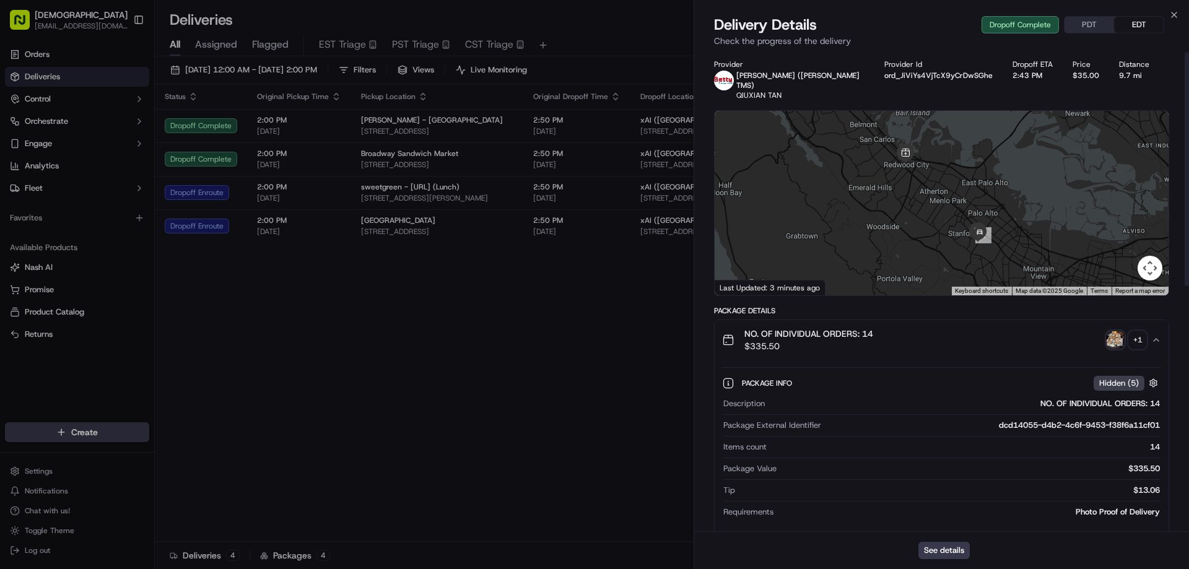
click at [1099, 22] on button "PDT" at bounding box center [1089, 25] width 50 height 16
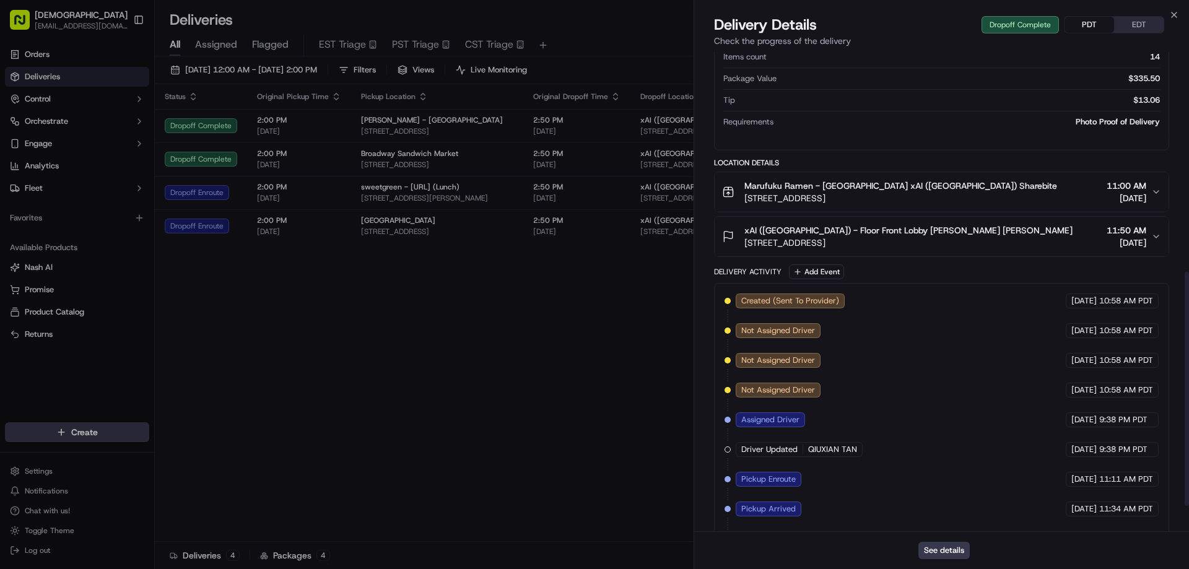
scroll to position [502, 0]
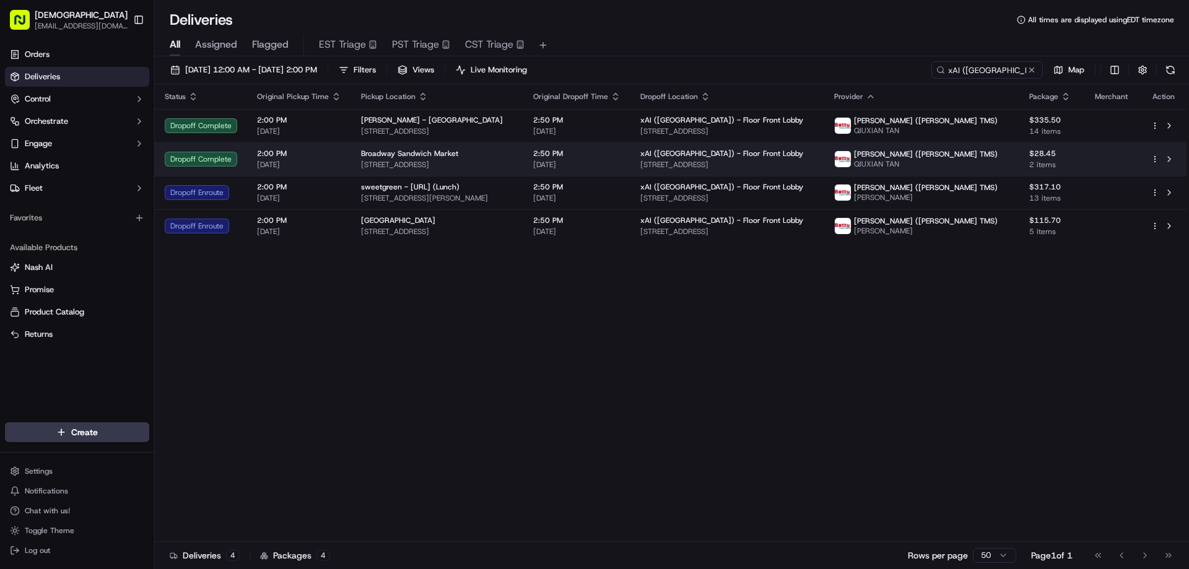
click at [472, 150] on div "Broadway Sandwich Market" at bounding box center [437, 154] width 152 height 10
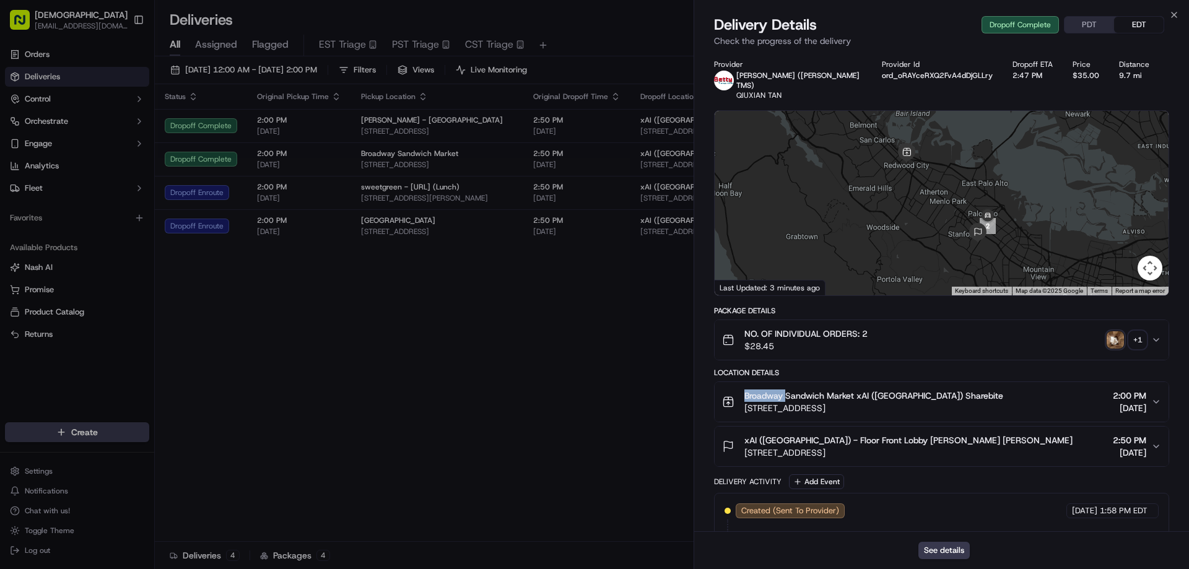
drag, startPoint x: 785, startPoint y: 385, endPoint x: 743, endPoint y: 385, distance: 42.1
click at [743, 389] on div "Broadway Sandwich Market xAI (USA) Sharebite 2070 Broadway, Redwood City, CA 94…" at bounding box center [862, 401] width 281 height 25
copy span "Broadway"
click at [1083, 27] on button "PDT" at bounding box center [1089, 25] width 50 height 16
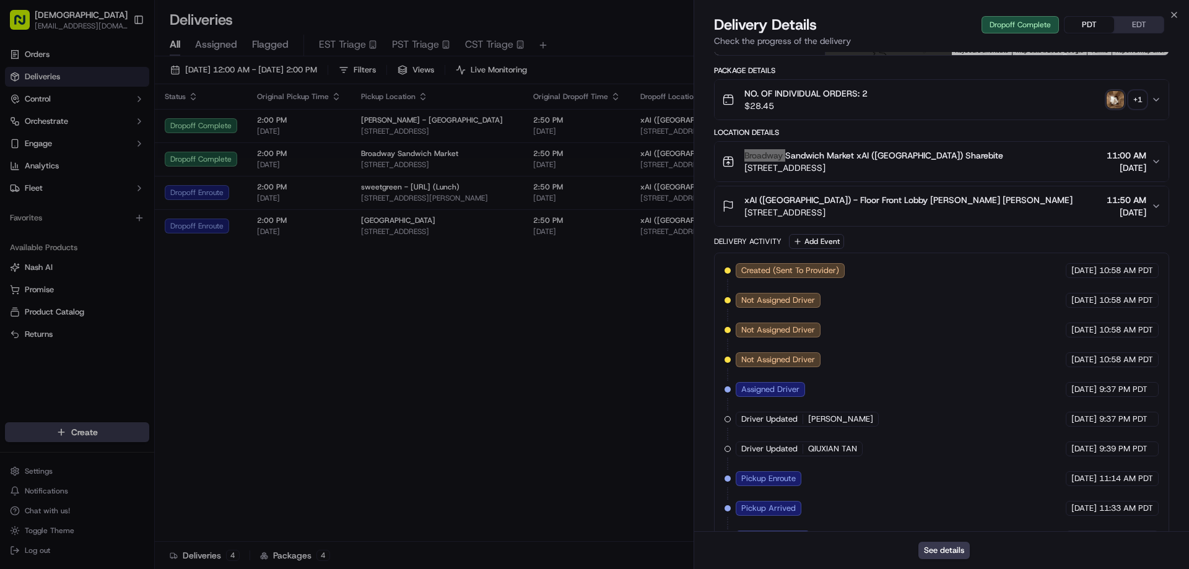
scroll to position [42, 0]
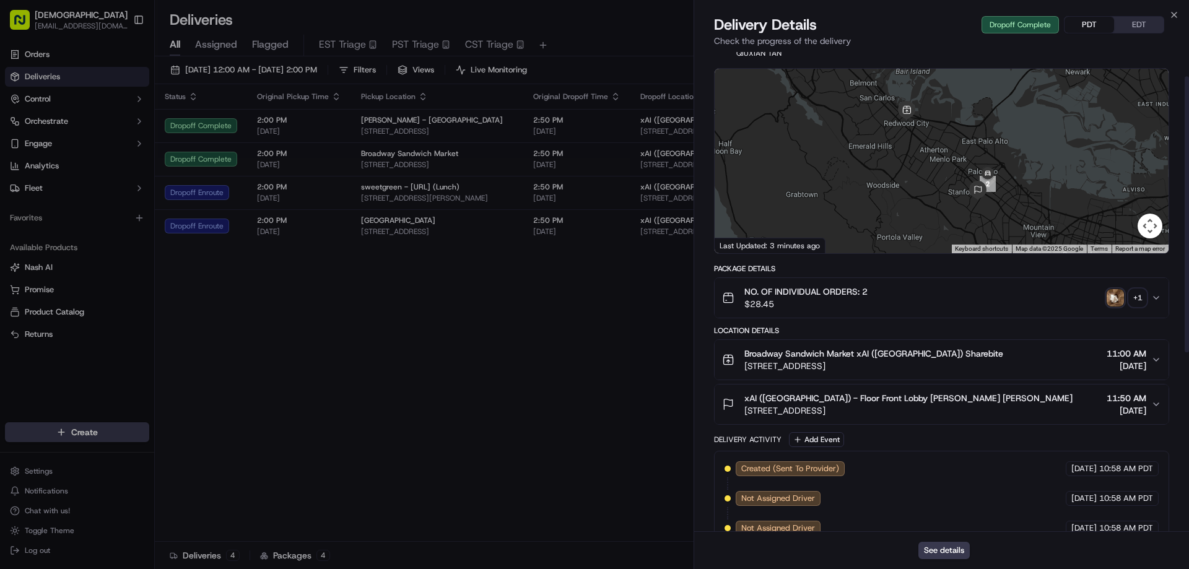
click at [1136, 292] on div "+ 1" at bounding box center [1137, 297] width 17 height 17
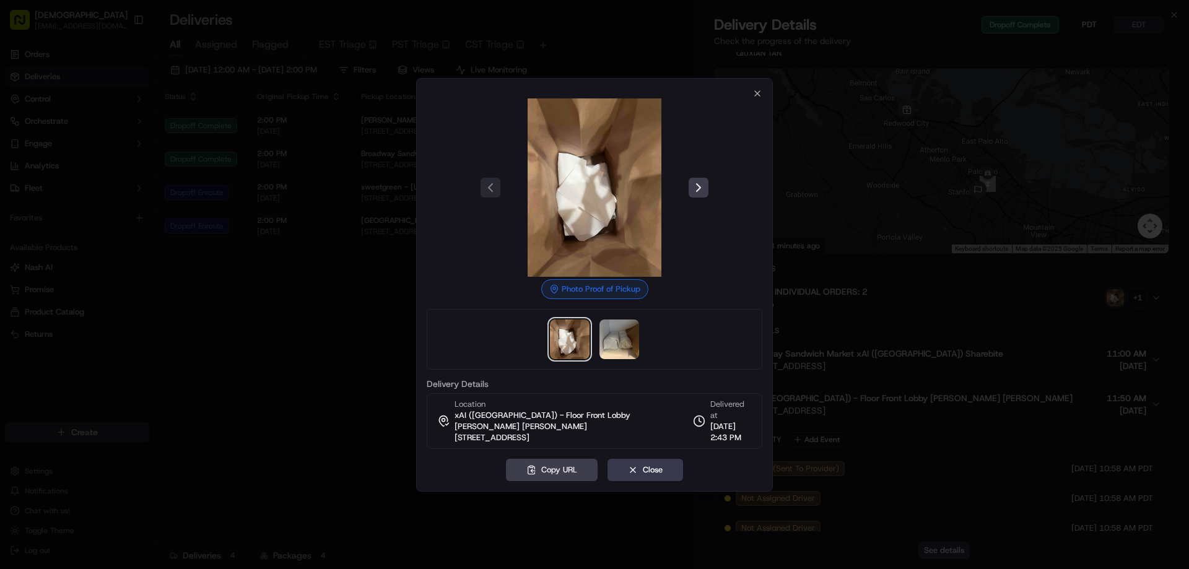
click at [591, 352] on div at bounding box center [595, 339] width 336 height 61
drag, startPoint x: 611, startPoint y: 349, endPoint x: 629, endPoint y: 332, distance: 24.1
click at [611, 348] on img at bounding box center [619, 339] width 40 height 40
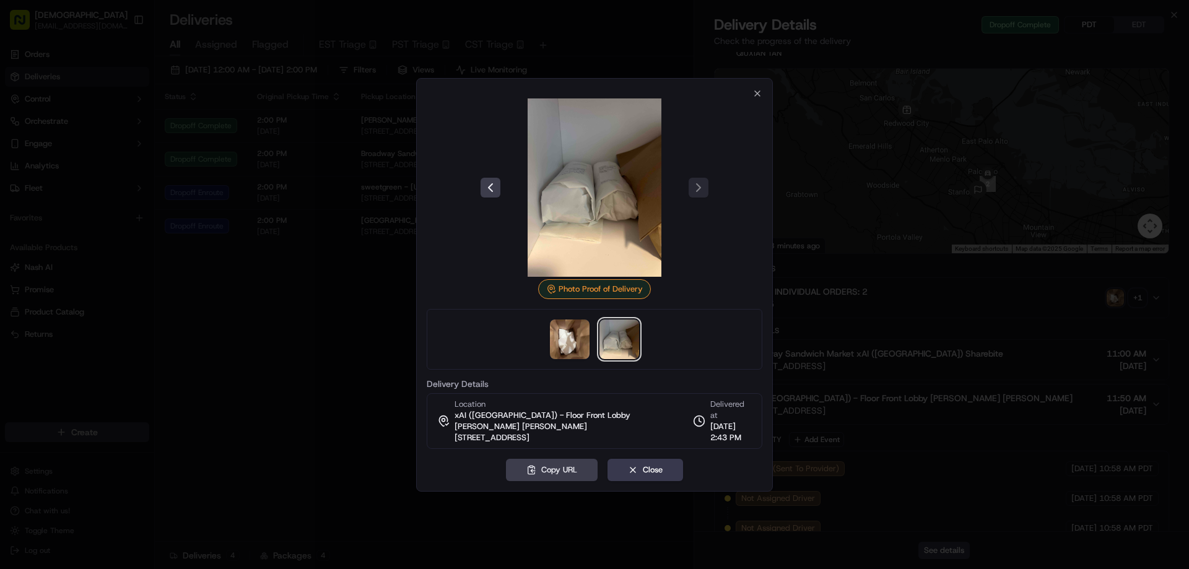
click at [342, 363] on div at bounding box center [594, 284] width 1189 height 569
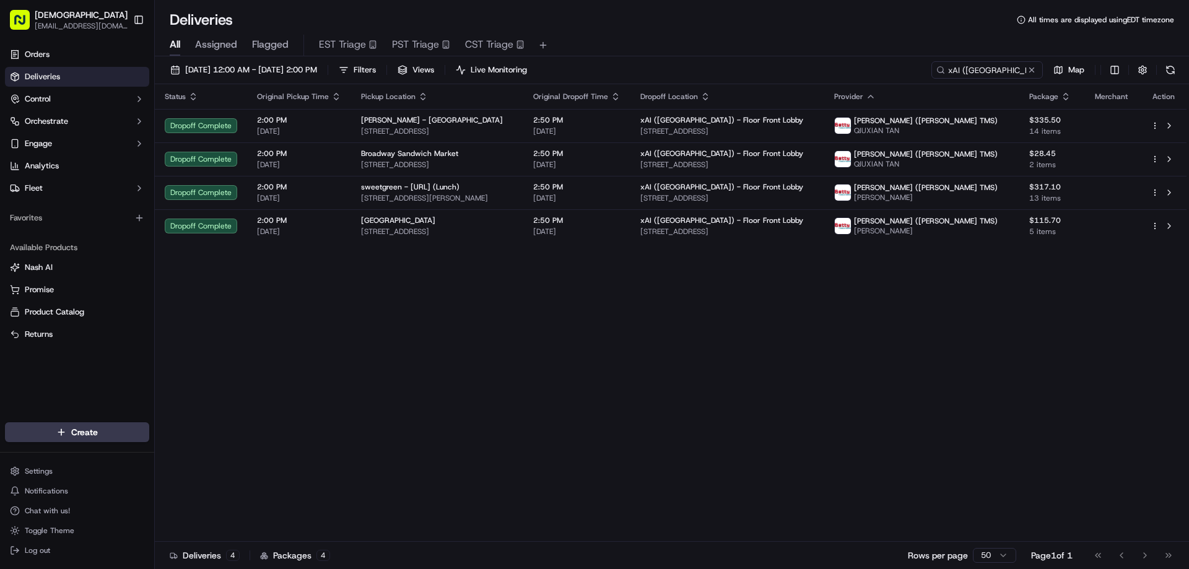
drag, startPoint x: 721, startPoint y: 358, endPoint x: 722, endPoint y: 351, distance: 7.5
click at [721, 358] on div "Status Original Pickup Time Pickup Location Original Dropoff Time Dropoff Locat…" at bounding box center [670, 312] width 1031 height 457
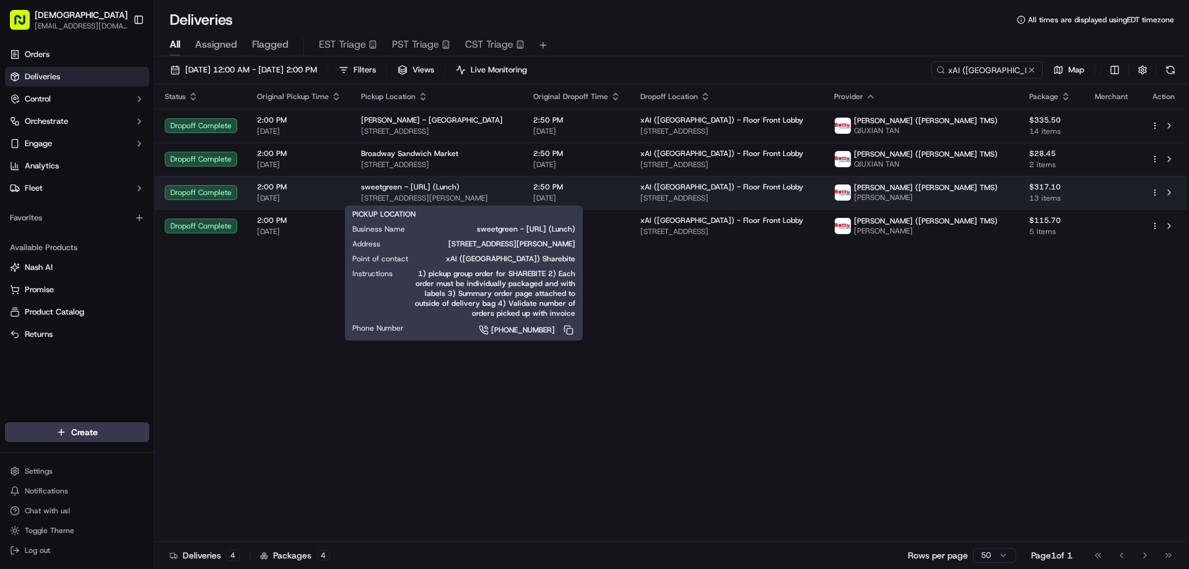
click at [493, 189] on div "sweetgreen - X.AI (Lunch)" at bounding box center [437, 187] width 152 height 10
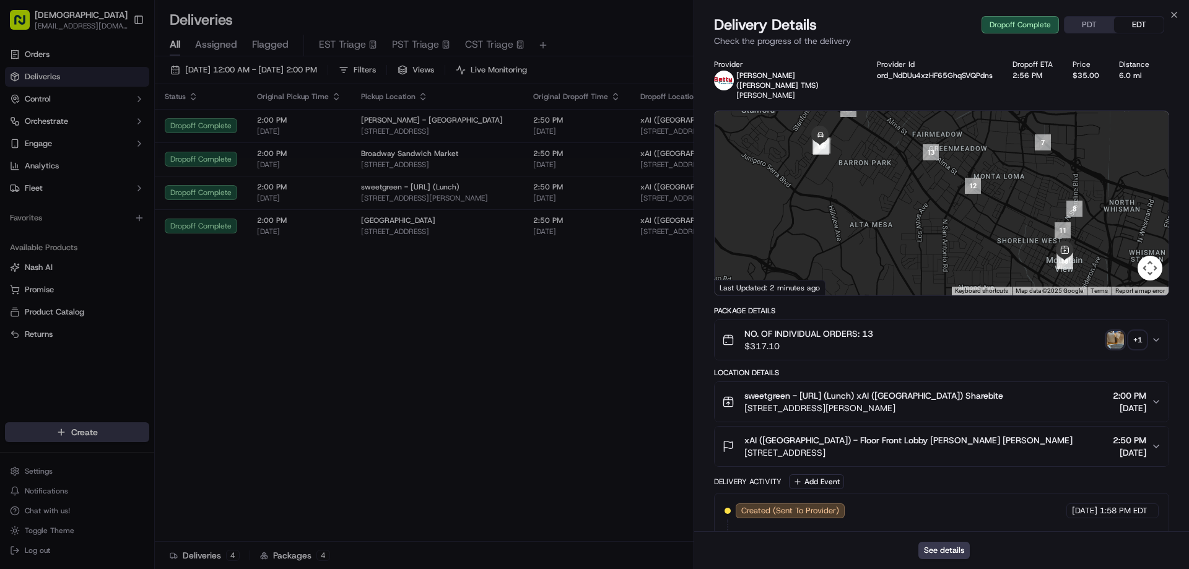
click at [1137, 331] on div "+ 1" at bounding box center [1137, 339] width 17 height 17
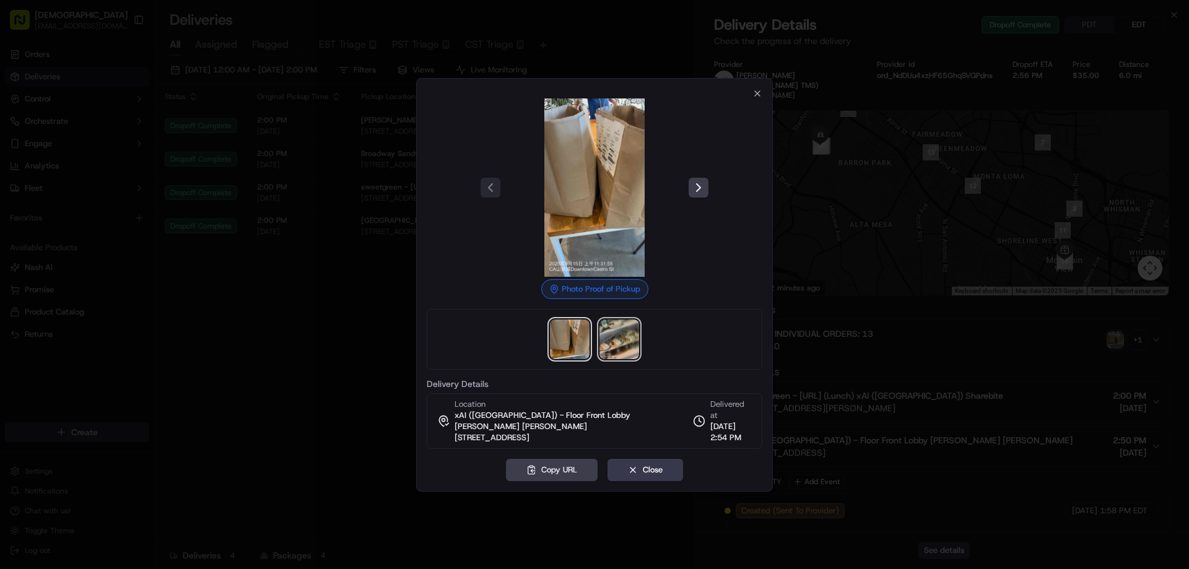
click at [625, 327] on img at bounding box center [619, 339] width 40 height 40
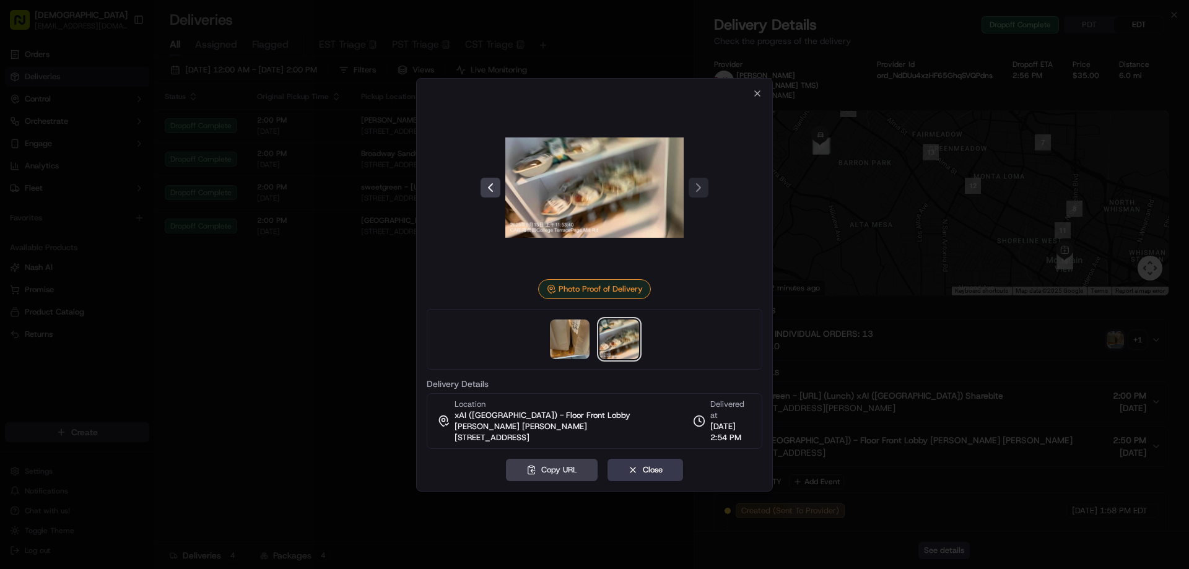
drag, startPoint x: 689, startPoint y: 126, endPoint x: 683, endPoint y: 129, distance: 7.2
click at [689, 126] on div at bounding box center [595, 187] width 336 height 178
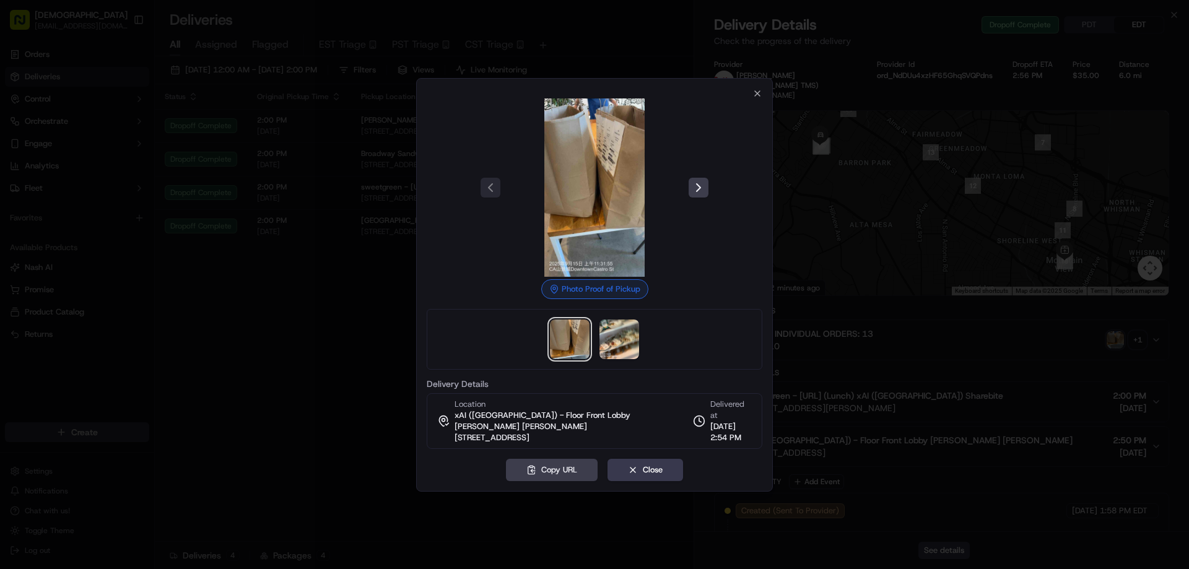
click at [305, 334] on div at bounding box center [594, 284] width 1189 height 569
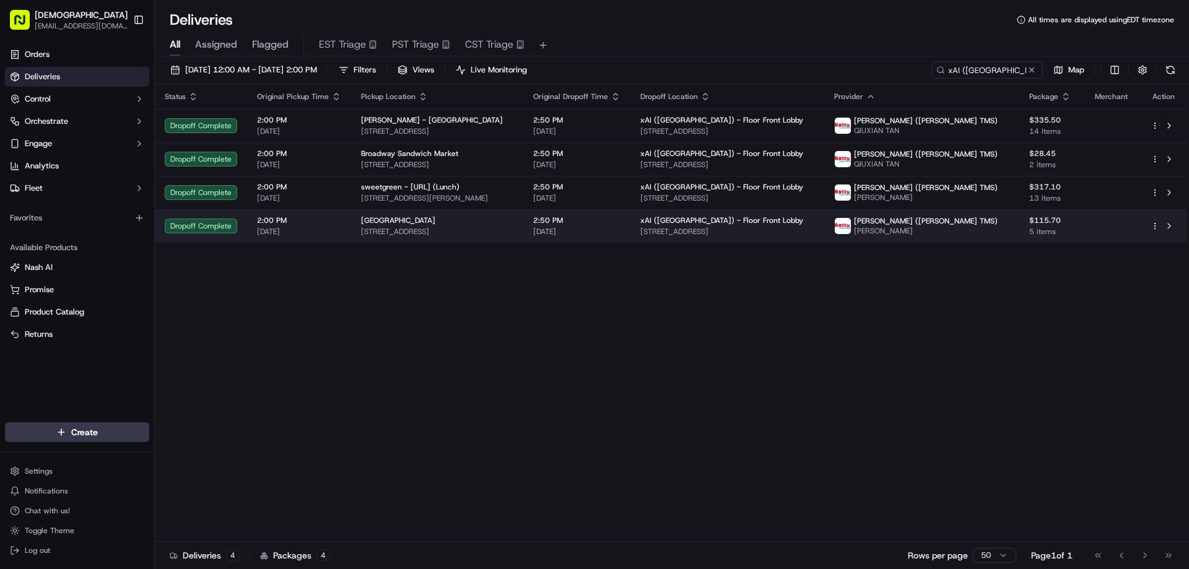
click at [424, 230] on span "1515 Woodside Rd, Redwood City, CA 94061, USA" at bounding box center [437, 232] width 152 height 10
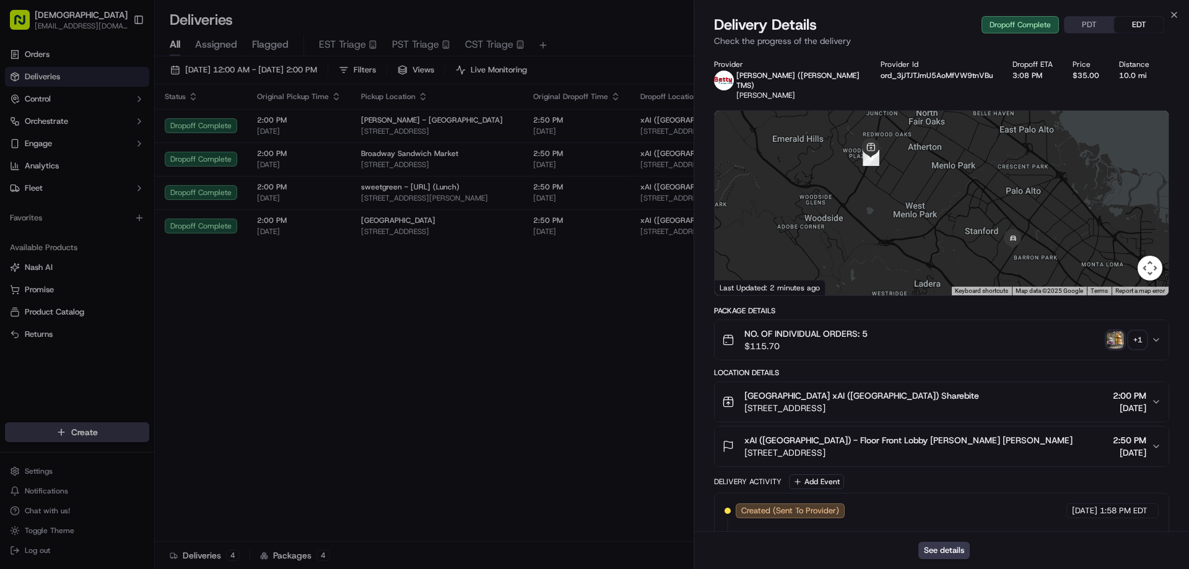
click at [1119, 331] on img "button" at bounding box center [1114, 339] width 17 height 17
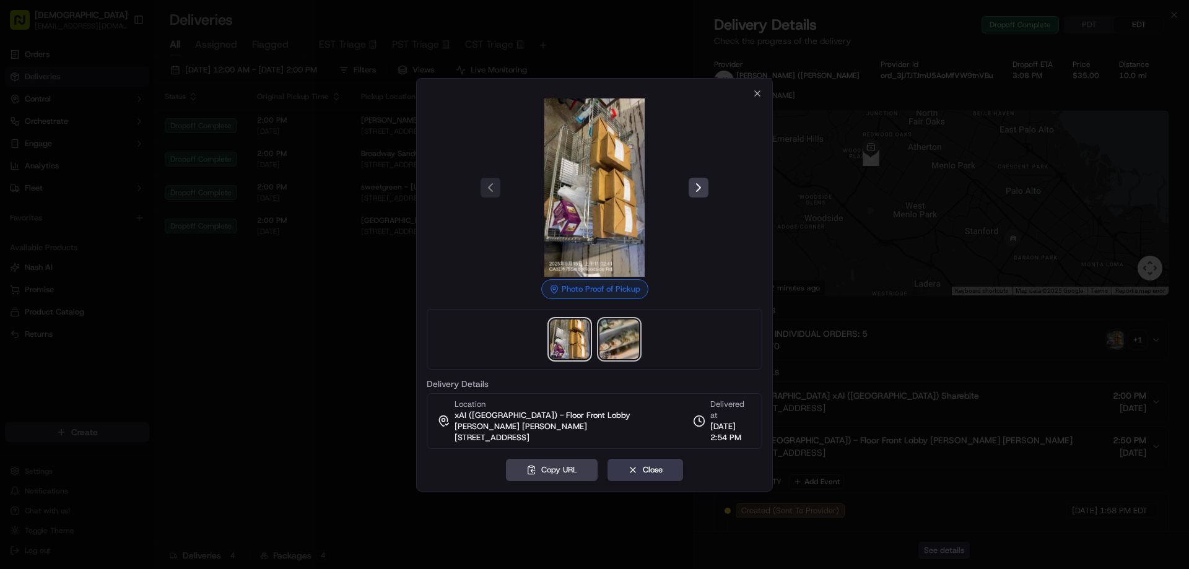
click at [630, 349] on img at bounding box center [619, 339] width 40 height 40
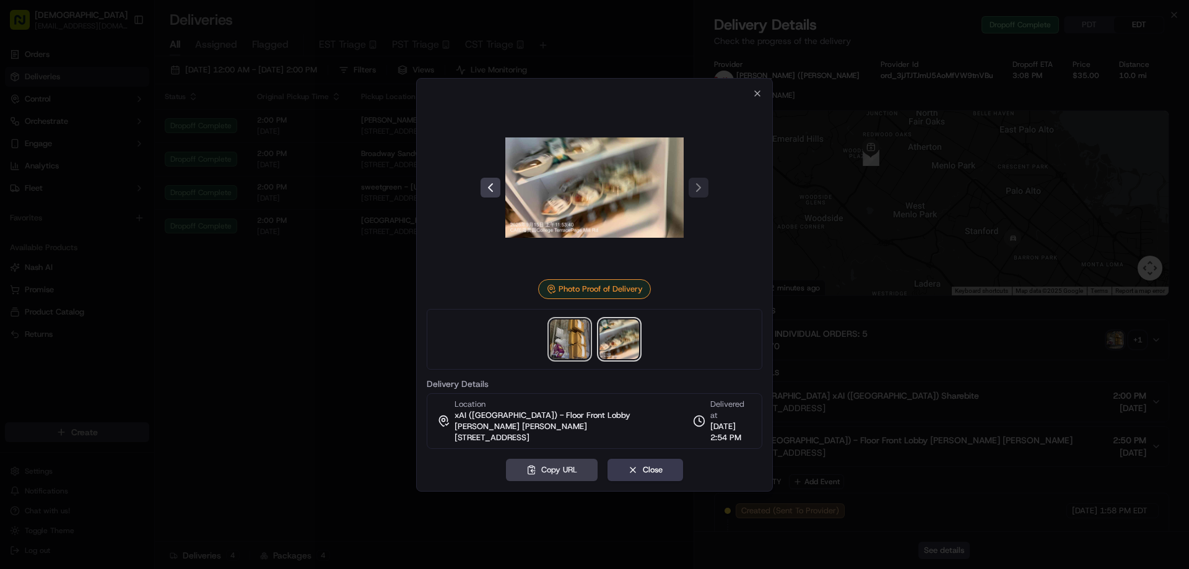
click at [570, 349] on img at bounding box center [570, 339] width 40 height 40
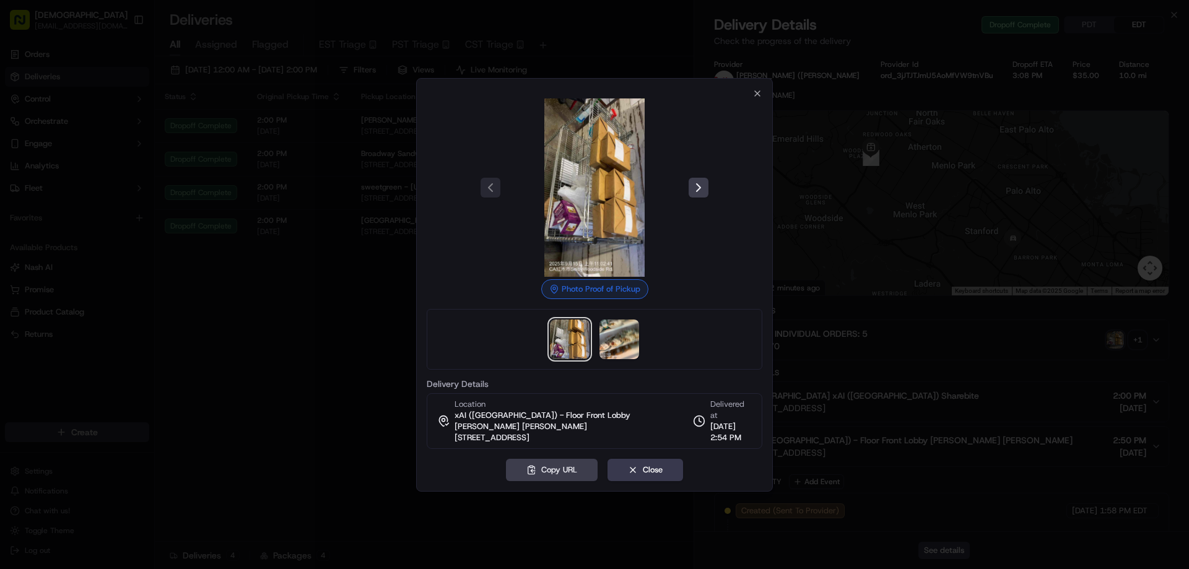
click at [367, 337] on div at bounding box center [594, 284] width 1189 height 569
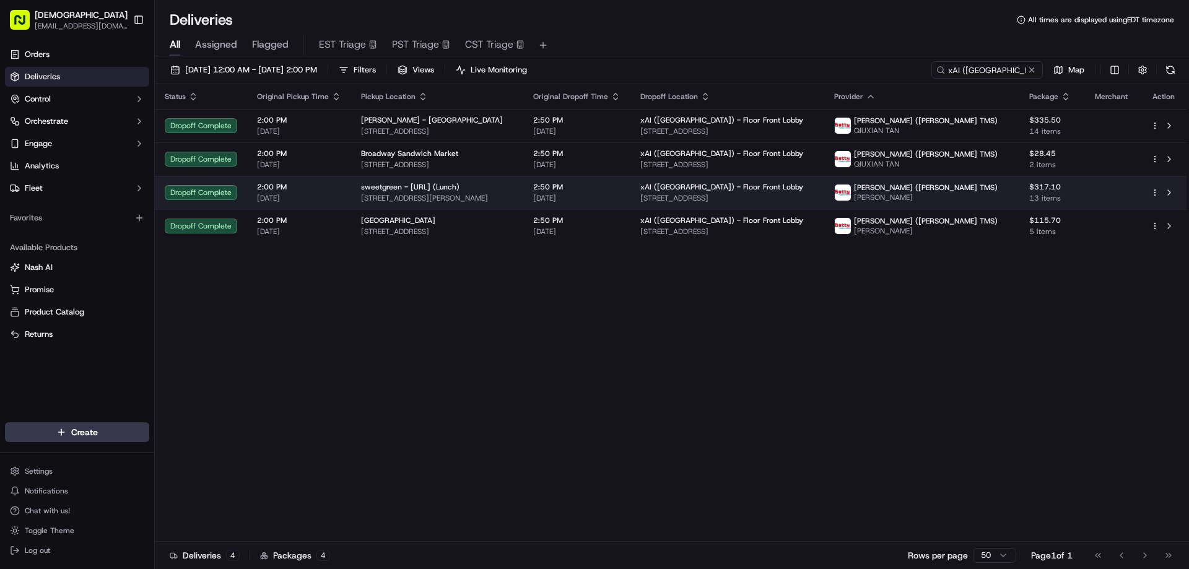
click at [414, 194] on span "440 Castro St, Mountain View, CA 94041, USA" at bounding box center [437, 198] width 152 height 10
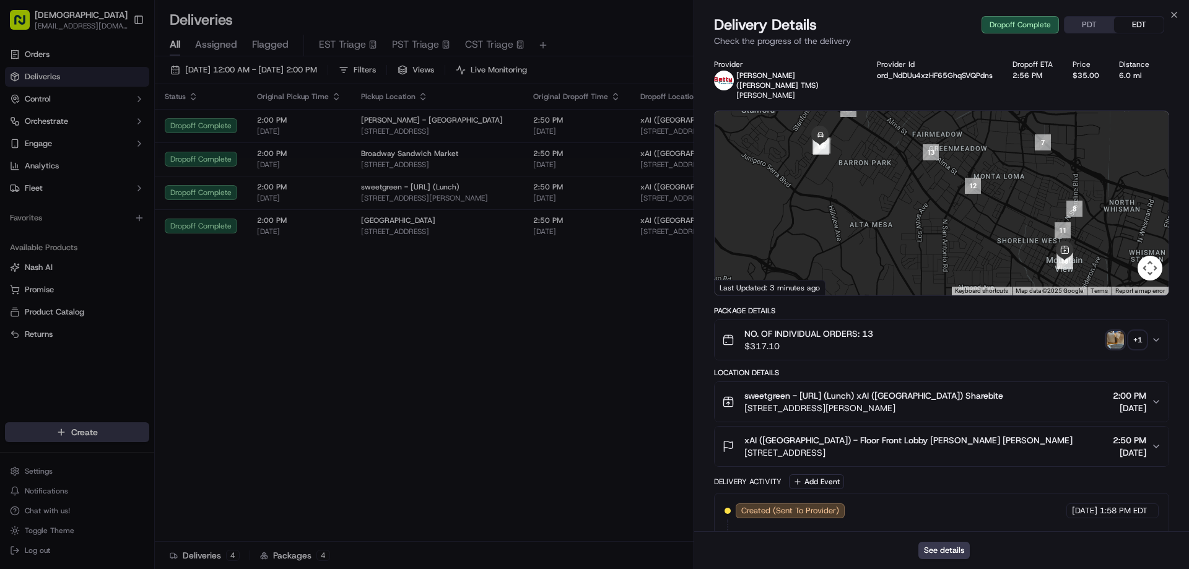
click at [1116, 331] on img "button" at bounding box center [1114, 339] width 17 height 17
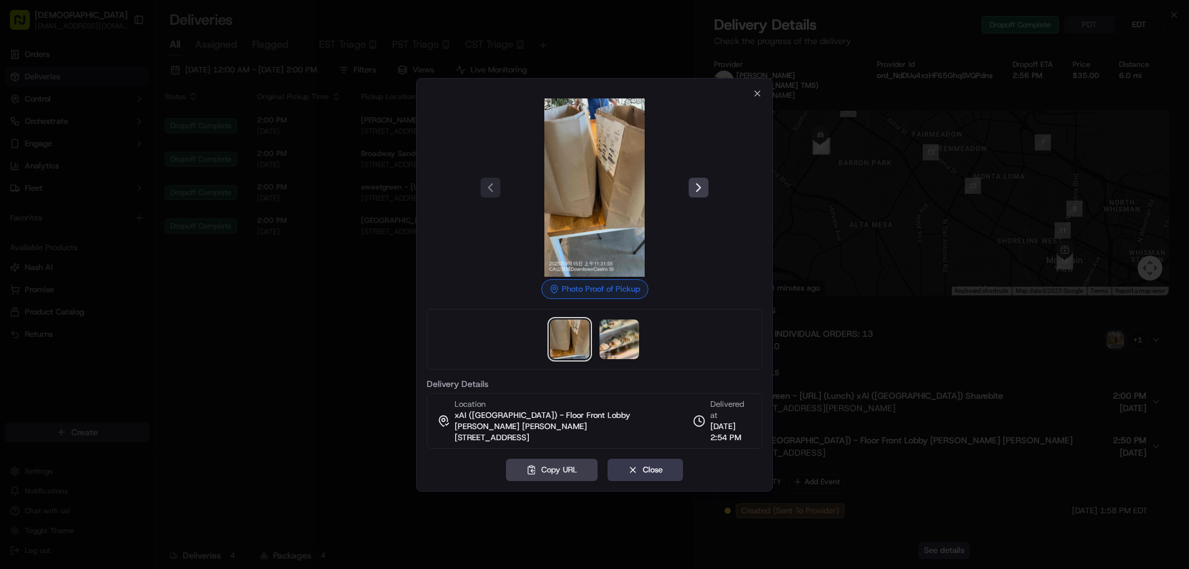
click at [326, 285] on div at bounding box center [594, 284] width 1189 height 569
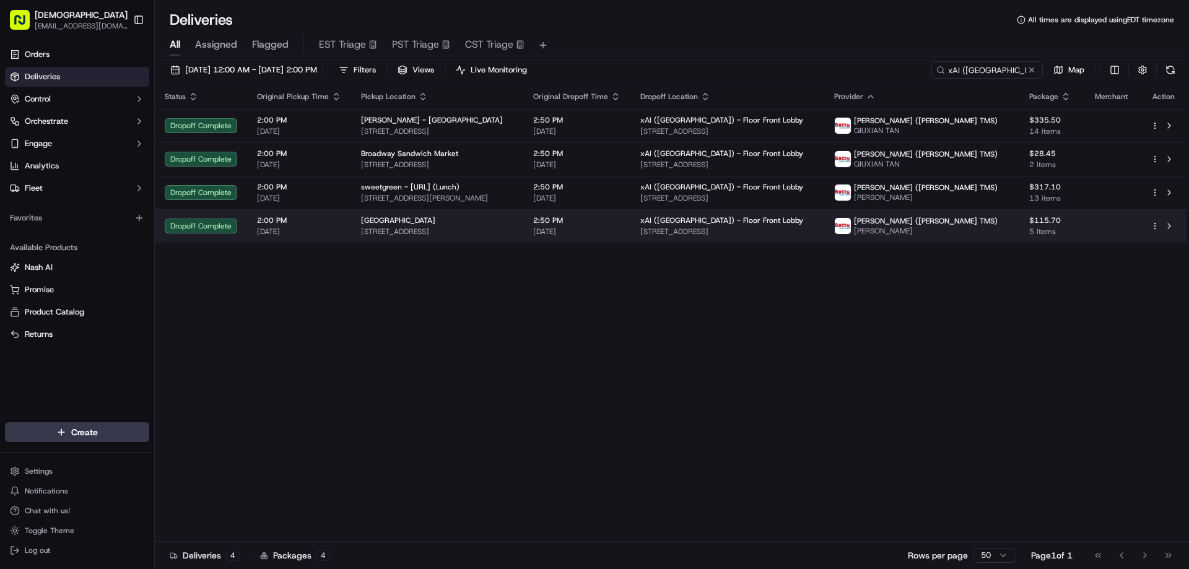
click at [513, 232] on span "1515 Woodside Rd, Redwood City, CA 94061, USA" at bounding box center [437, 232] width 152 height 10
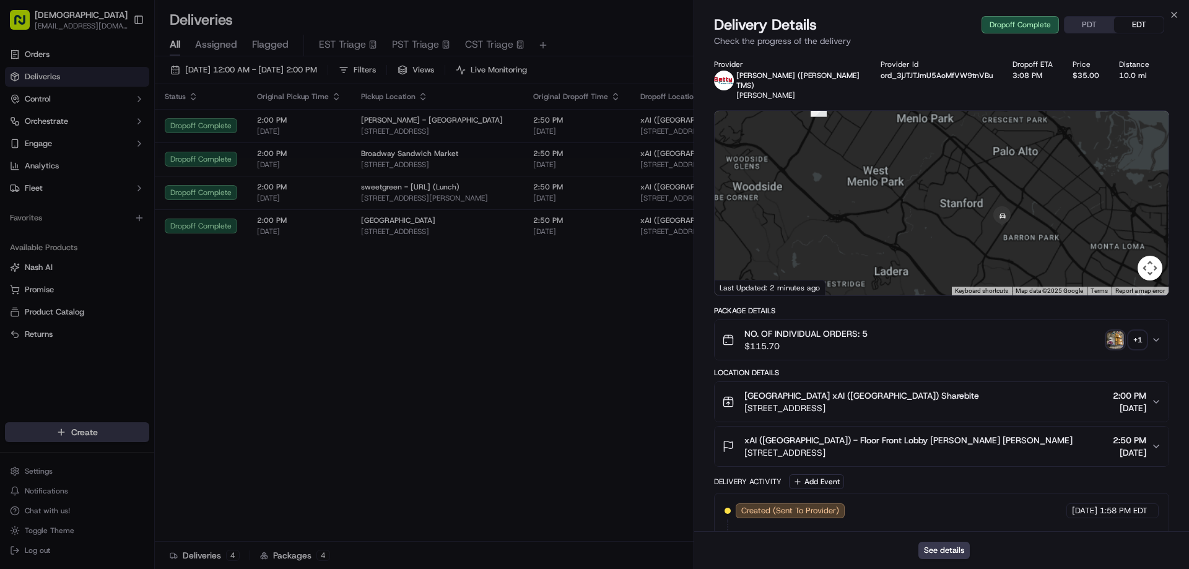
click at [1112, 331] on img "button" at bounding box center [1114, 339] width 17 height 17
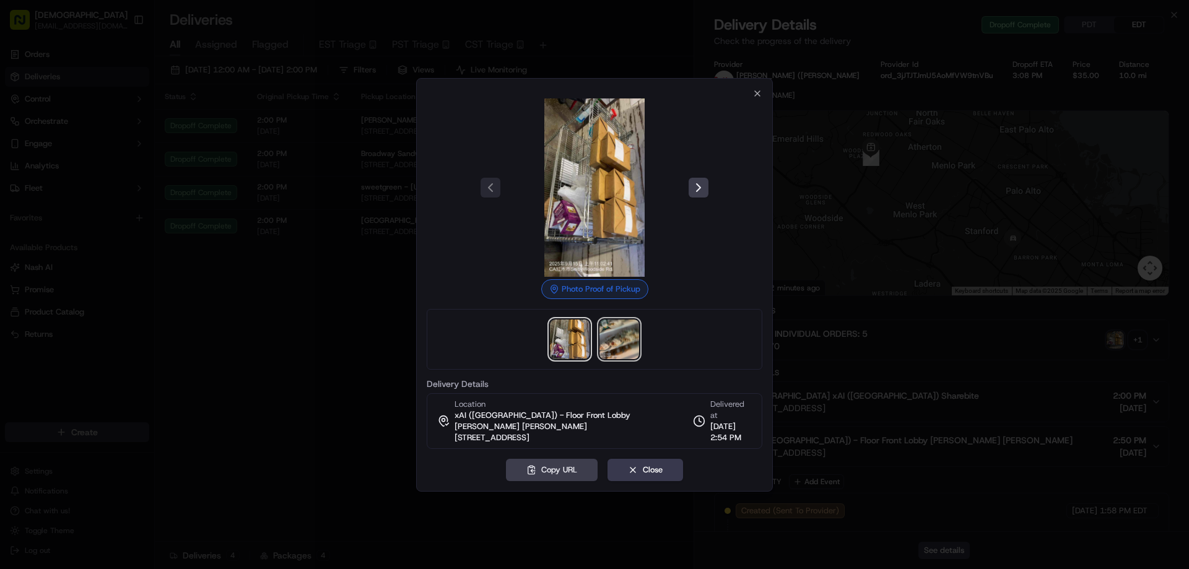
click at [622, 346] on img at bounding box center [619, 339] width 40 height 40
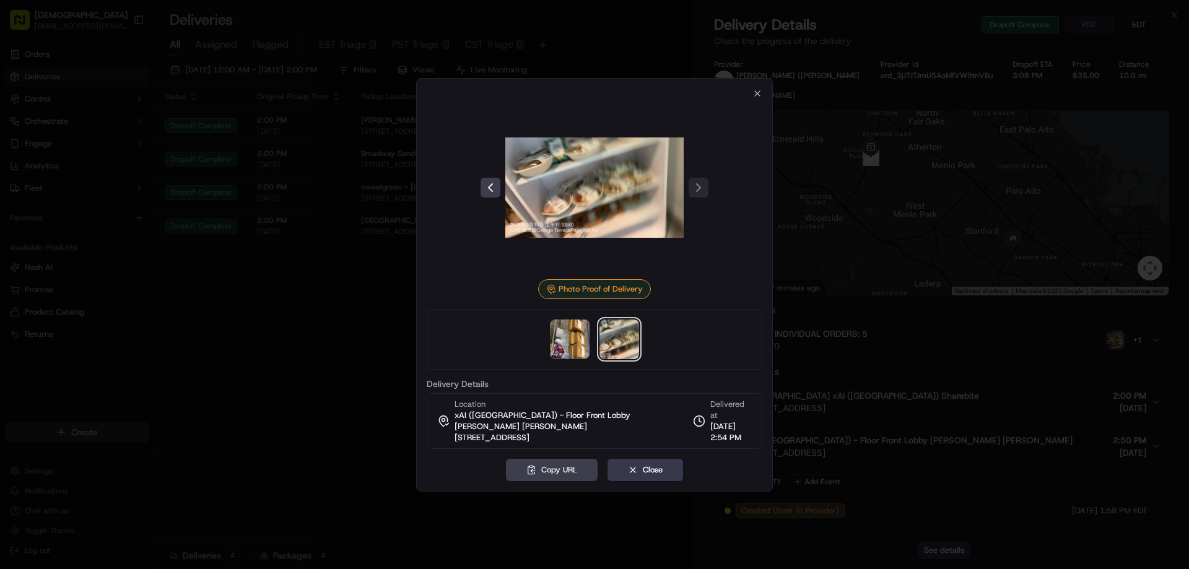
click at [294, 368] on div at bounding box center [594, 284] width 1189 height 569
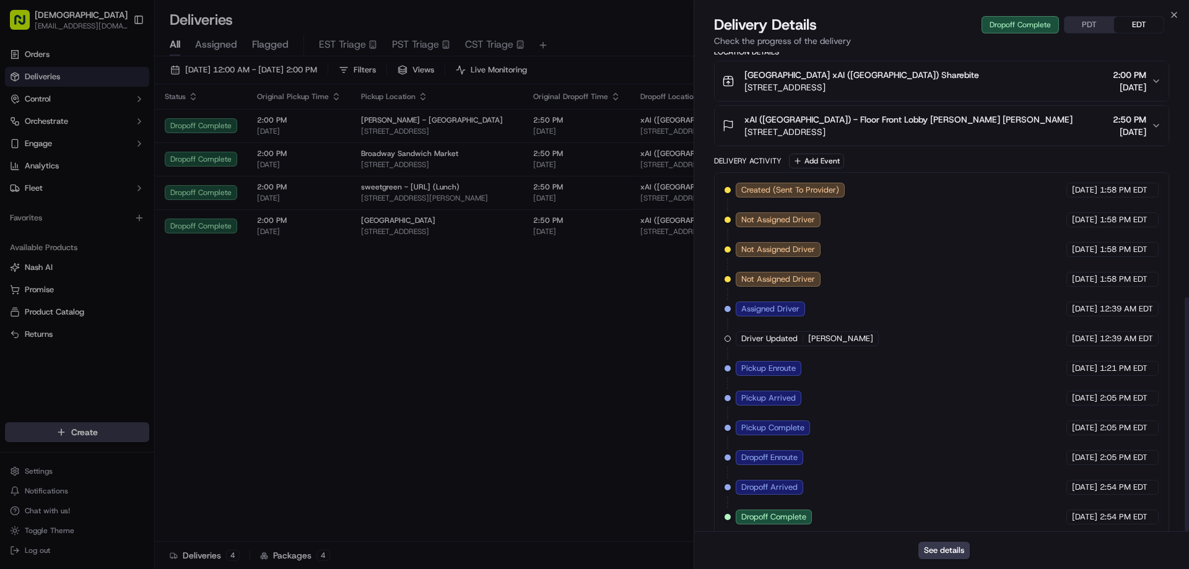
scroll to position [502, 0]
drag, startPoint x: 570, startPoint y: 381, endPoint x: 568, endPoint y: 342, distance: 38.4
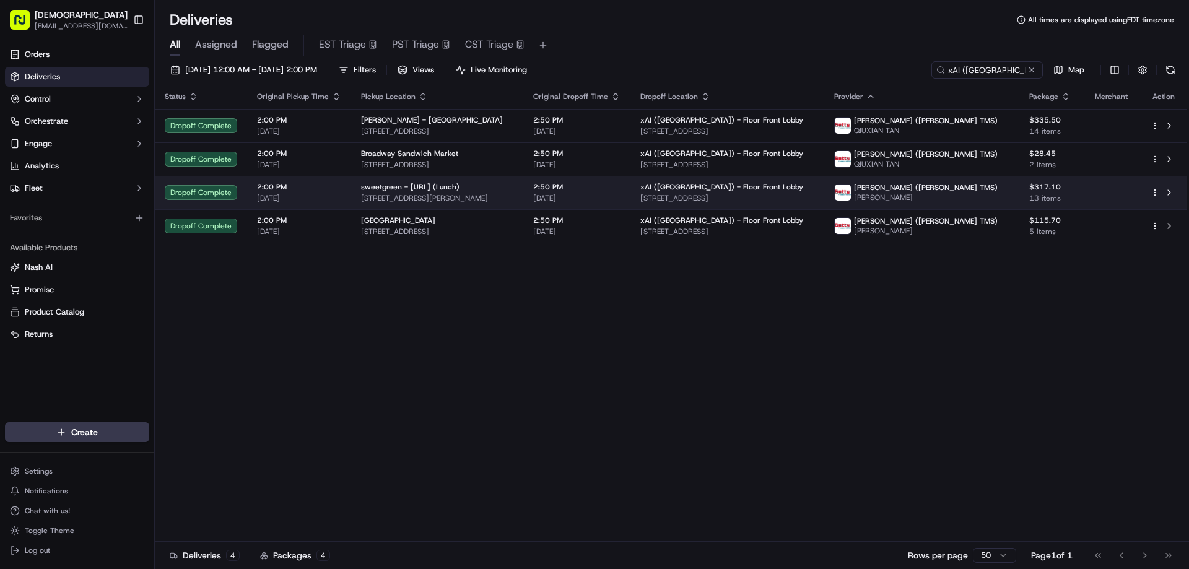
click at [490, 193] on div "sweetgreen - X.AI (Lunch) 440 Castro St, Mountain View, CA 94041, USA" at bounding box center [437, 192] width 152 height 21
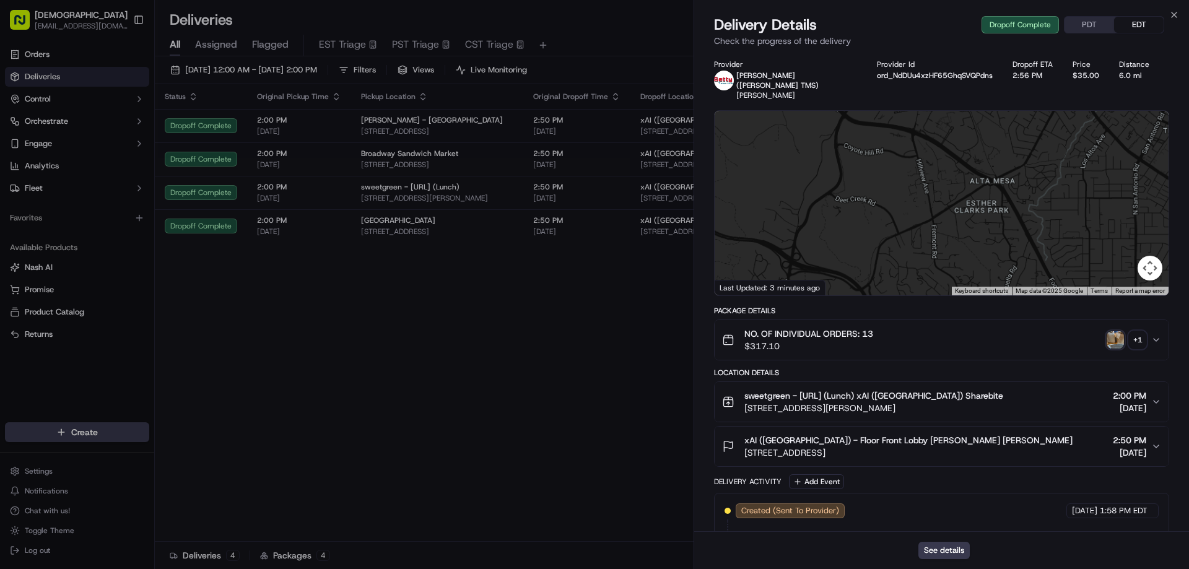
click at [1084, 30] on button "PDT" at bounding box center [1089, 25] width 50 height 16
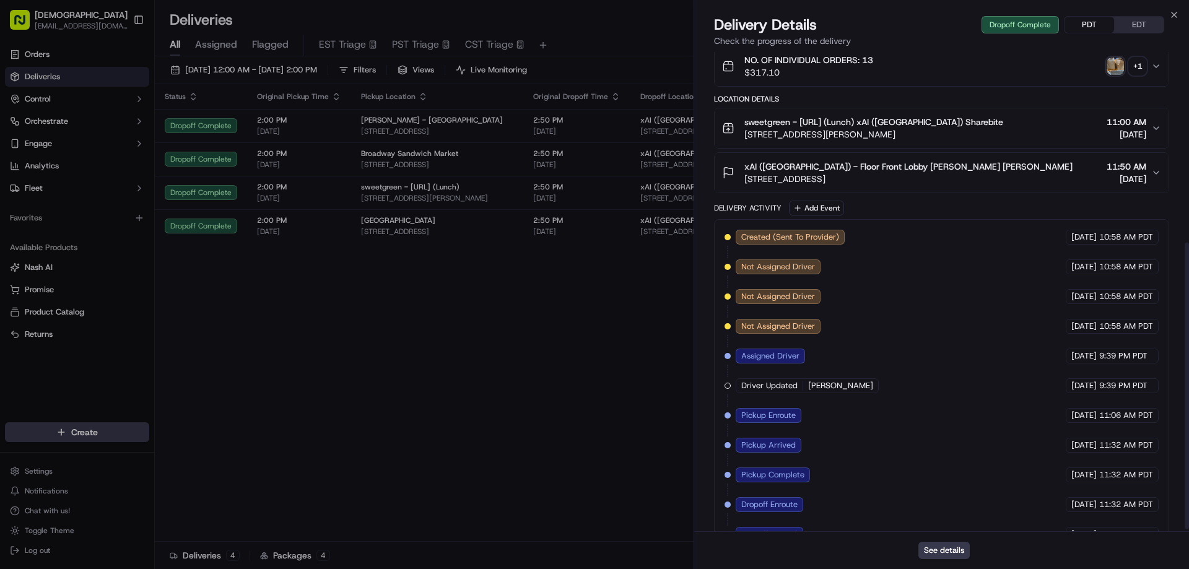
scroll to position [322, 0]
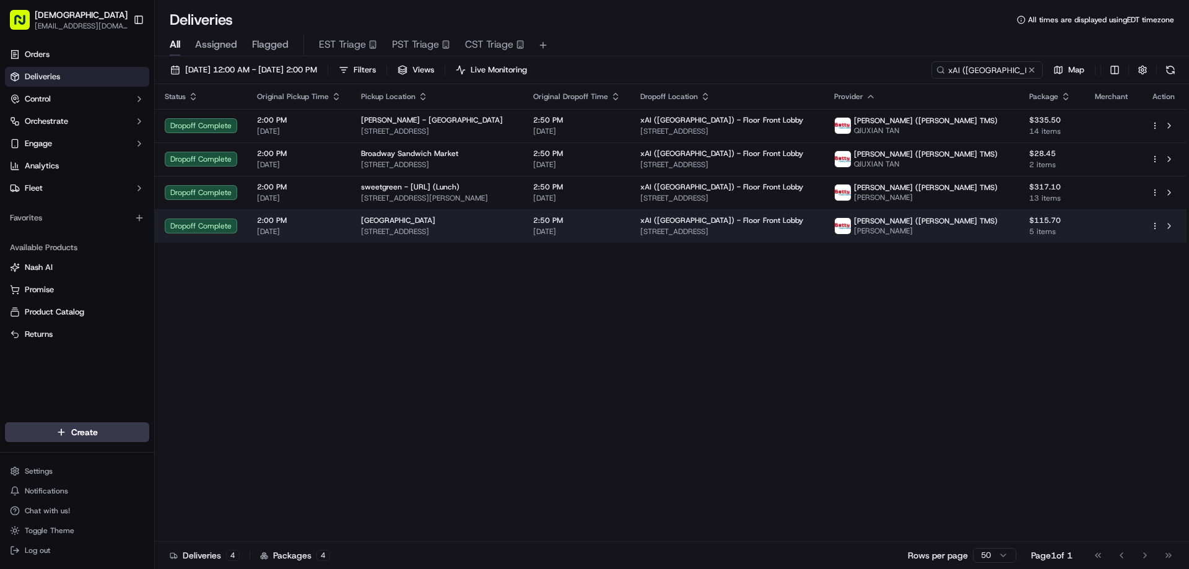
click at [513, 229] on span "1515 Woodside Rd, Redwood City, CA 94061, USA" at bounding box center [437, 232] width 152 height 10
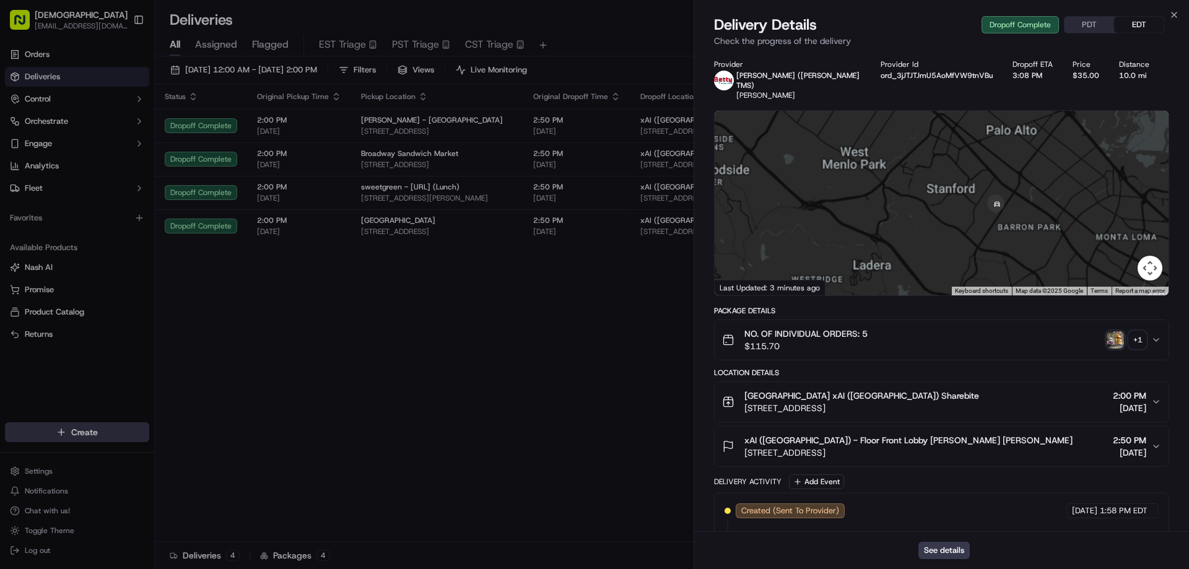
click at [1083, 24] on button "PDT" at bounding box center [1089, 25] width 50 height 16
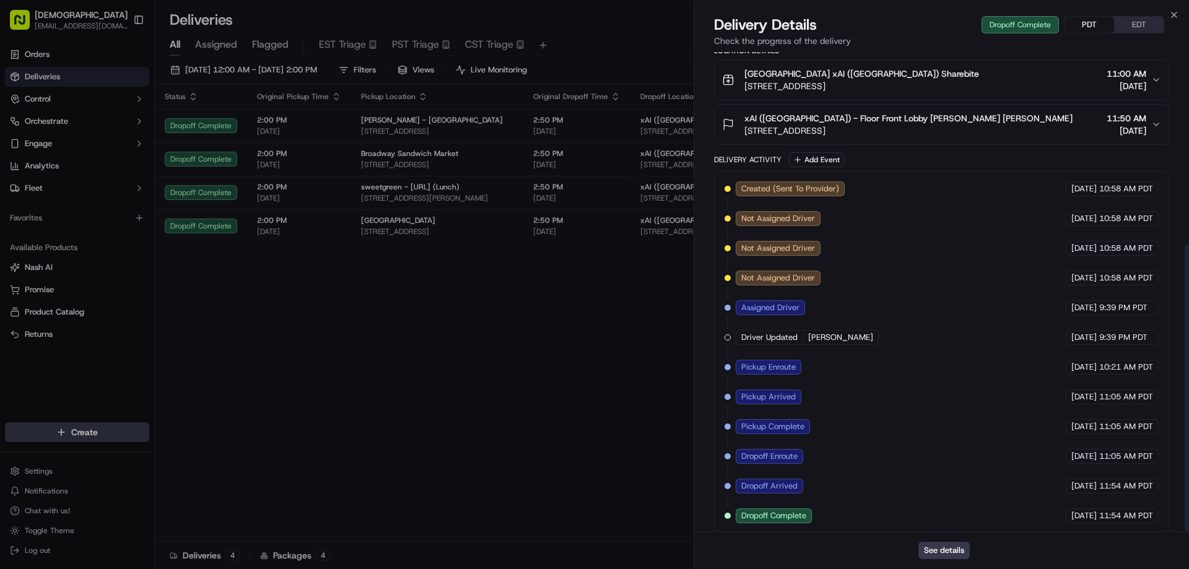
drag, startPoint x: 581, startPoint y: 415, endPoint x: 831, endPoint y: 426, distance: 249.7
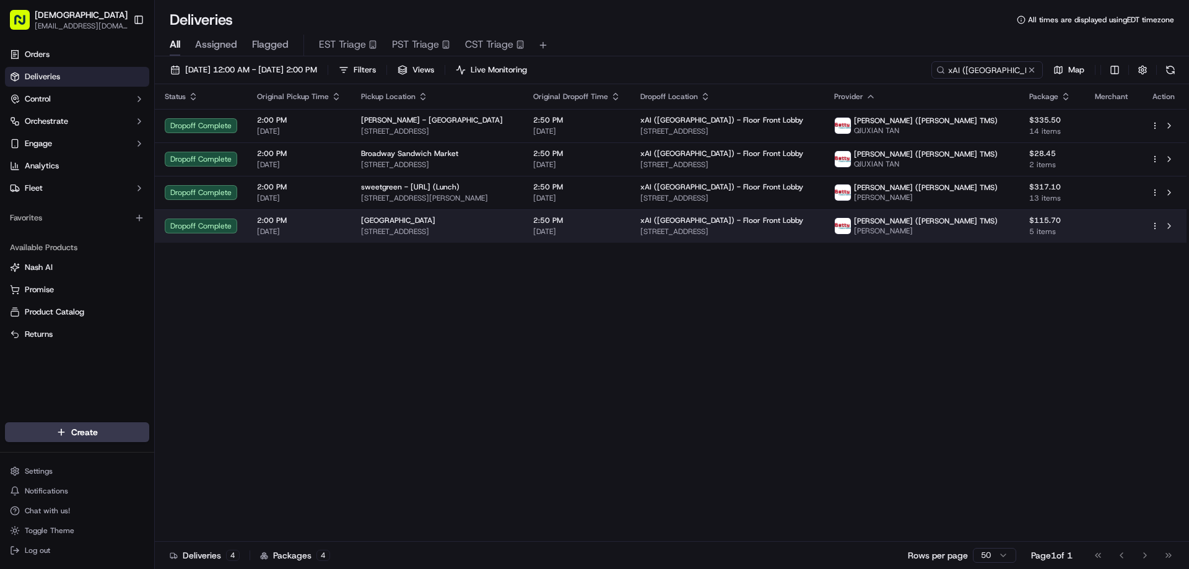
click at [620, 232] on span "[DATE]" at bounding box center [576, 232] width 87 height 10
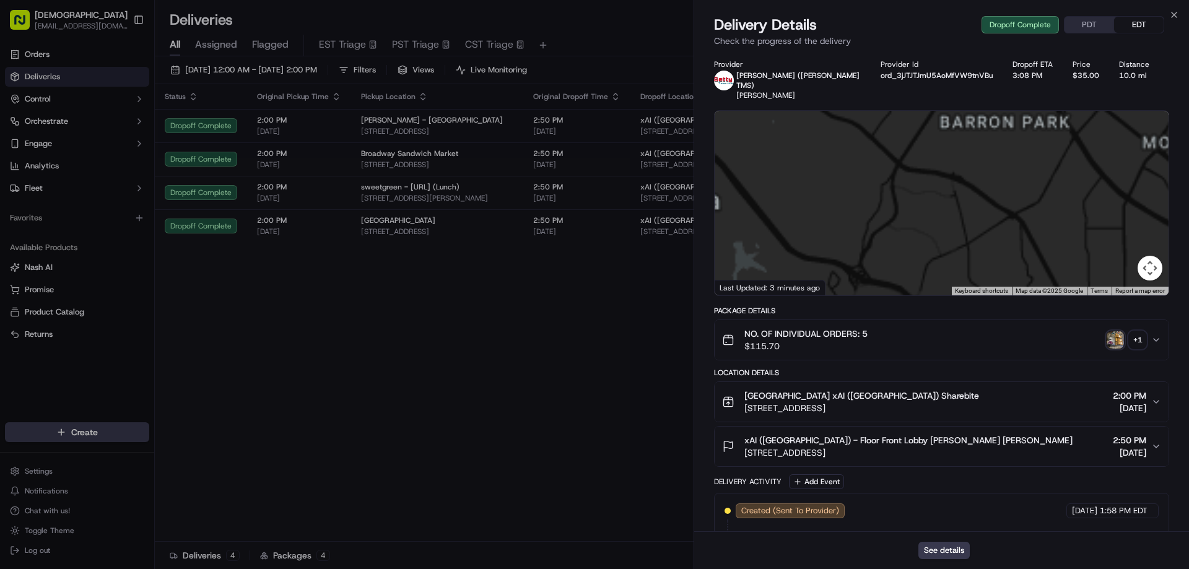
click at [1138, 331] on div "+ 1" at bounding box center [1137, 339] width 17 height 17
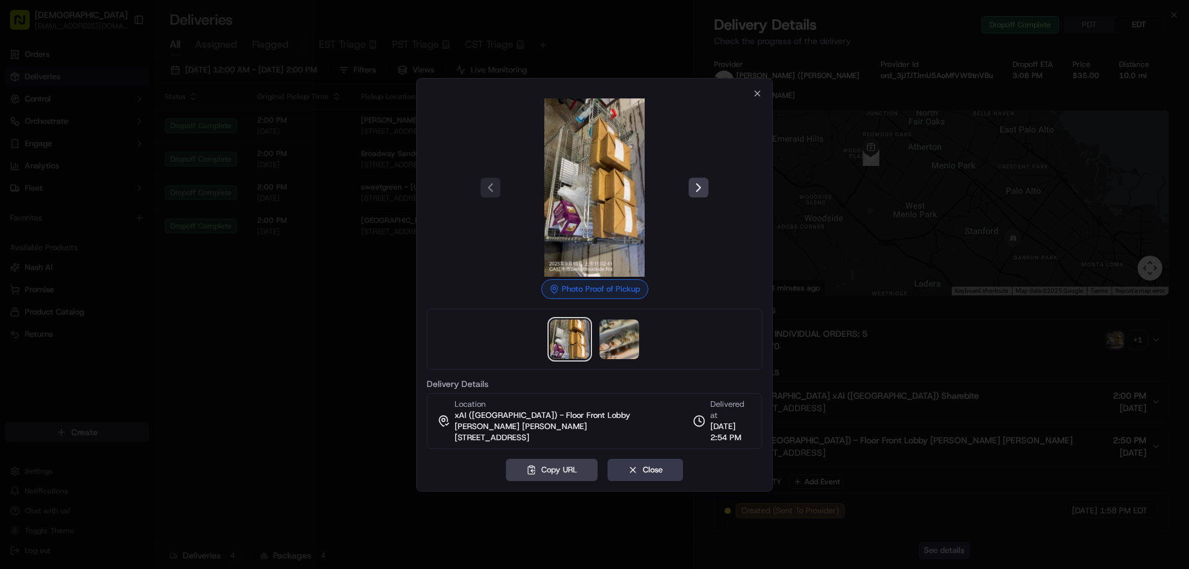
drag, startPoint x: 629, startPoint y: 370, endPoint x: 625, endPoint y: 352, distance: 18.5
click at [626, 370] on div at bounding box center [595, 339] width 336 height 61
click at [625, 345] on img at bounding box center [619, 339] width 40 height 40
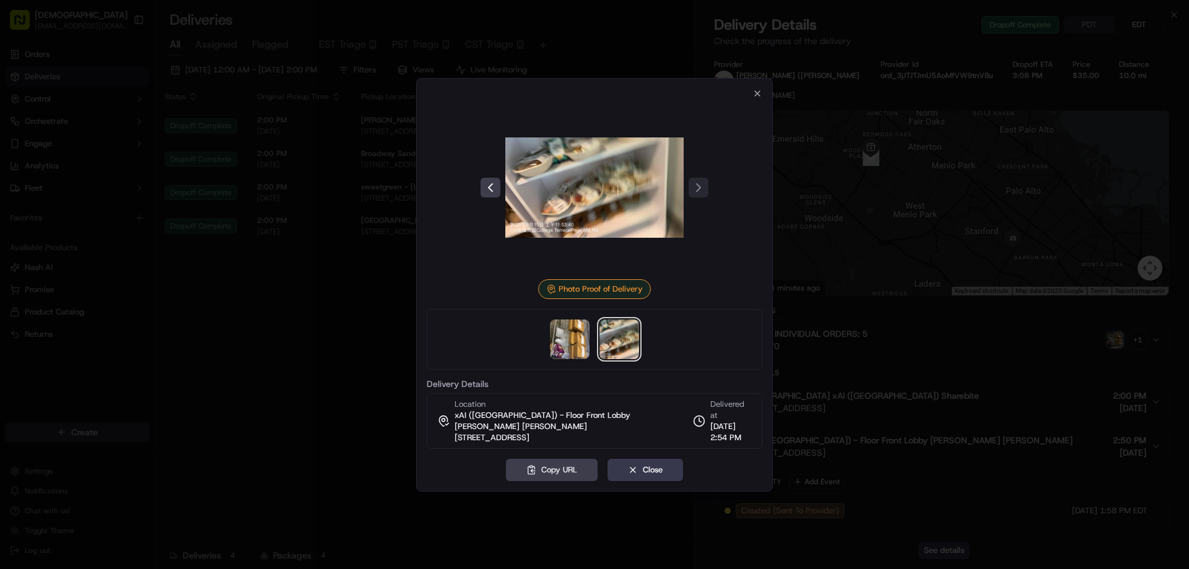
click at [344, 384] on div at bounding box center [594, 284] width 1189 height 569
